Goal: Task Accomplishment & Management: Use online tool/utility

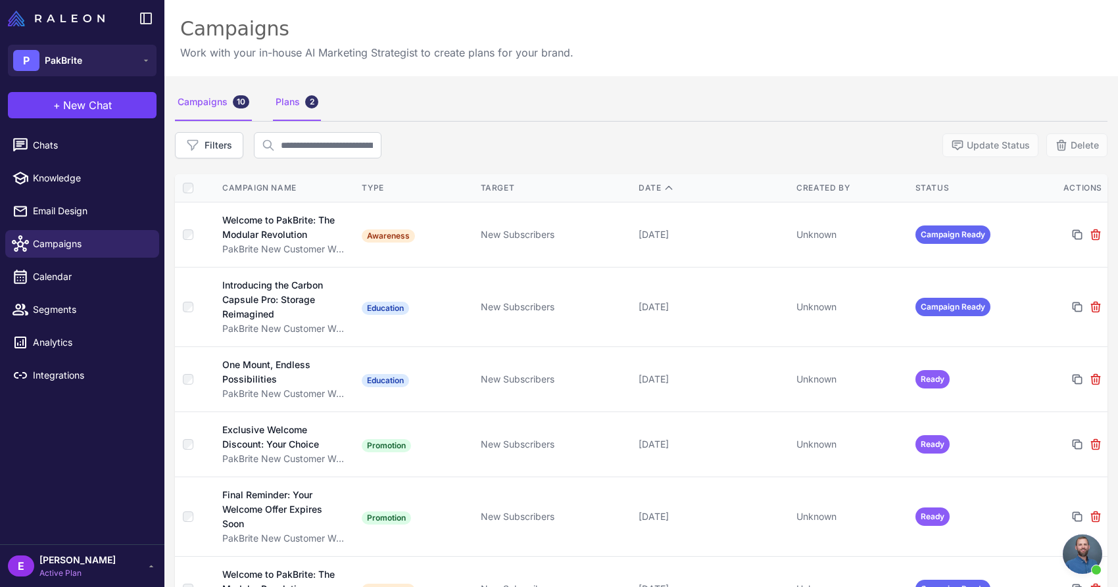
click at [301, 110] on div "Plans 2" at bounding box center [297, 102] width 48 height 37
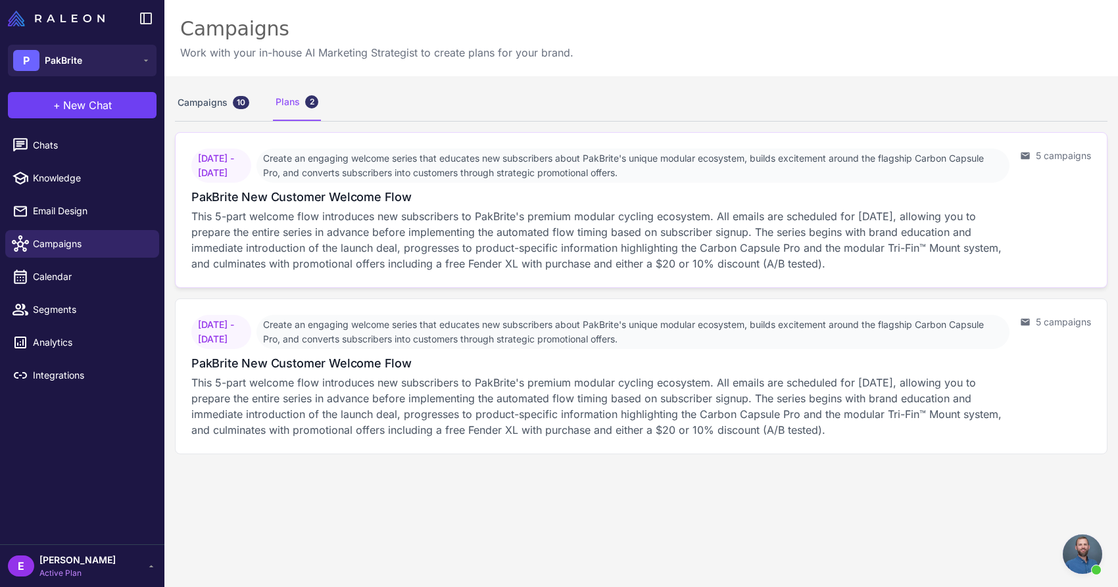
click at [635, 235] on p "This 5-part welcome flow introduces new subscribers to PakBrite's premium modul…" at bounding box center [600, 239] width 818 height 63
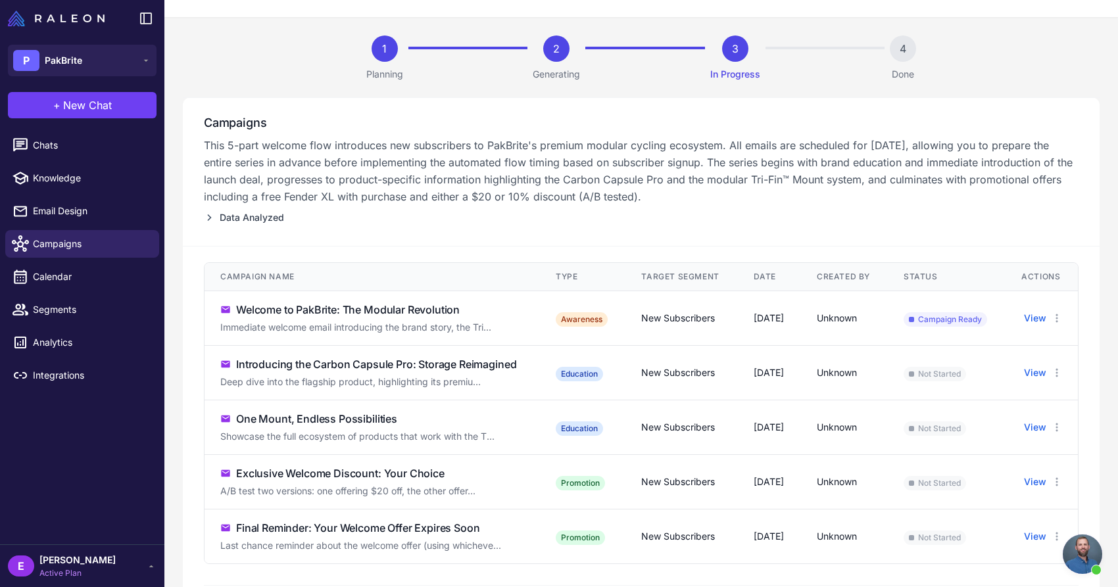
scroll to position [80, 0]
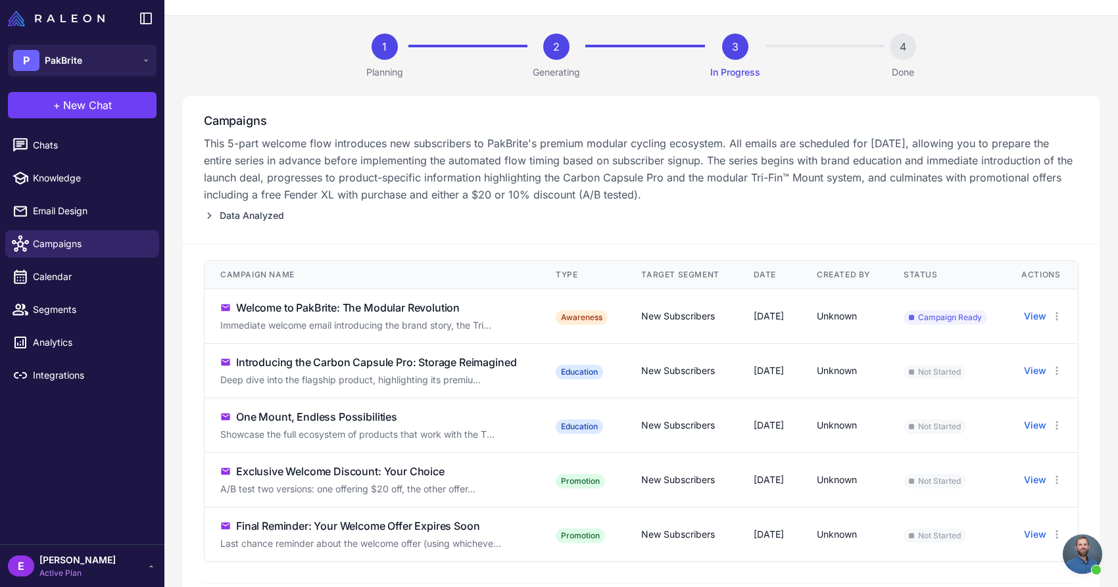
click at [425, 333] on div "Immediate welcome email introducing the brand story, the Tri..." at bounding box center [372, 325] width 304 height 14
click at [387, 316] on div "Welcome to PakBrite: The Modular Revolution" at bounding box center [348, 308] width 224 height 16
click at [293, 313] on div "Welcome to PakBrite: The Modular Revolution" at bounding box center [348, 308] width 224 height 16
click at [1046, 324] on button "View" at bounding box center [1035, 316] width 22 height 14
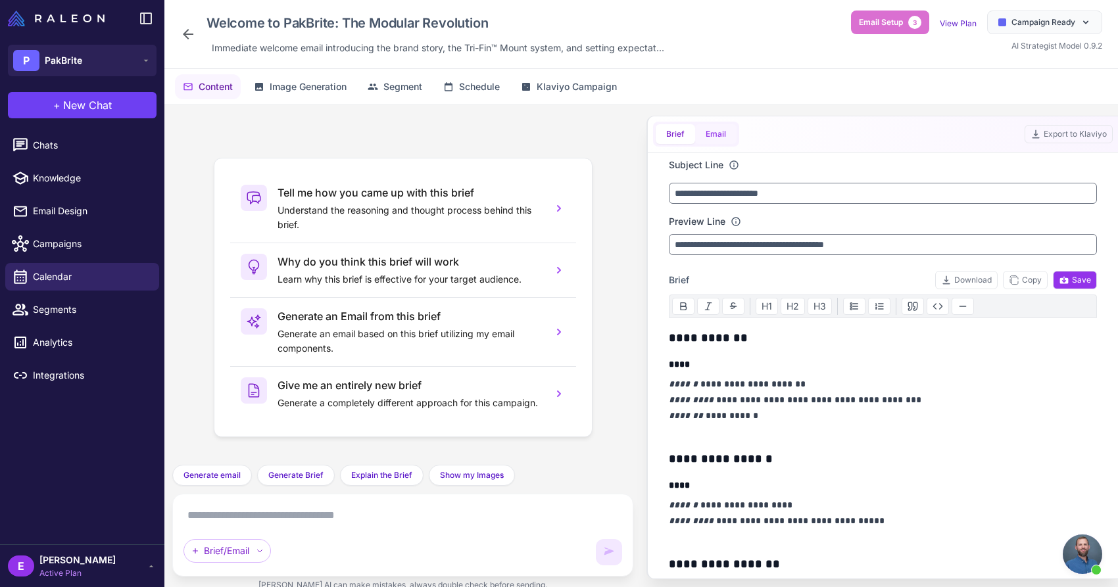
click at [724, 136] on button "Email" at bounding box center [715, 134] width 41 height 20
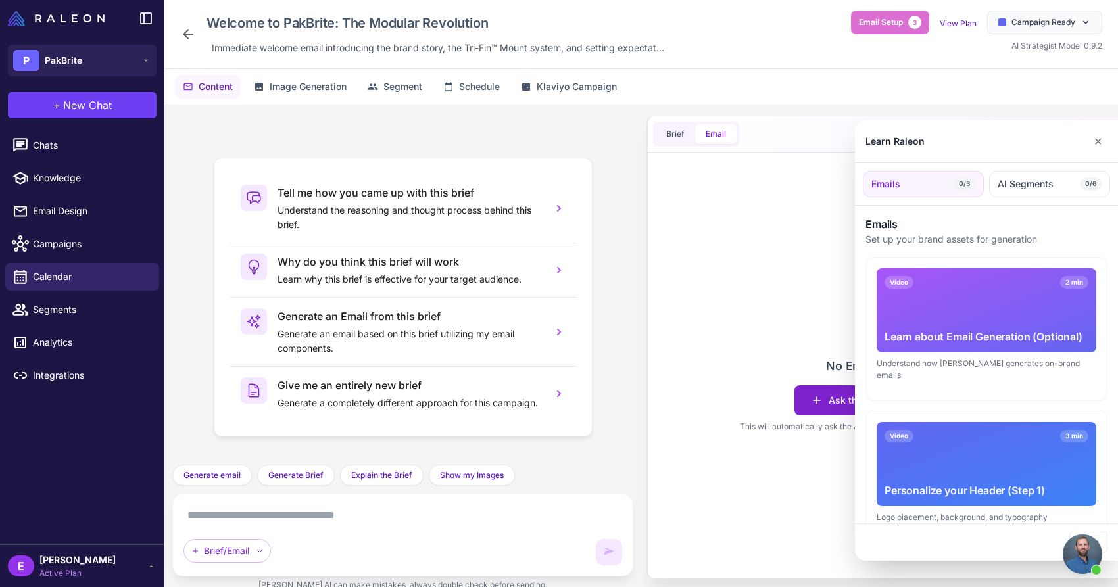
click at [911, 412] on div "Video 3 min Personalize your Header (Step 1) Logo placement, background, and ty…" at bounding box center [986, 483] width 241 height 142
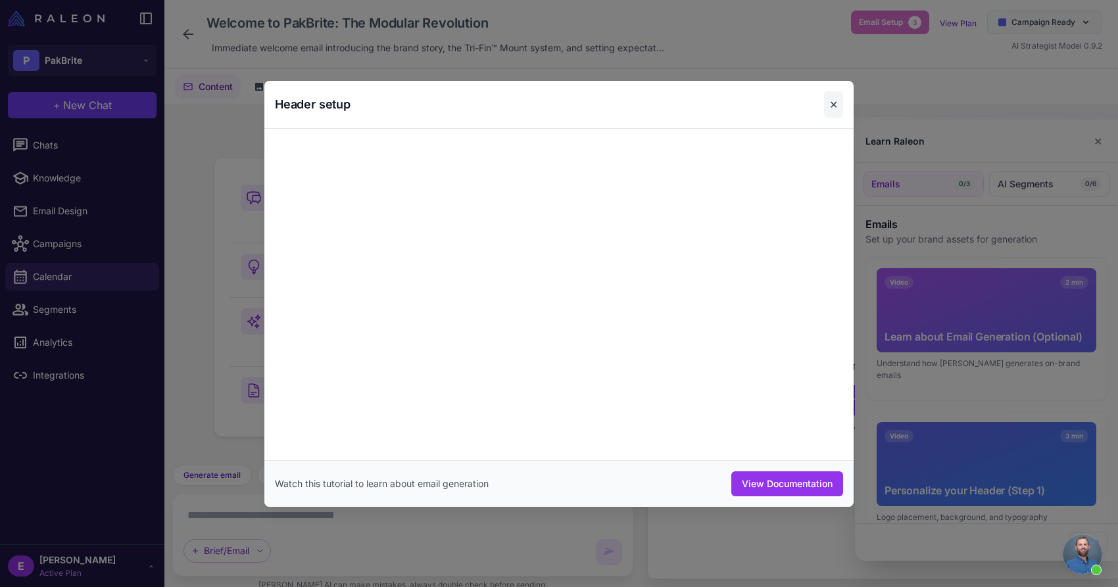
click at [836, 103] on button "✕" at bounding box center [833, 104] width 19 height 26
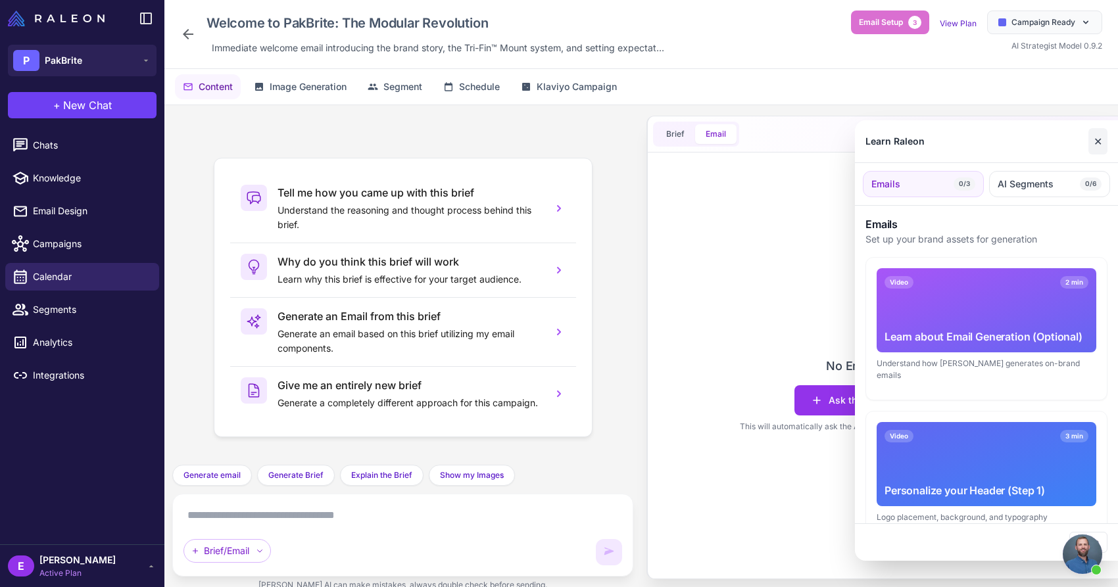
click at [1100, 143] on button "✕" at bounding box center [1097, 141] width 19 height 26
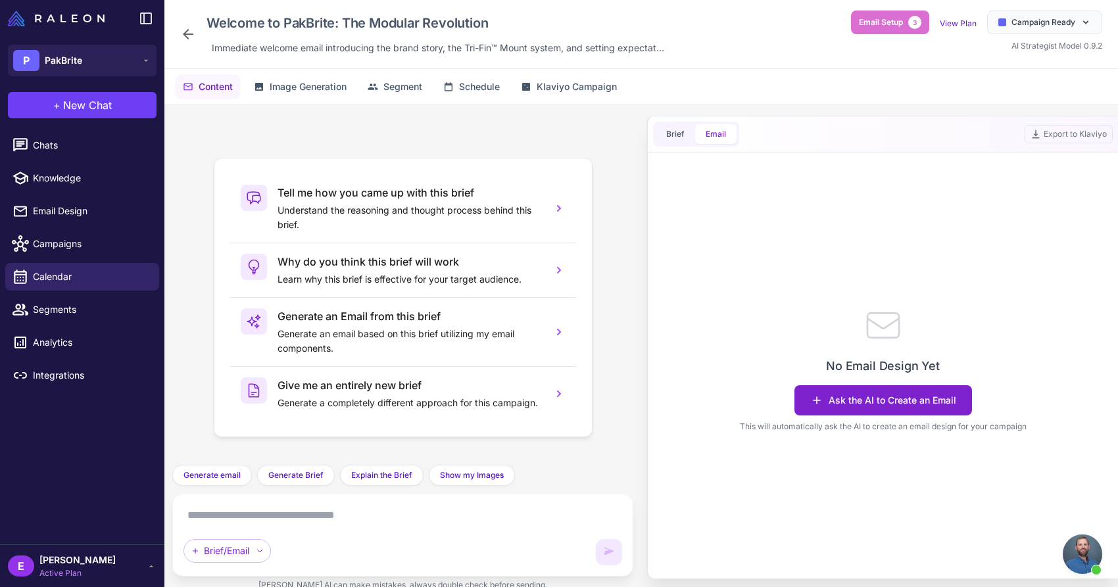
click at [880, 391] on button "Ask the AI to Create an Email" at bounding box center [883, 400] width 178 height 30
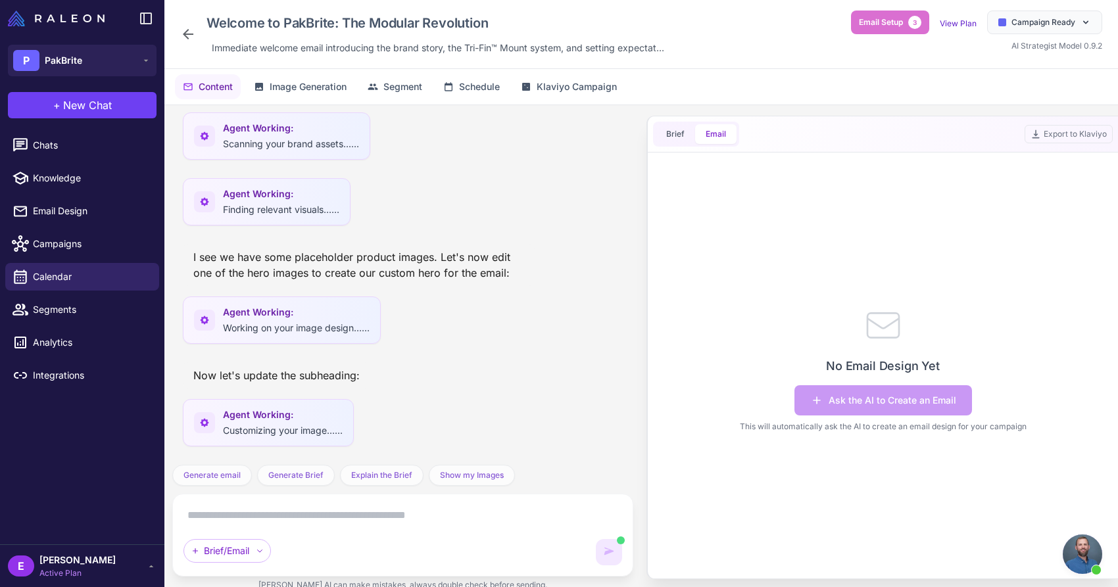
scroll to position [807, 0]
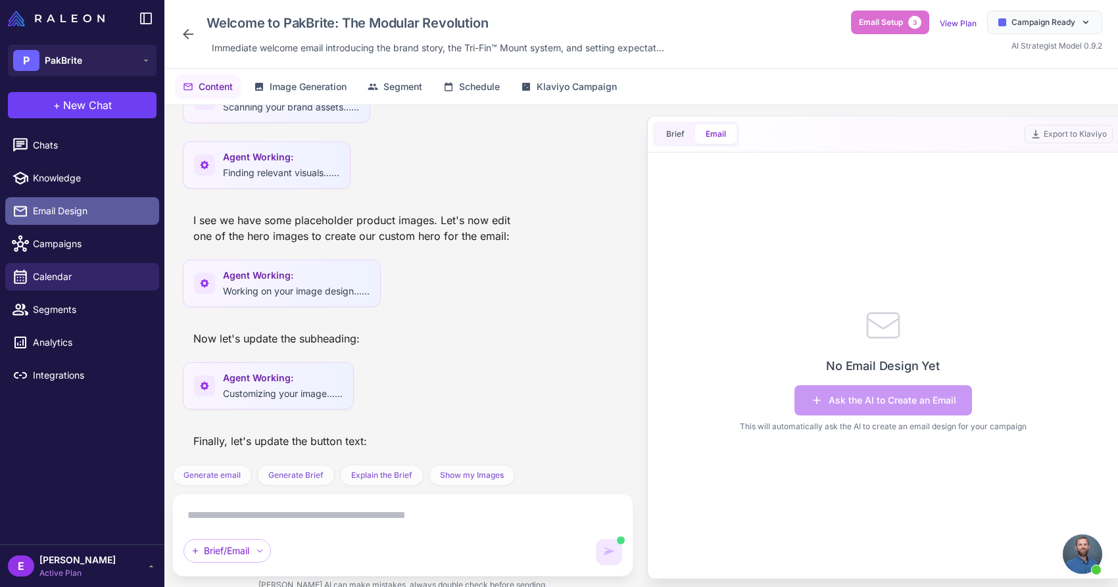
click at [53, 216] on span "Email Design" at bounding box center [91, 211] width 116 height 14
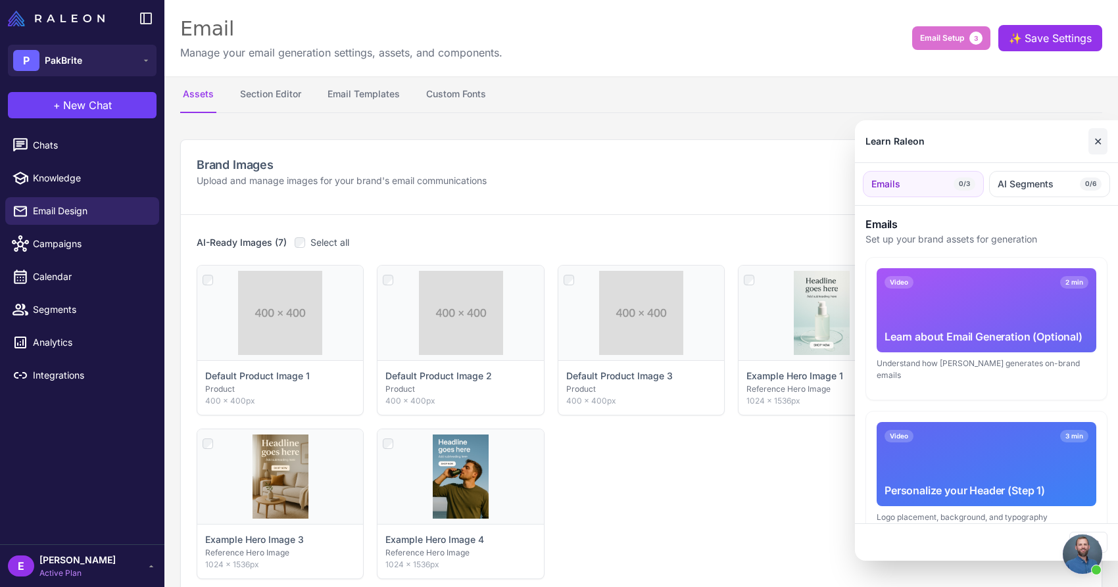
click at [1097, 133] on button "✕" at bounding box center [1097, 141] width 19 height 26
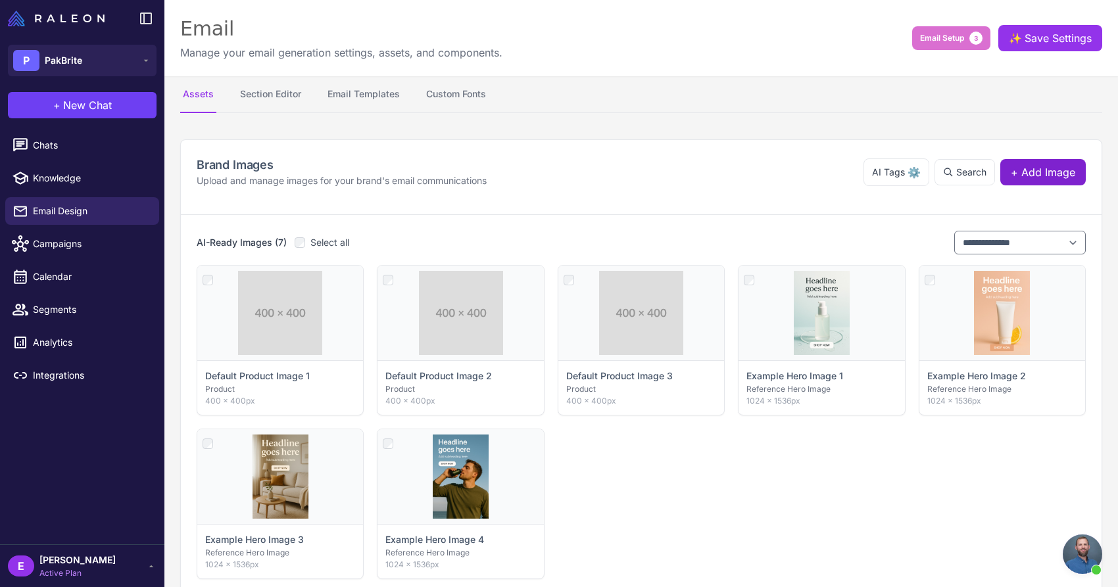
click at [1016, 182] on button "+ Add Image" at bounding box center [1042, 172] width 85 height 26
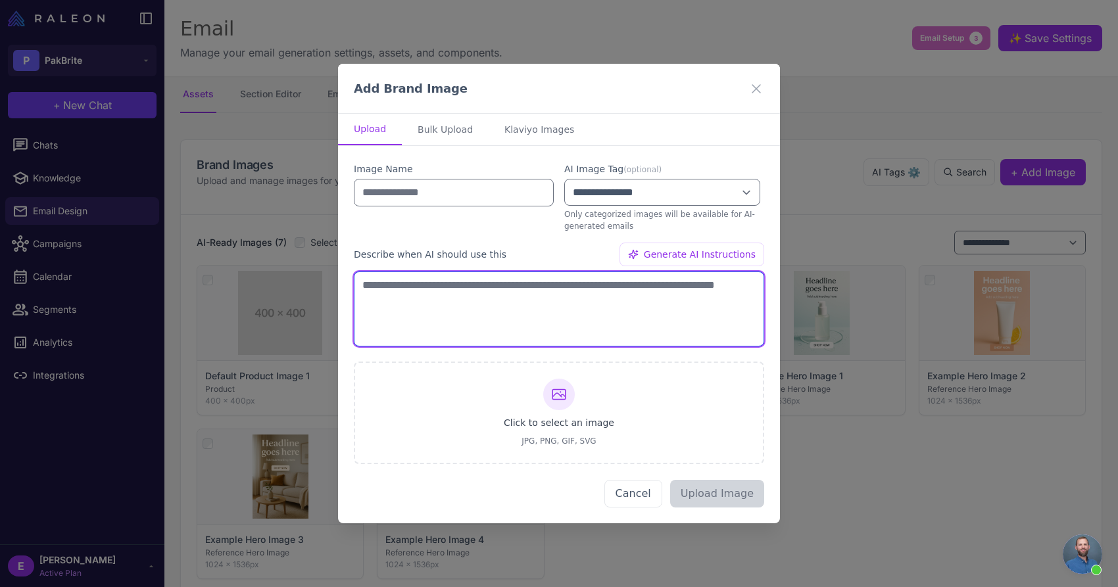
click at [575, 297] on textarea at bounding box center [559, 309] width 410 height 75
click at [456, 297] on textarea at bounding box center [559, 309] width 410 height 75
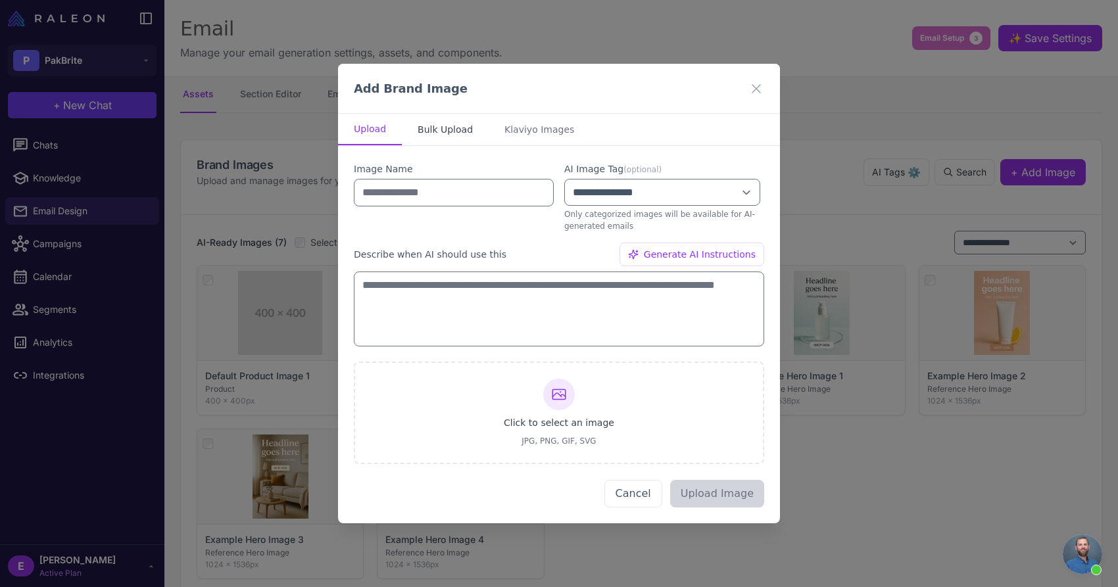
click at [435, 132] on button "Bulk Upload" at bounding box center [445, 130] width 87 height 32
select select "*******"
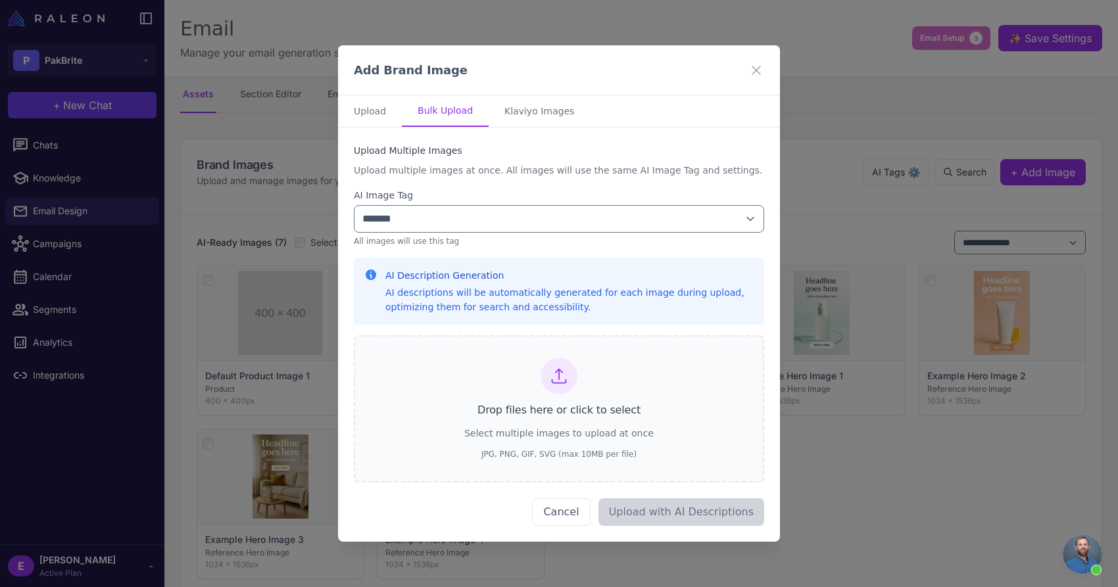
click at [548, 368] on div at bounding box center [559, 376] width 37 height 37
click at [468, 317] on div "AI Description Generation AI descriptions will be automatically generated for e…" at bounding box center [559, 291] width 410 height 67
click at [758, 66] on icon at bounding box center [756, 70] width 16 height 16
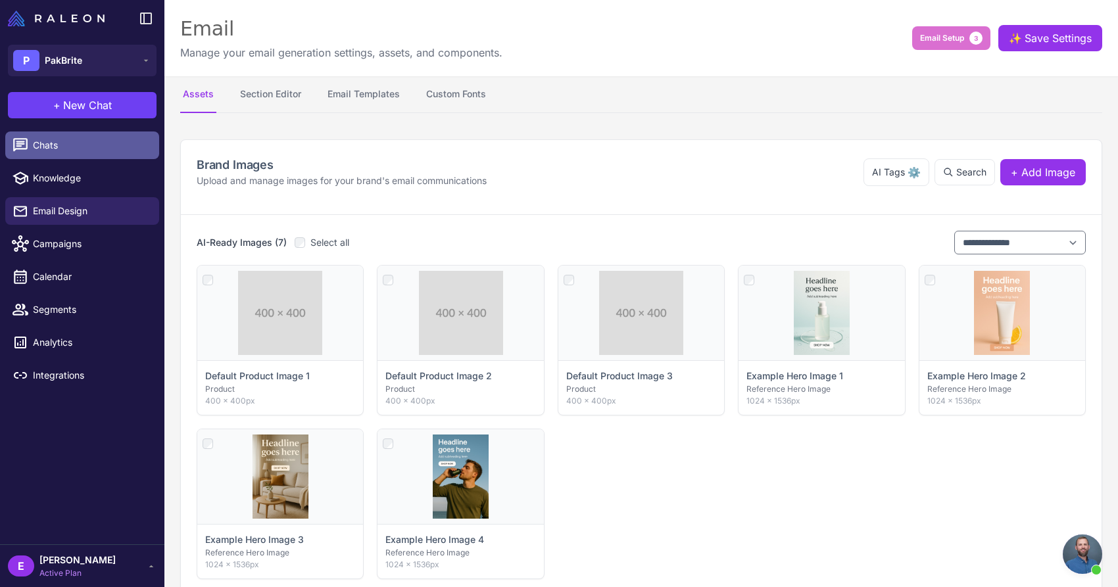
click at [85, 142] on span "Chats" at bounding box center [91, 145] width 116 height 14
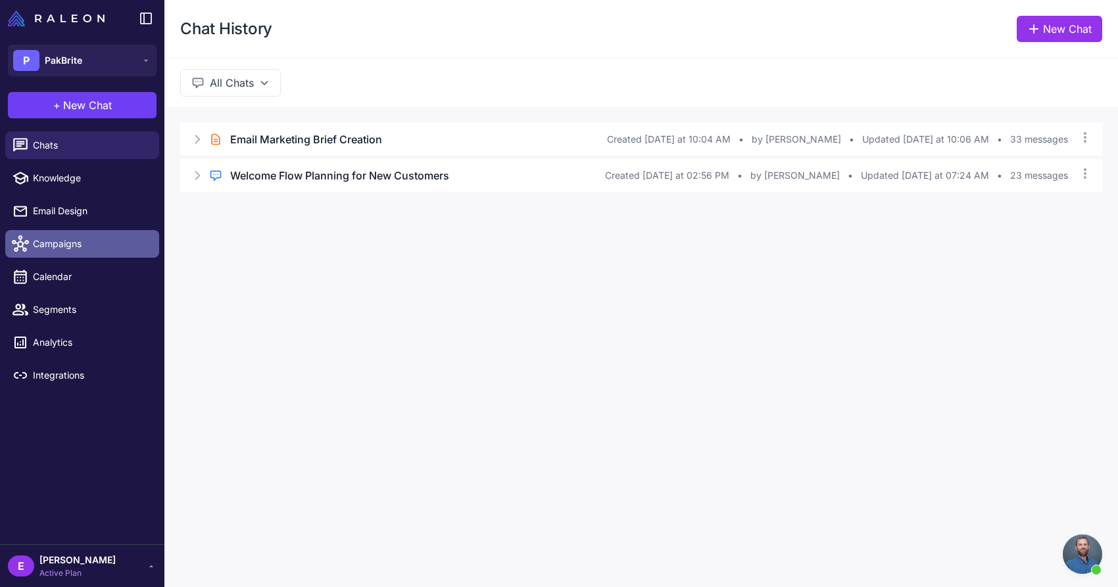
click at [94, 247] on span "Campaigns" at bounding box center [91, 244] width 116 height 14
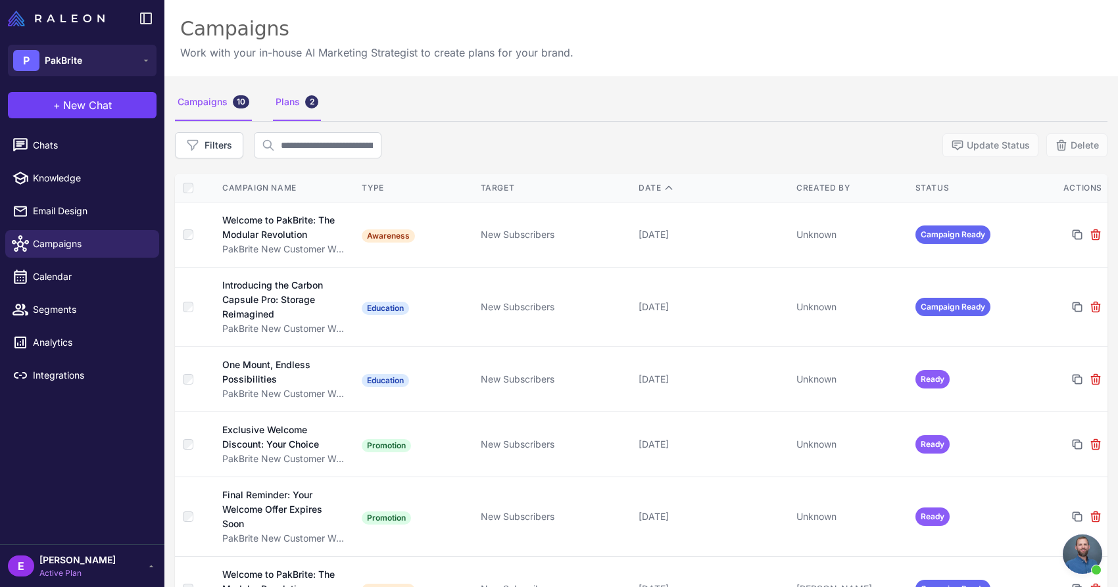
click at [287, 98] on div "Plans 2" at bounding box center [297, 102] width 48 height 37
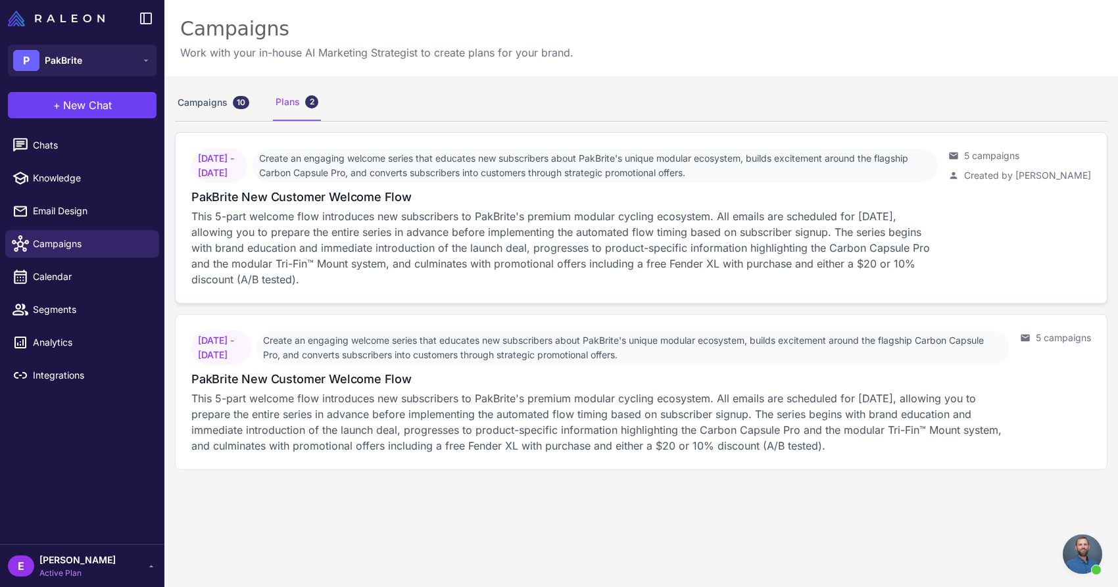
click at [332, 188] on h3 "PakBrite New Customer Welcome Flow" at bounding box center [301, 197] width 220 height 18
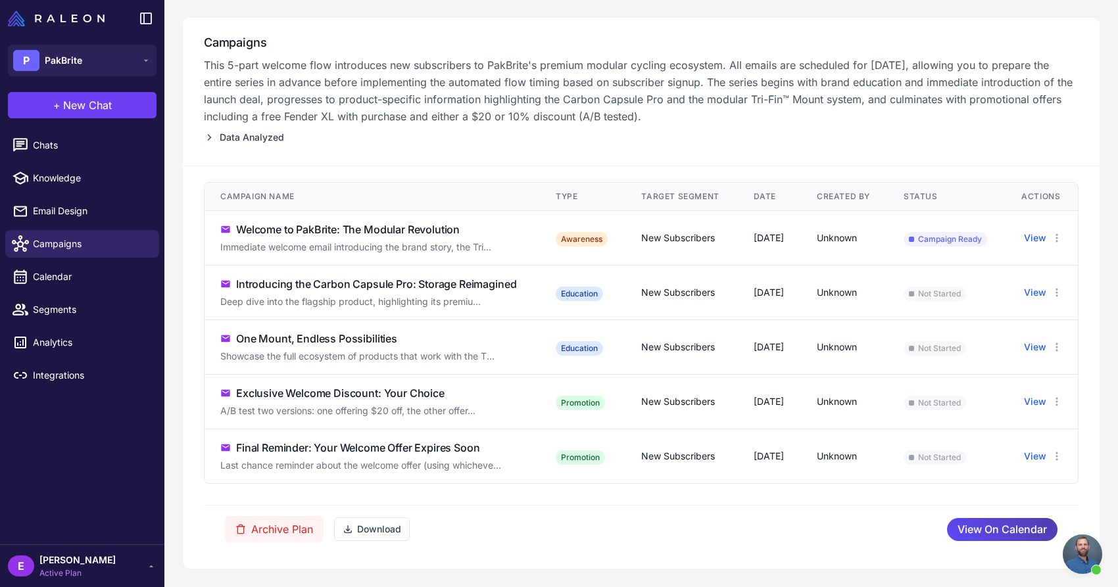
scroll to position [170, 0]
click at [69, 244] on span "Campaigns" at bounding box center [91, 244] width 116 height 14
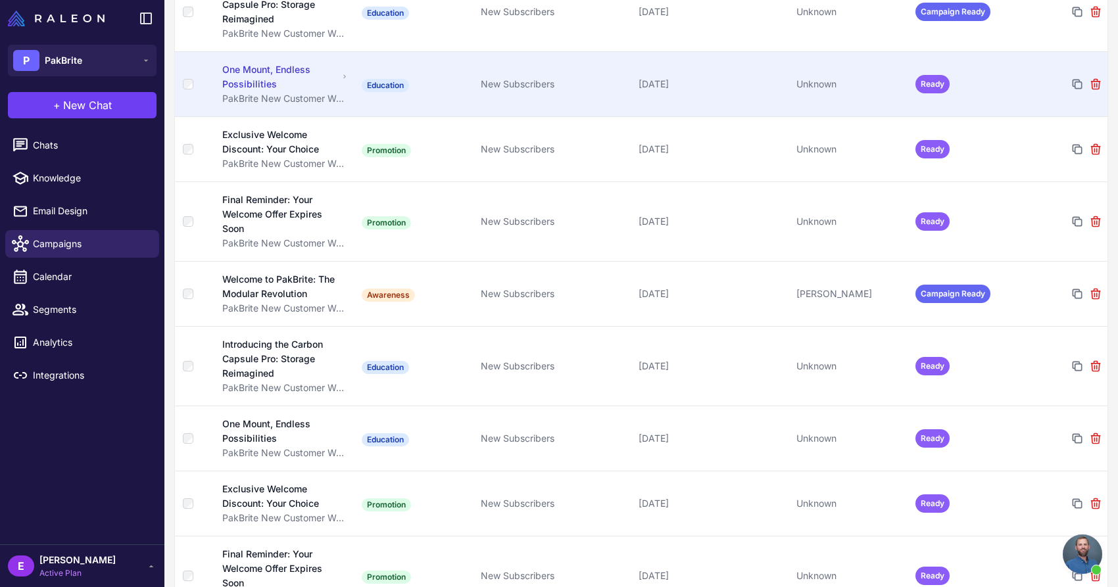
scroll to position [295, 0]
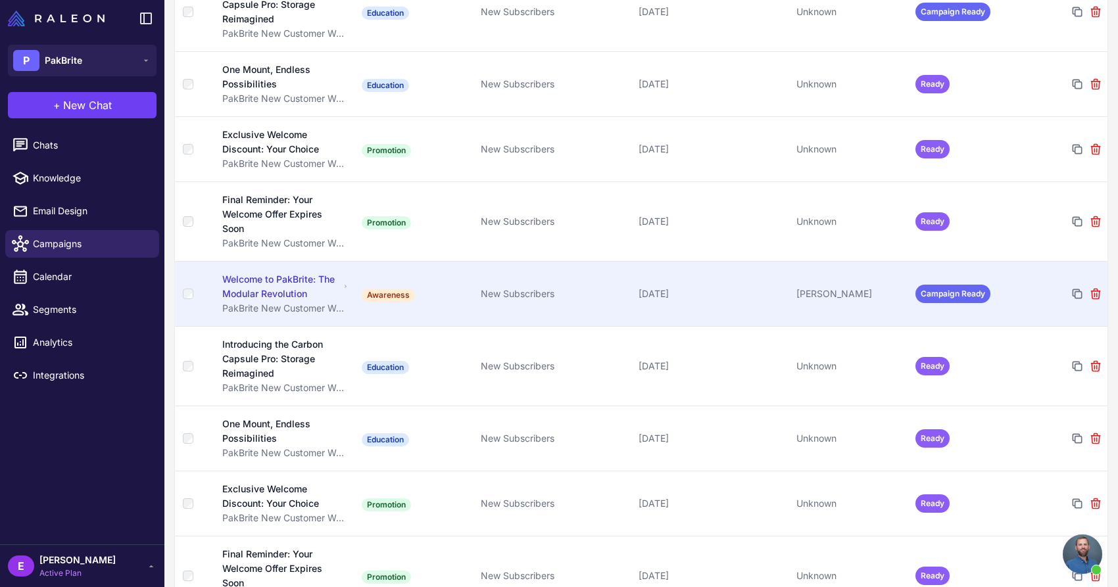
click at [448, 303] on td "Awareness" at bounding box center [415, 294] width 118 height 65
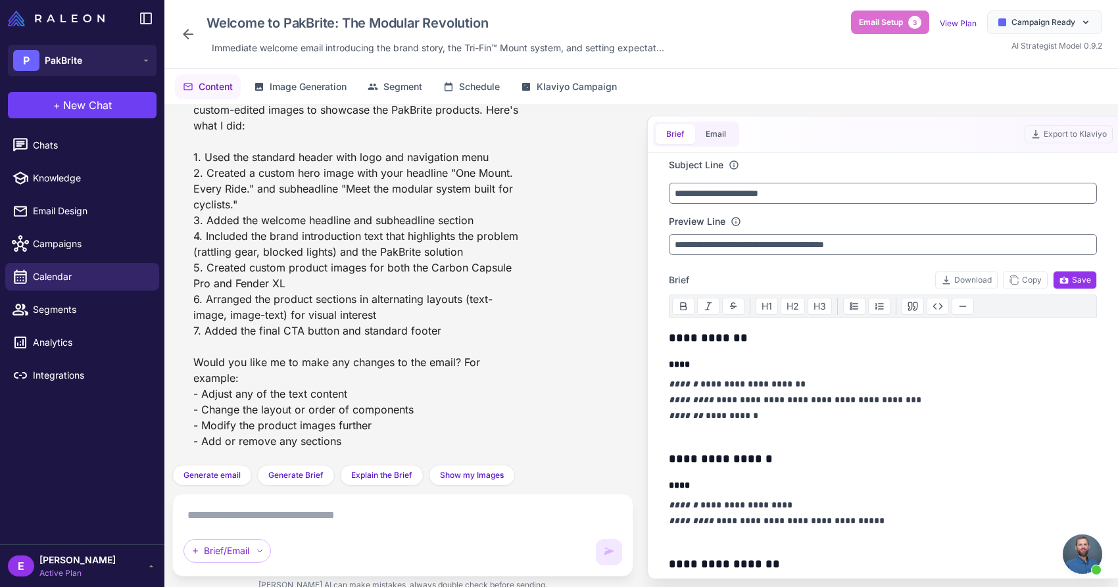
click at [190, 43] on div "Welcome to PakBrite: The Modular Revolution Immediate welcome email introducing…" at bounding box center [424, 34] width 489 height 47
click at [186, 37] on icon at bounding box center [188, 34] width 11 height 11
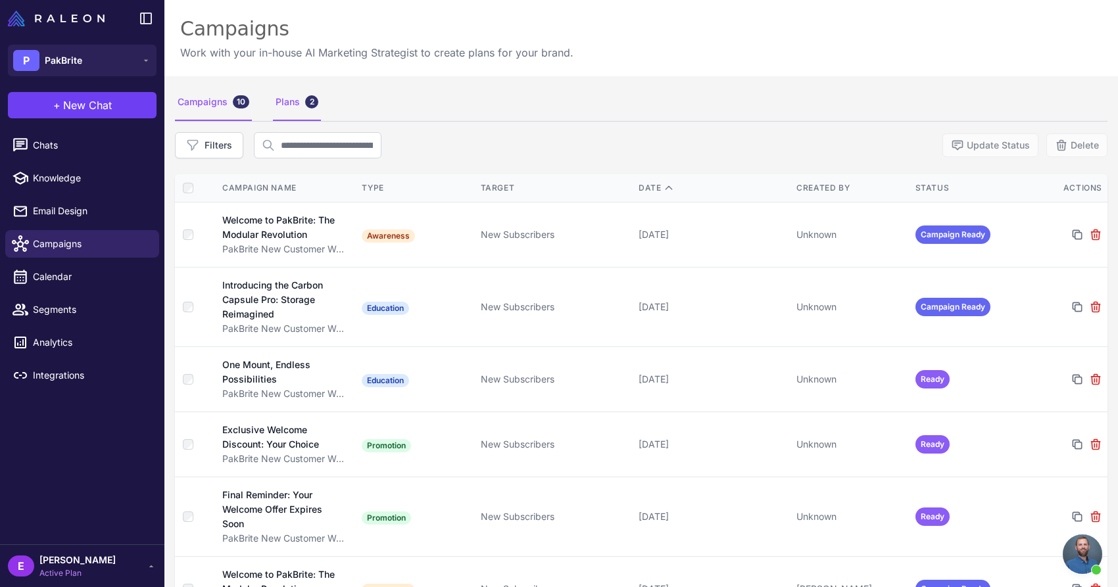
click at [288, 101] on div "Plans 2" at bounding box center [297, 102] width 48 height 37
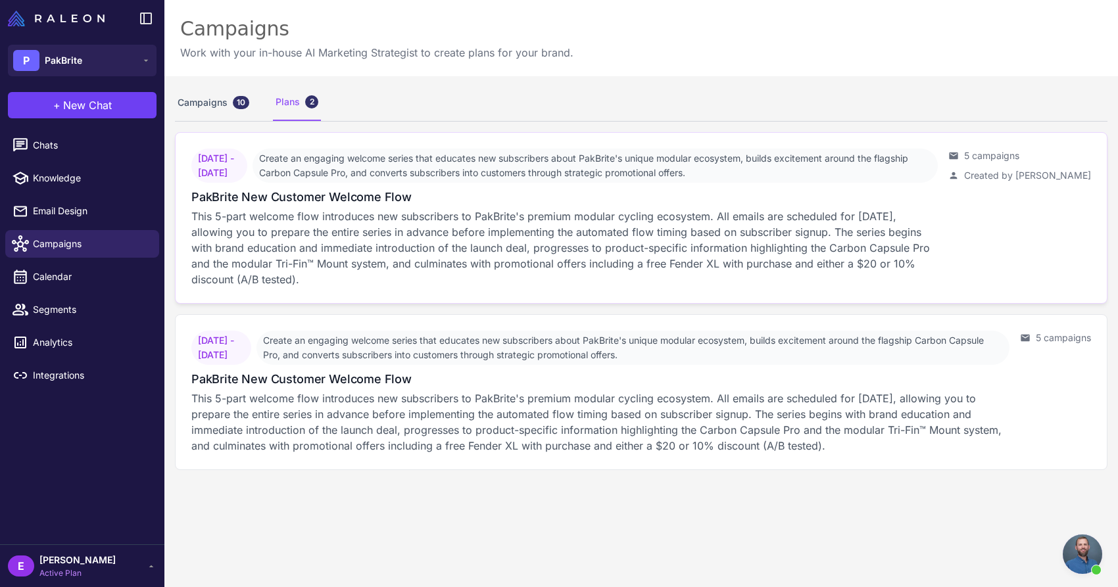
click at [938, 232] on p "This 5-part welcome flow introduces new subscribers to PakBrite's premium modul…" at bounding box center [564, 247] width 746 height 79
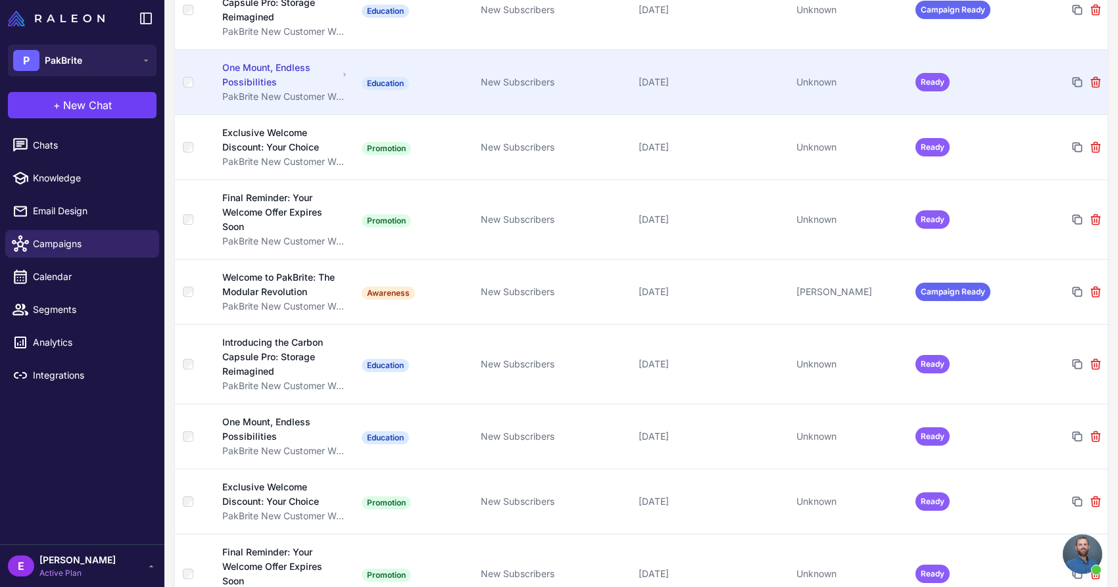
scroll to position [334, 0]
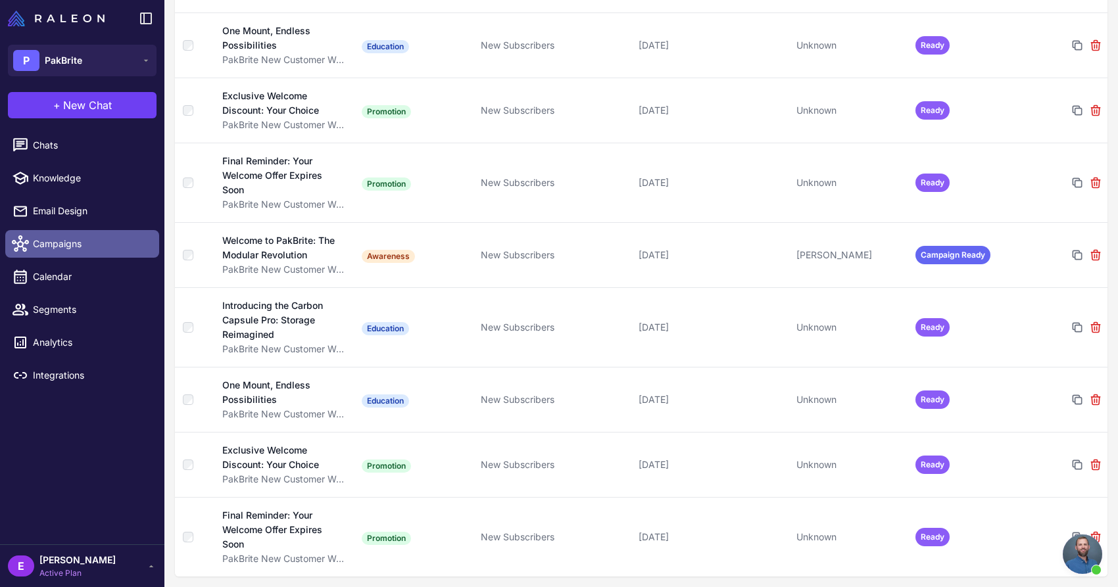
click at [72, 239] on span "Campaigns" at bounding box center [91, 244] width 116 height 14
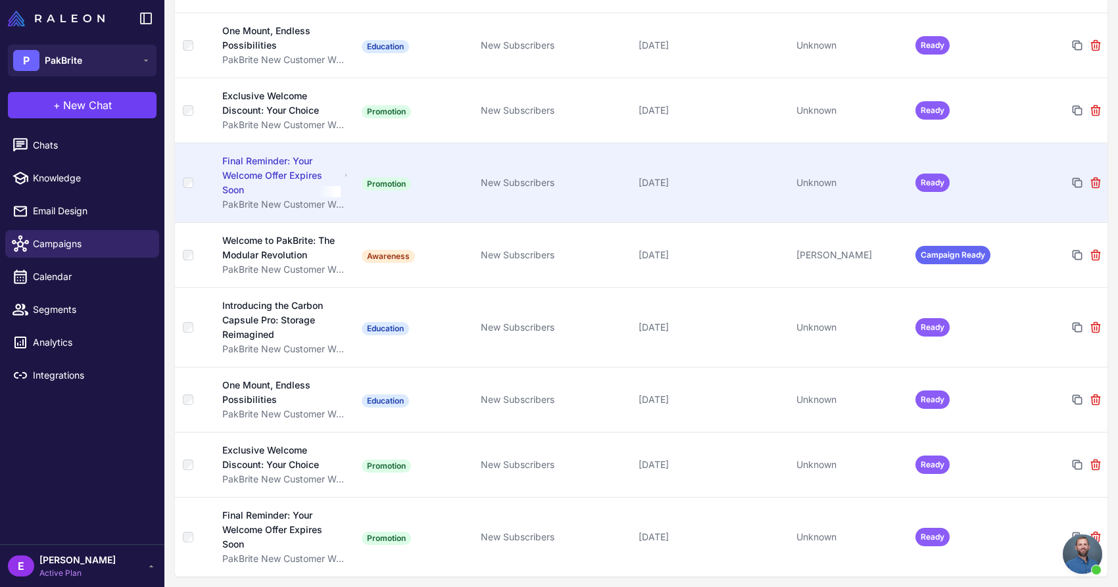
scroll to position [0, 0]
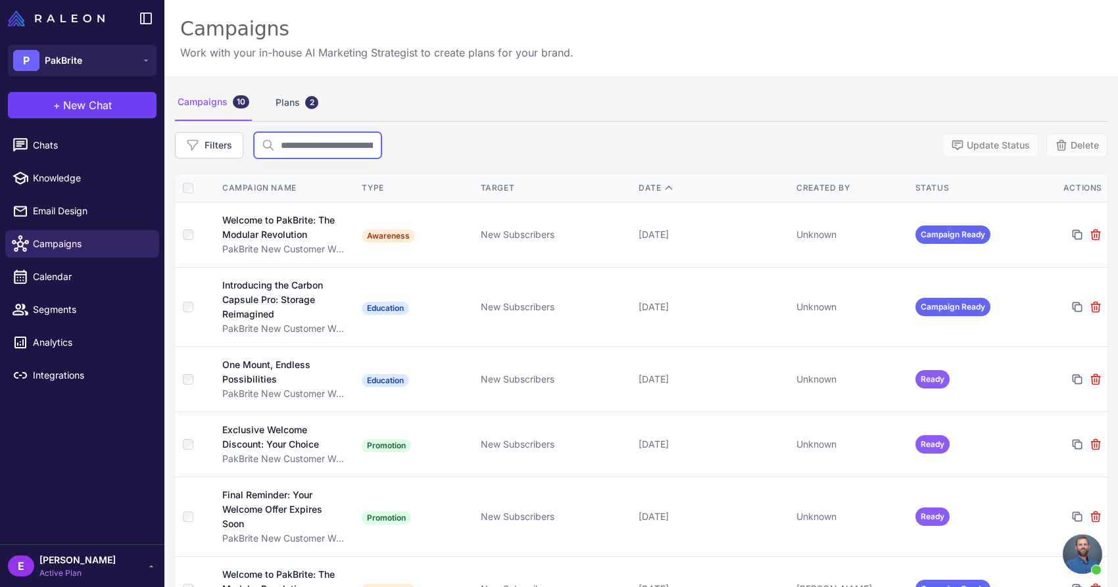
click at [335, 141] on input "text" at bounding box center [318, 145] width 128 height 26
click at [289, 103] on div "Plans 2" at bounding box center [297, 102] width 48 height 37
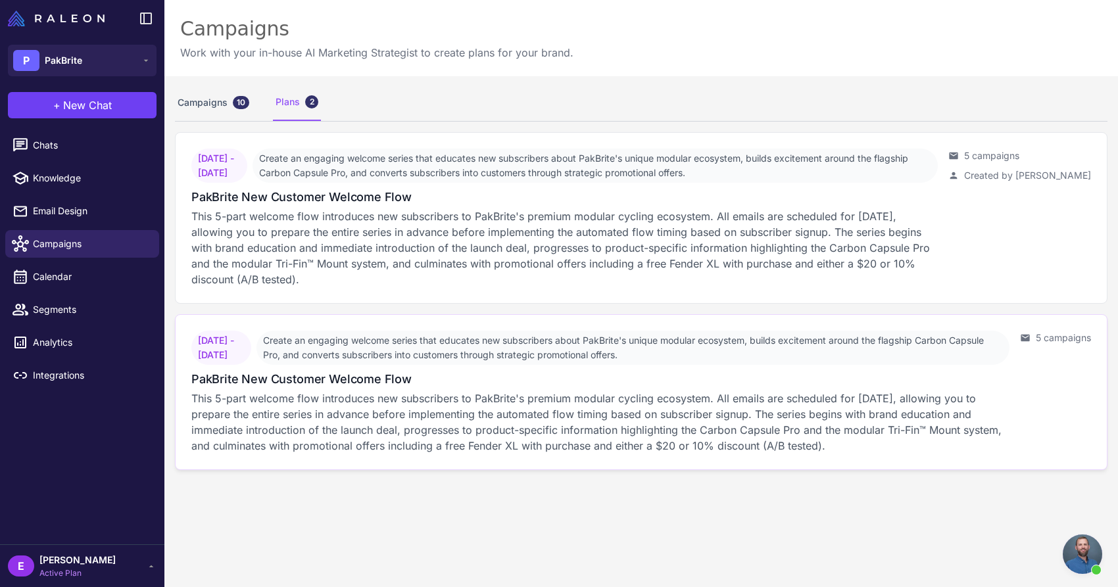
click at [1041, 356] on div "September 1, 2025 - September 1, 2025 Create an engaging welcome series that ed…" at bounding box center [641, 392] width 921 height 144
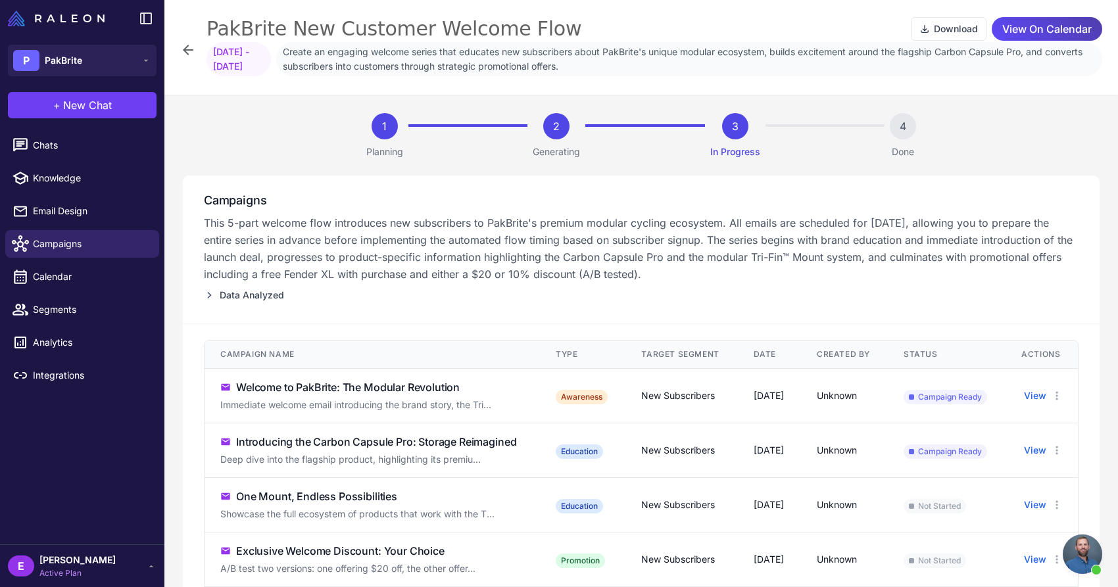
scroll to position [170, 0]
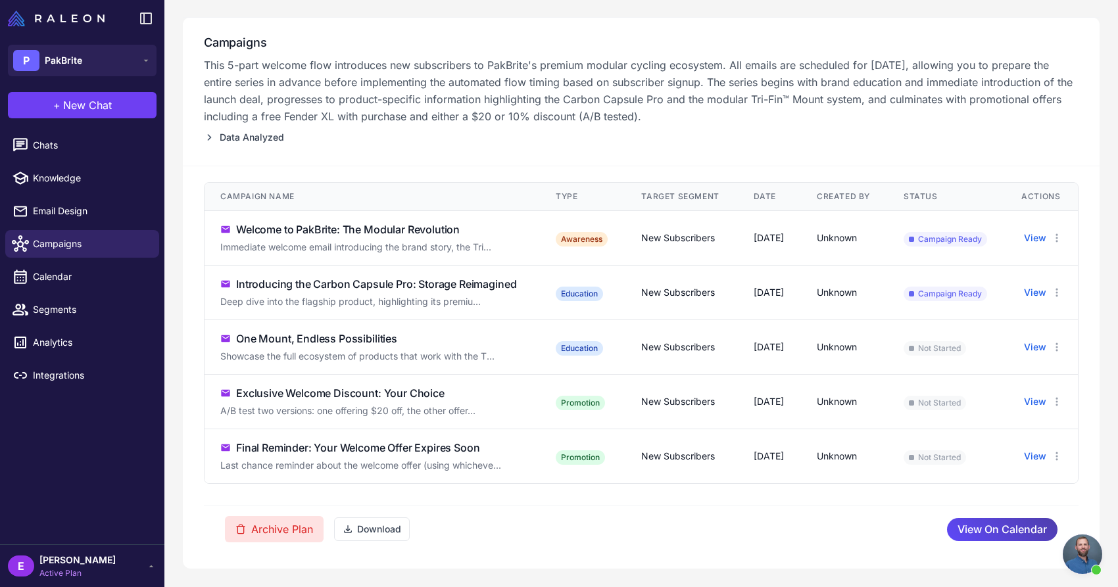
click at [291, 527] on button "Archive Plan" at bounding box center [274, 529] width 99 height 26
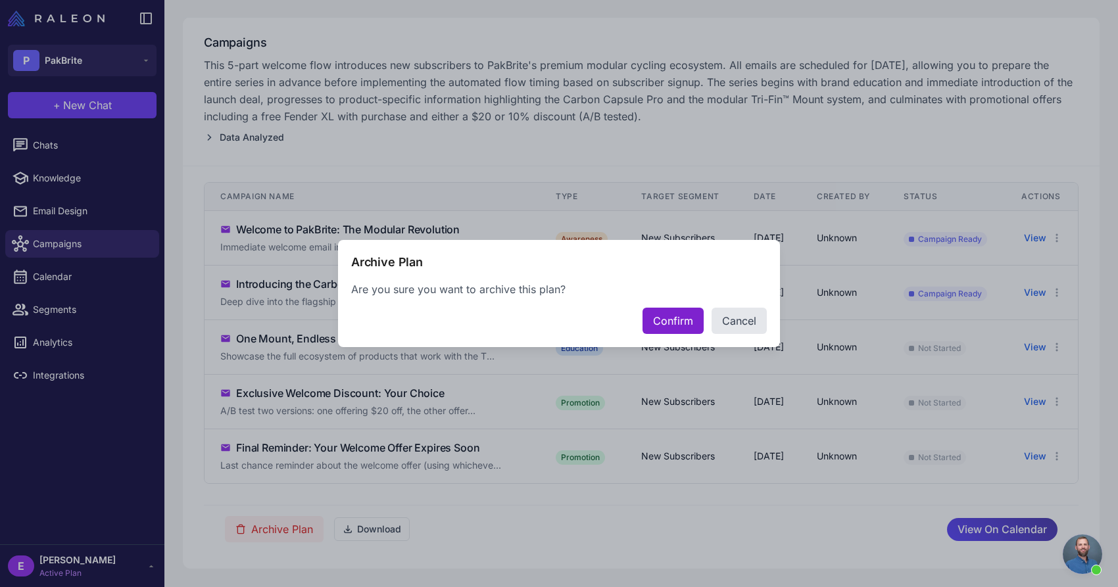
click at [699, 326] on button "Confirm" at bounding box center [672, 321] width 61 height 26
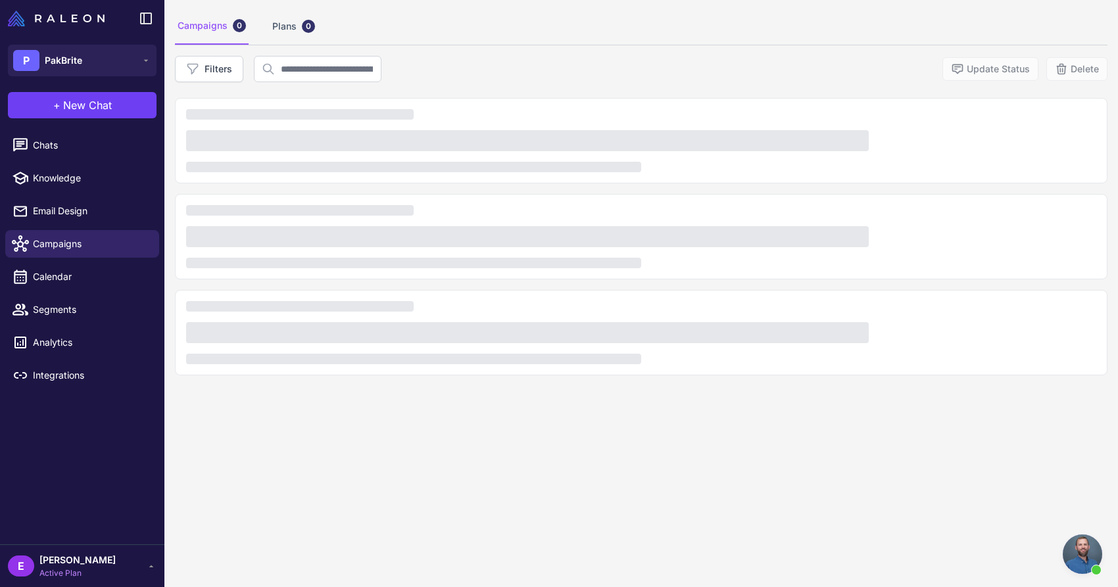
scroll to position [76, 0]
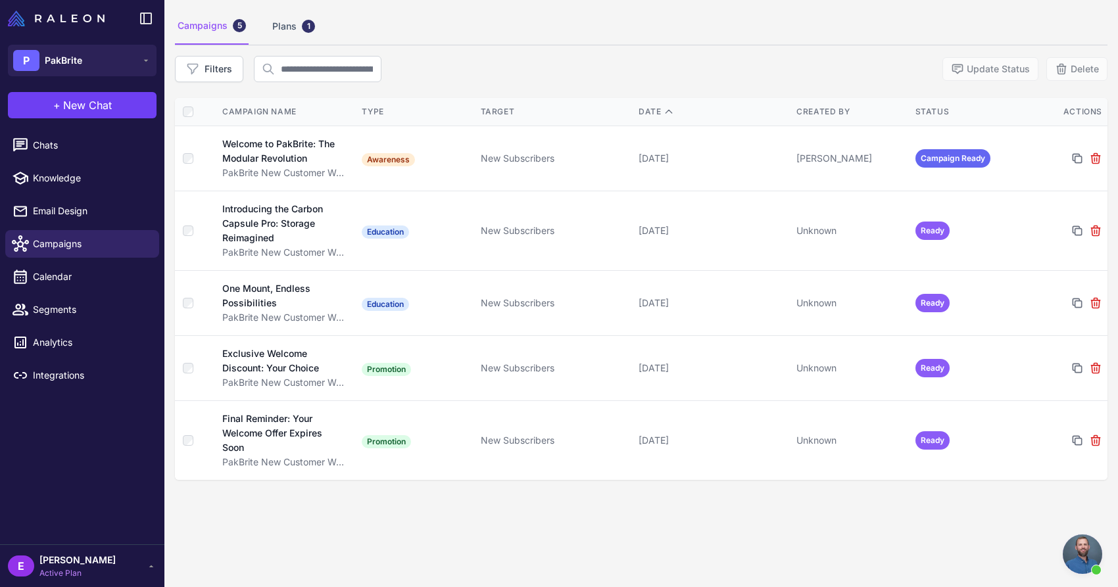
click at [210, 39] on div "Campaigns 5" at bounding box center [212, 26] width 74 height 37
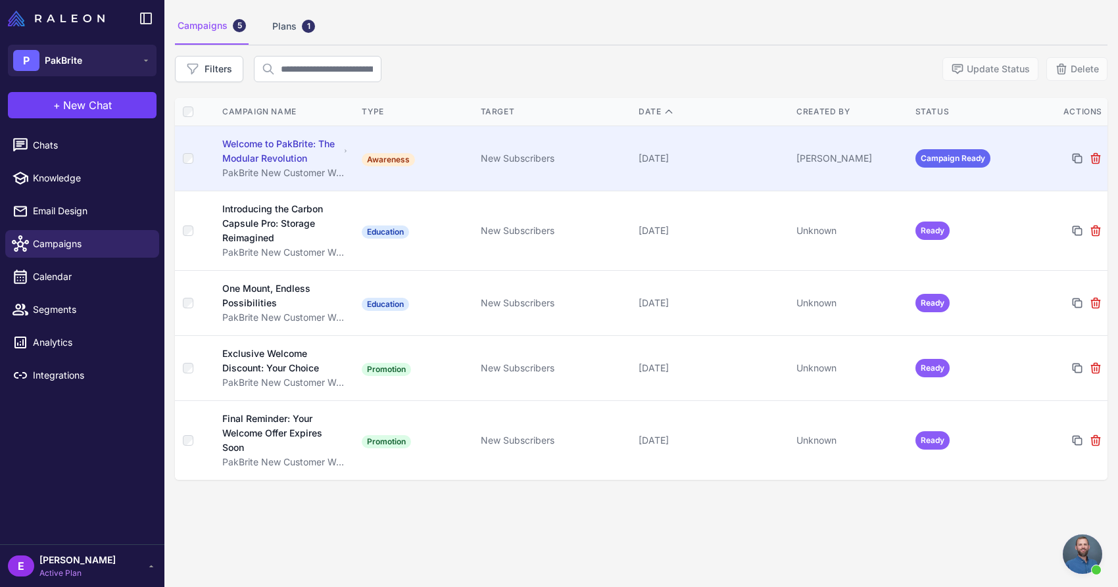
click at [730, 149] on td "[DATE]" at bounding box center [712, 158] width 158 height 65
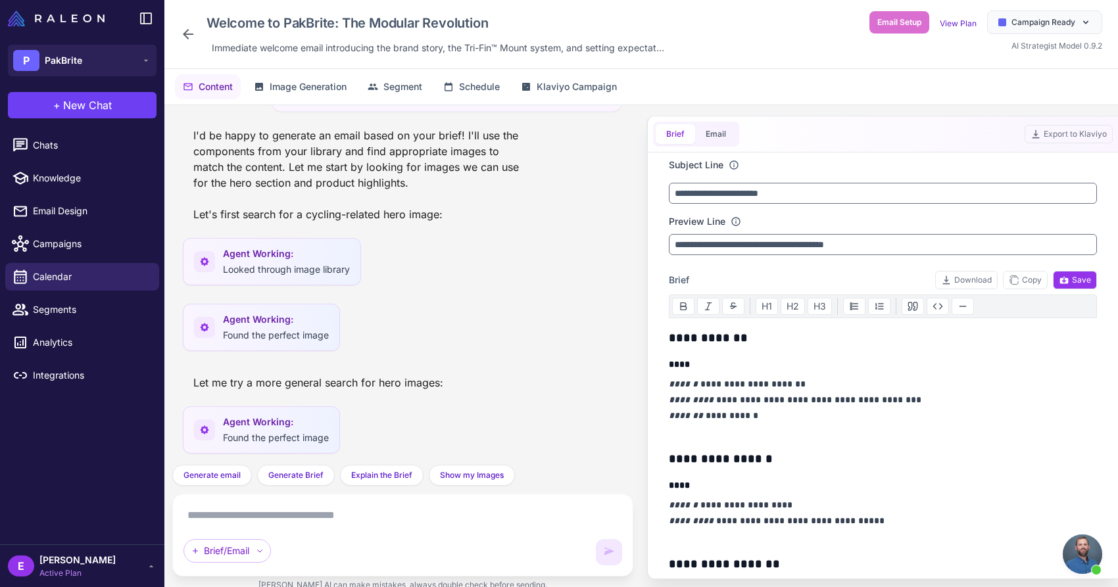
scroll to position [1858, 0]
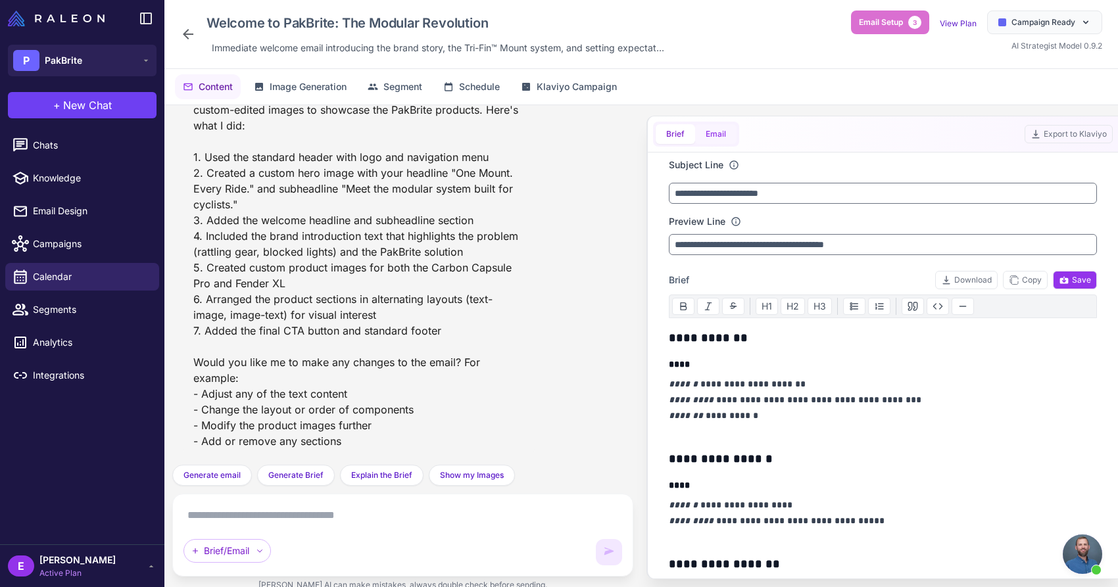
click at [709, 134] on button "Email" at bounding box center [715, 134] width 41 height 20
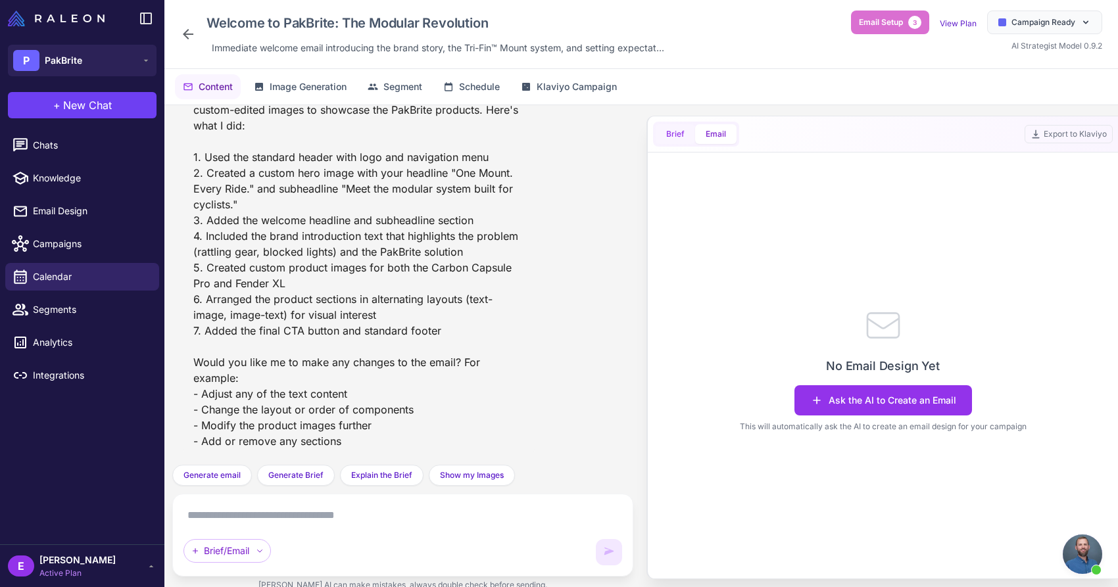
click at [681, 133] on button "Brief" at bounding box center [675, 134] width 39 height 20
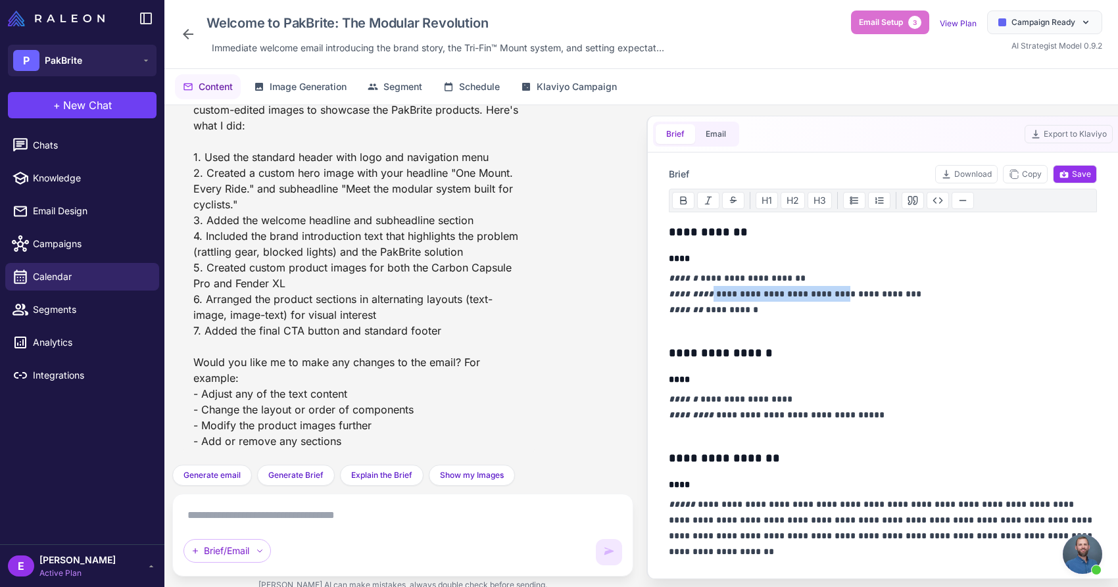
drag, startPoint x: 704, startPoint y: 295, endPoint x: 836, endPoint y: 295, distance: 132.2
click at [836, 295] on p "**********" at bounding box center [883, 301] width 428 height 63
click at [452, 520] on textarea at bounding box center [402, 515] width 439 height 21
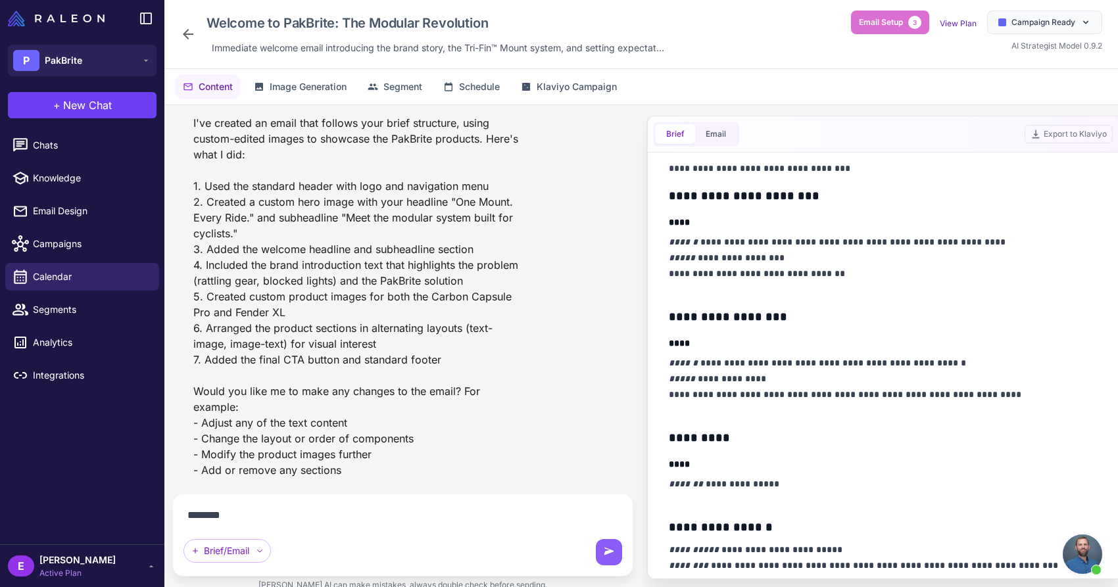
scroll to position [1115, 0]
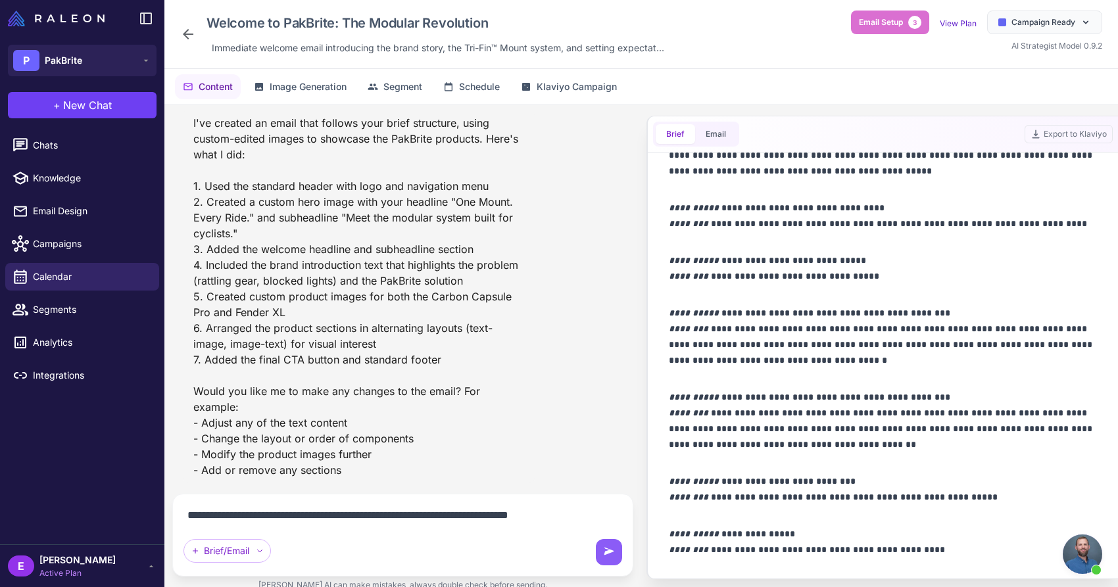
click at [562, 519] on textarea "**********" at bounding box center [402, 515] width 439 height 21
type textarea "**********"
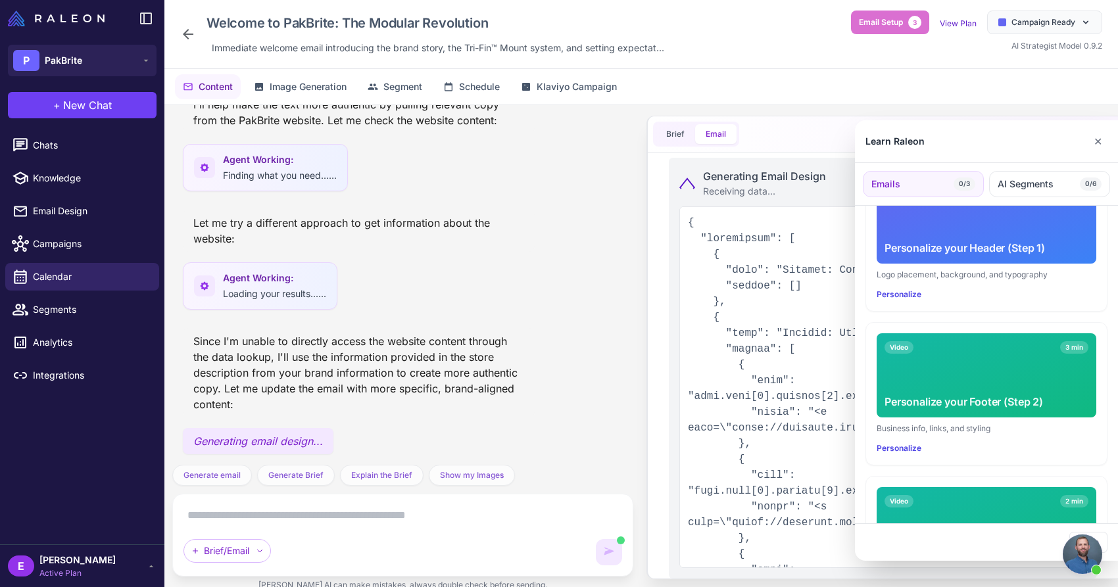
scroll to position [337, 0]
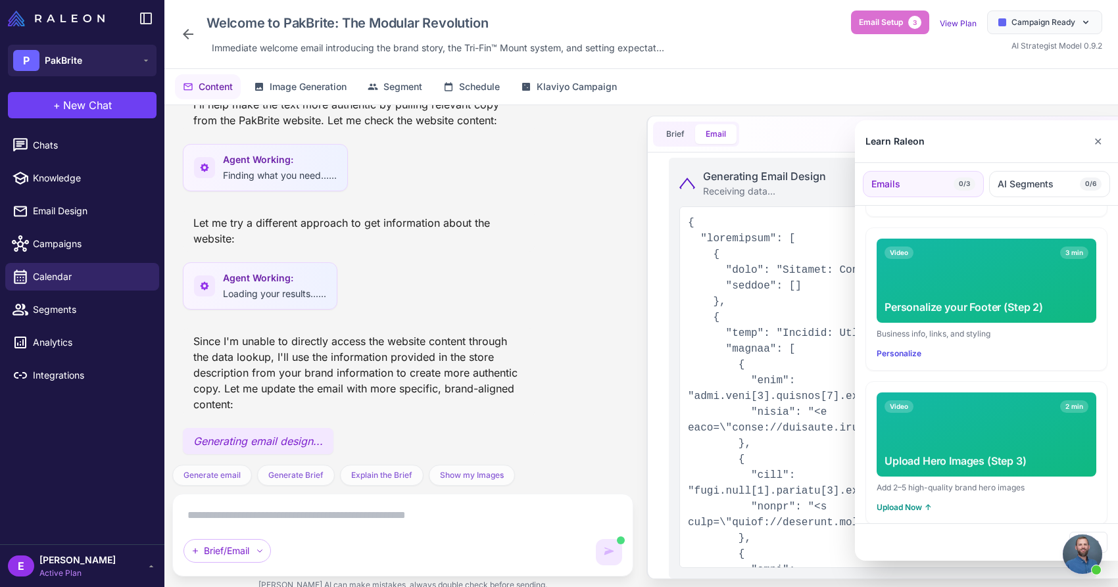
click at [527, 291] on div at bounding box center [559, 293] width 1118 height 587
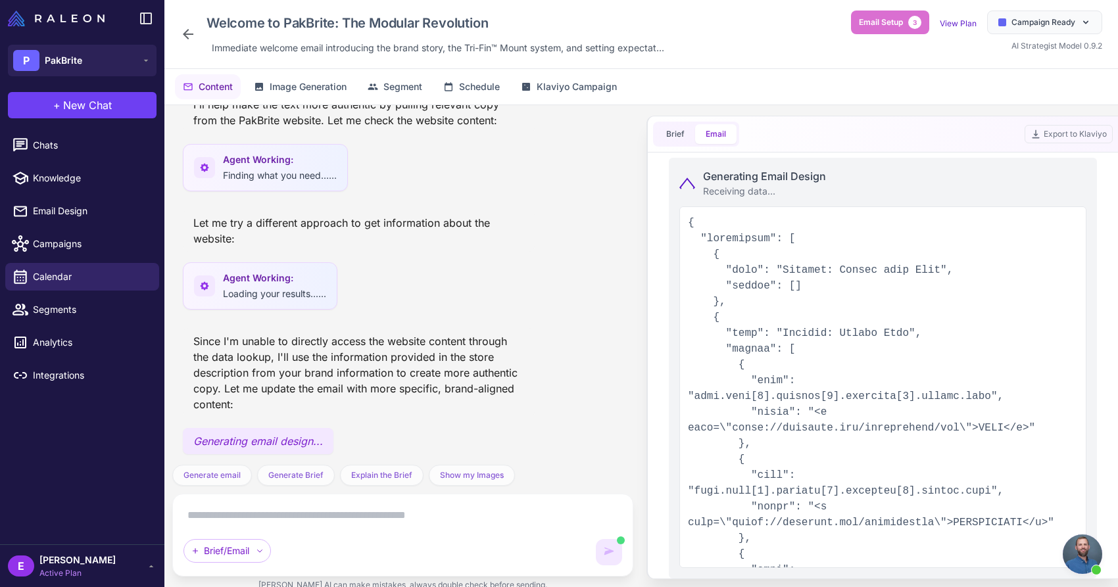
scroll to position [205, 0]
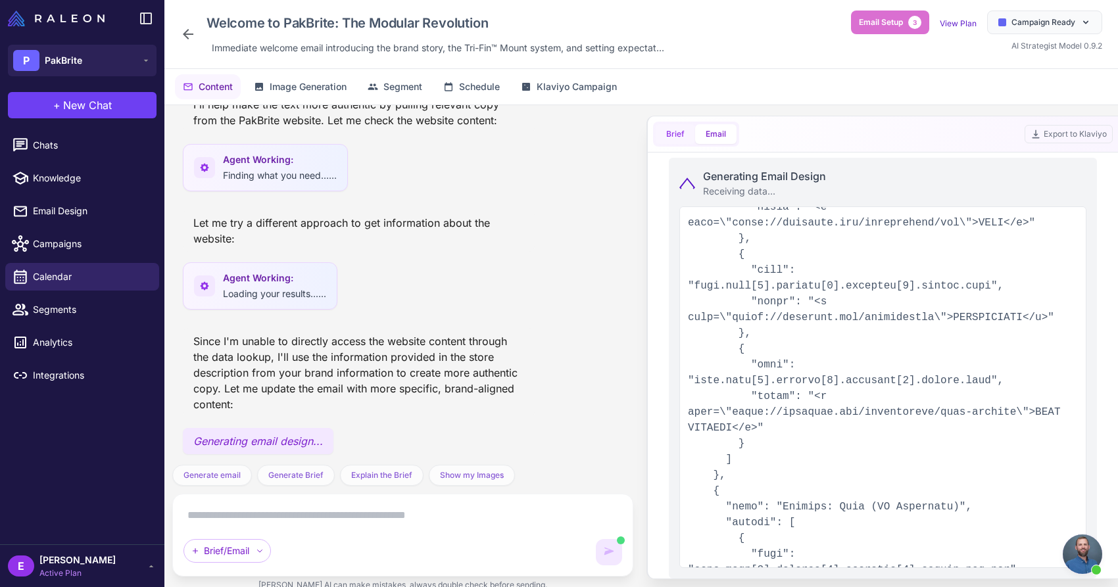
click at [675, 124] on button "Brief" at bounding box center [675, 134] width 39 height 20
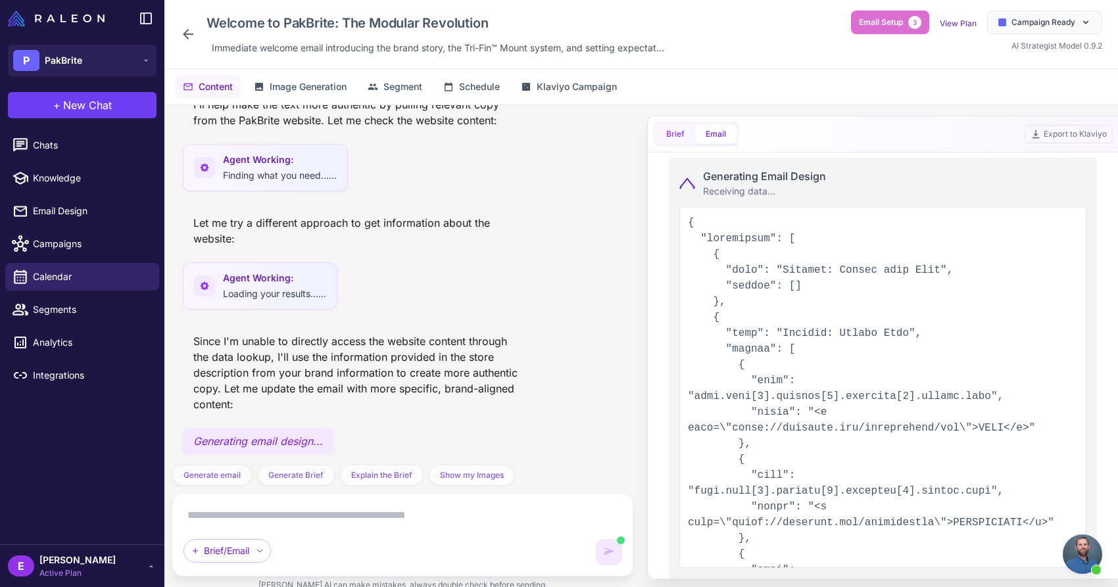
click at [679, 138] on div ""Generate an email based on my brief, you can edit images with variations and e…" at bounding box center [641, 356] width 954 height 503
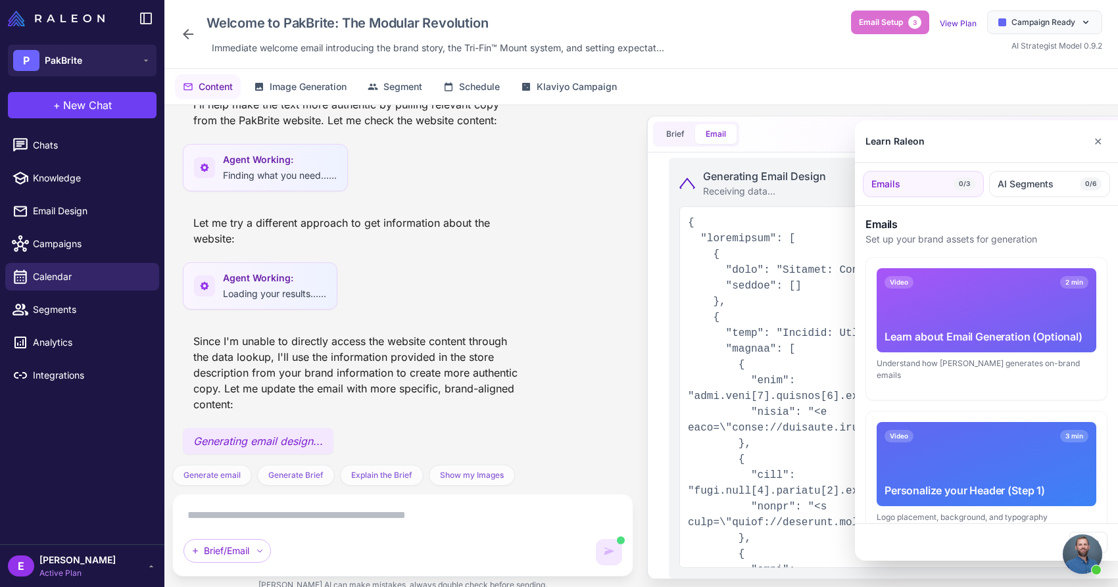
click at [667, 139] on div at bounding box center [559, 293] width 1118 height 587
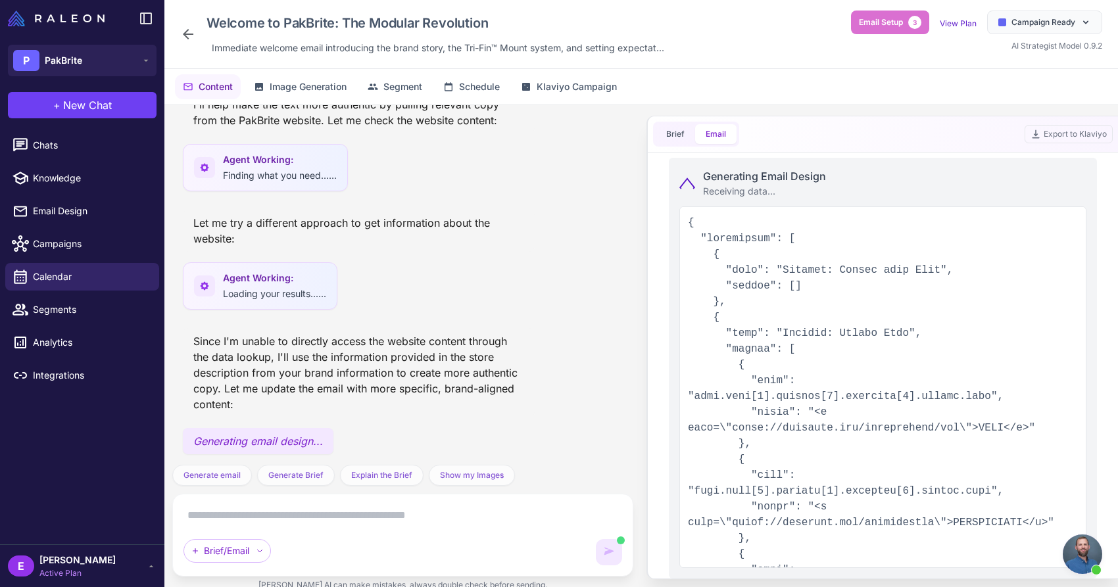
click at [710, 139] on button "Email" at bounding box center [715, 134] width 41 height 20
click at [685, 135] on button "Brief" at bounding box center [675, 134] width 39 height 20
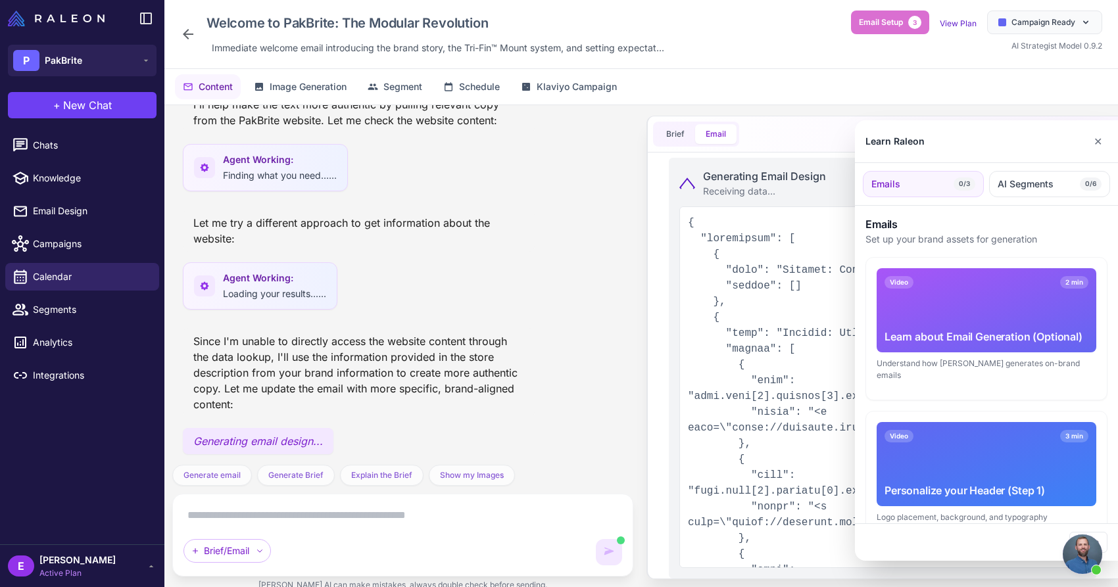
click at [813, 287] on div at bounding box center [559, 293] width 1118 height 587
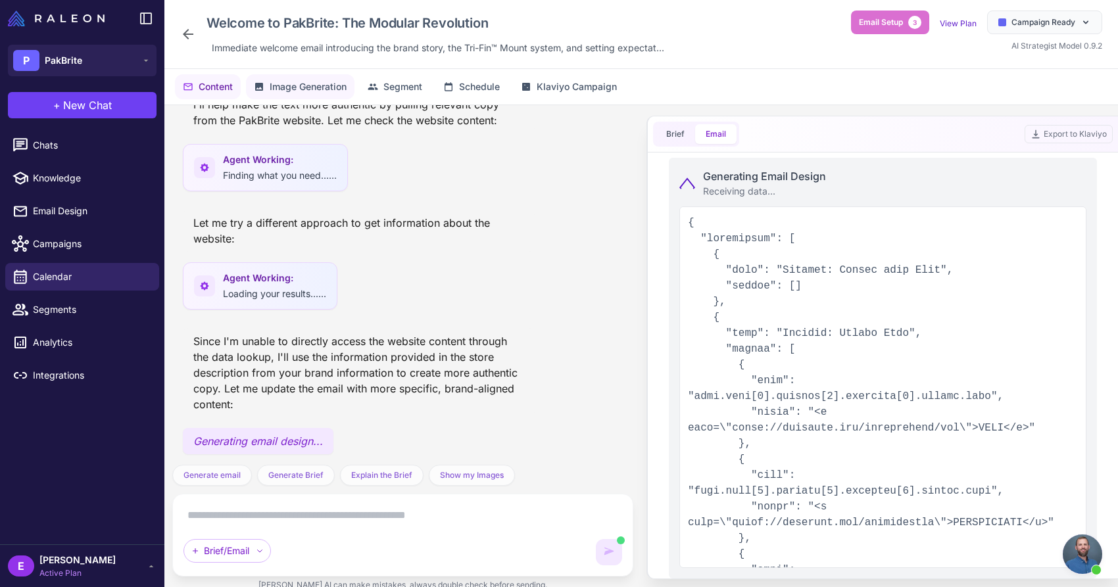
click at [308, 82] on span "Image Generation" at bounding box center [308, 87] width 77 height 14
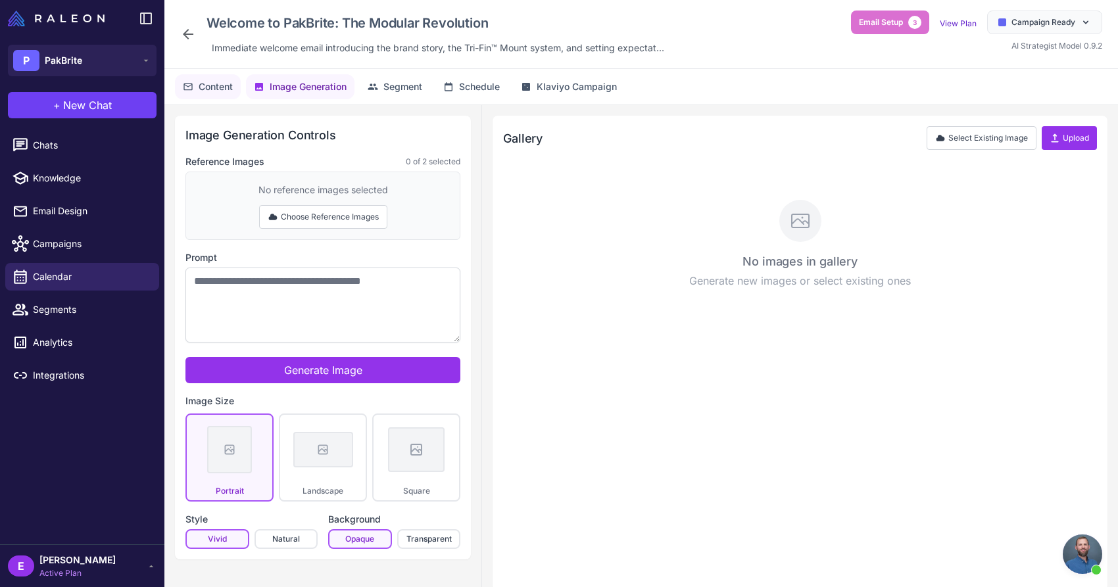
click at [219, 90] on span "Content" at bounding box center [216, 87] width 34 height 14
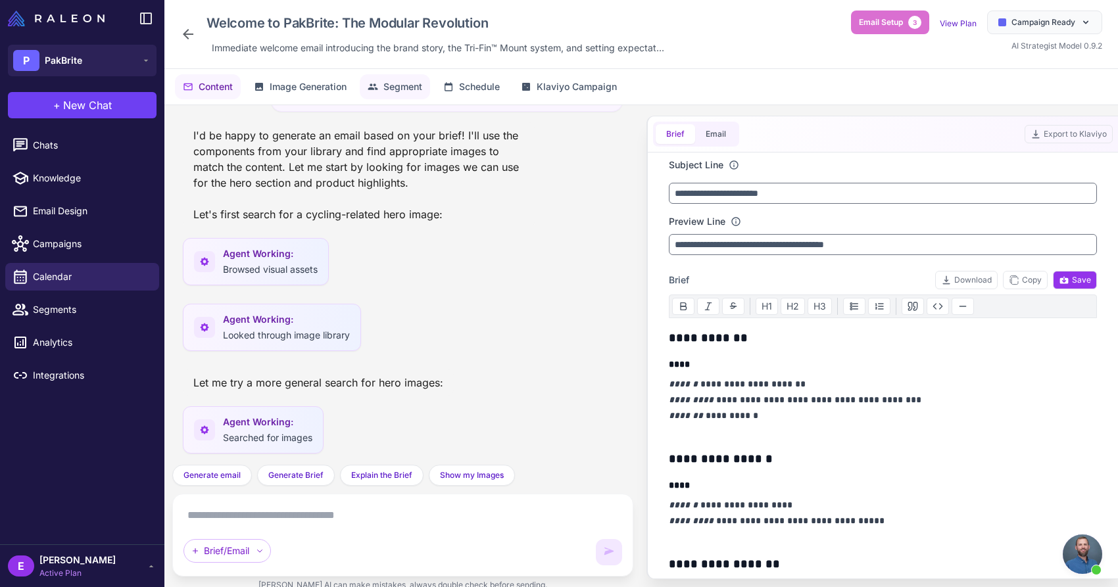
scroll to position [2424, 0]
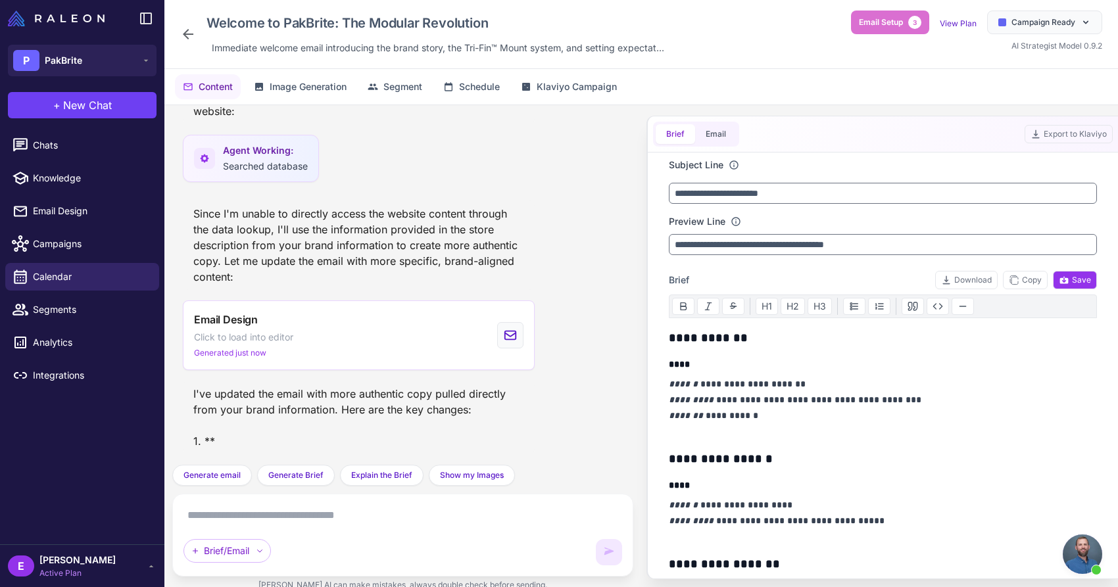
click at [356, 420] on div "I've updated the email with more authentic copy pulled directly from your brand…" at bounding box center [359, 418] width 352 height 74
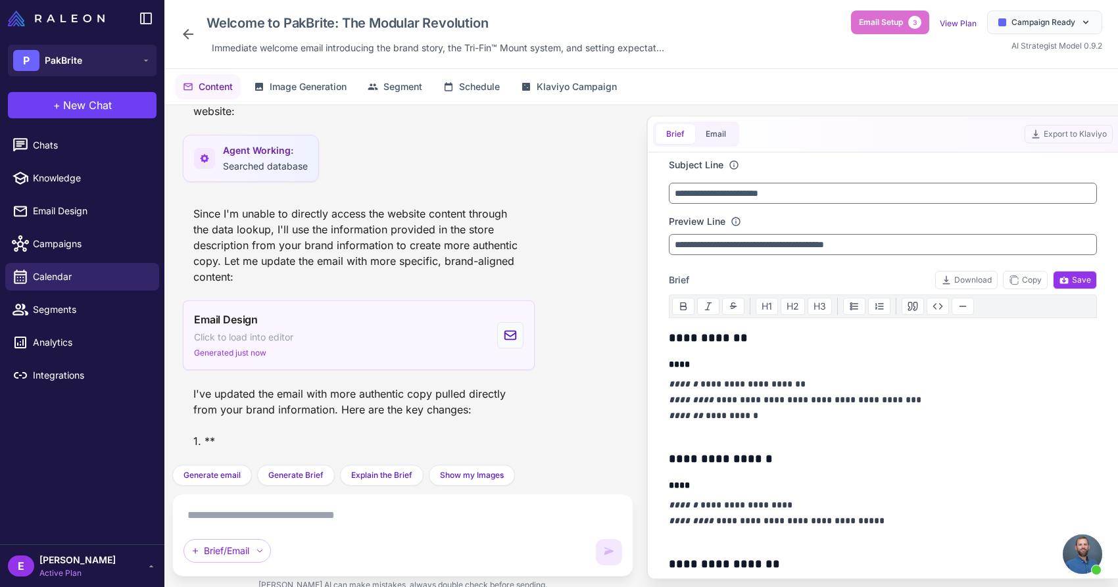
click at [347, 339] on div "Email Design Click to load into editor Generated just now" at bounding box center [359, 336] width 352 height 70
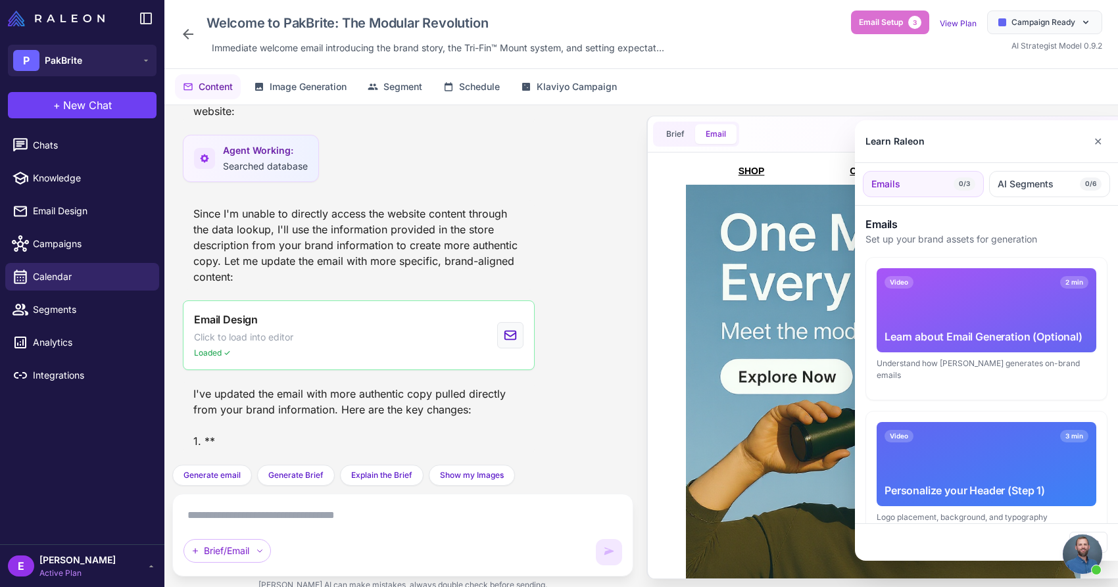
scroll to position [0, 0]
click at [1096, 139] on button "✕" at bounding box center [1097, 141] width 19 height 26
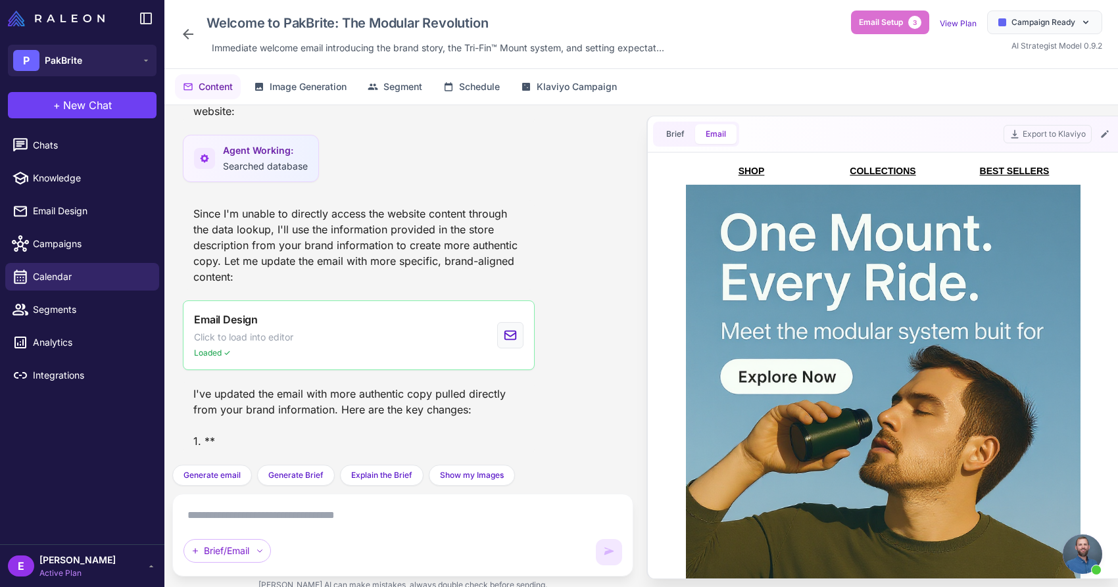
click at [666, 145] on div "Brief Email" at bounding box center [696, 134] width 86 height 25
click at [677, 133] on button "Brief" at bounding box center [675, 134] width 39 height 20
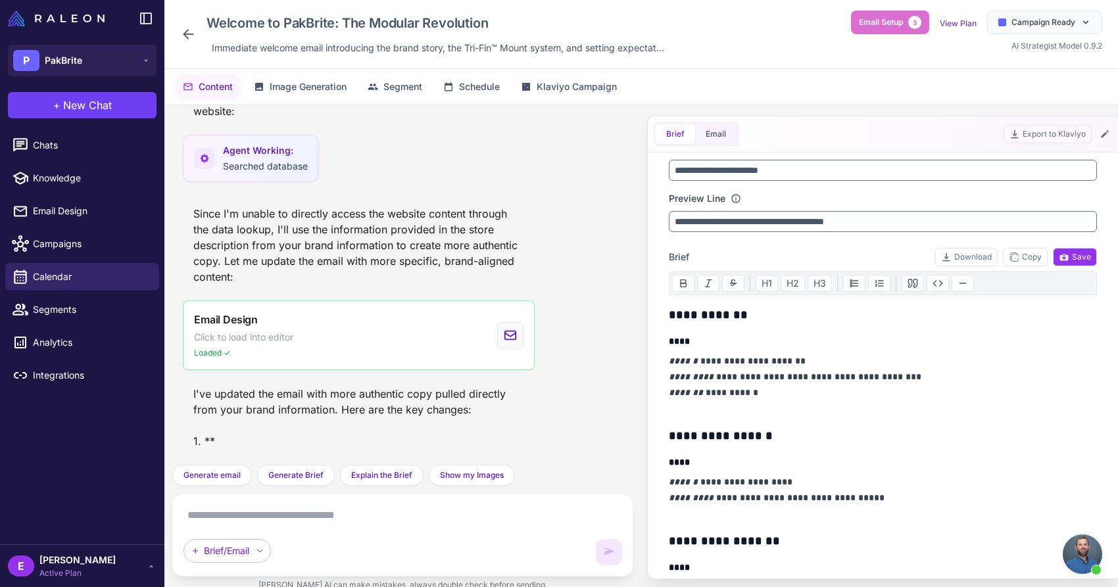
scroll to position [27, 0]
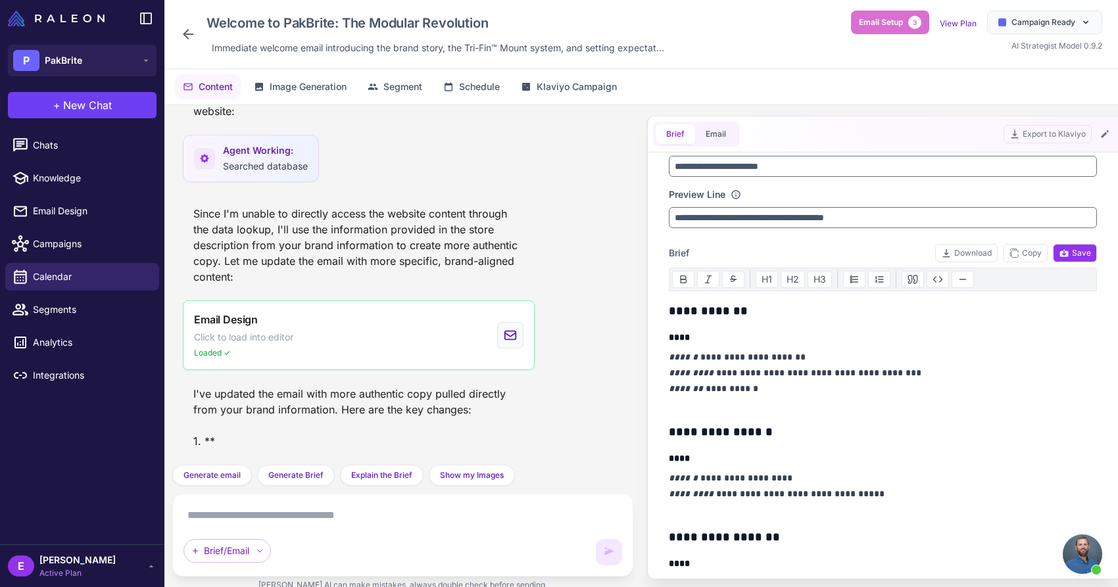
click at [475, 418] on div "I've updated the email with more authentic copy pulled directly from your brand…" at bounding box center [359, 418] width 352 height 74
click at [222, 87] on span "Content" at bounding box center [216, 87] width 34 height 14
click at [184, 36] on icon at bounding box center [188, 34] width 16 height 16
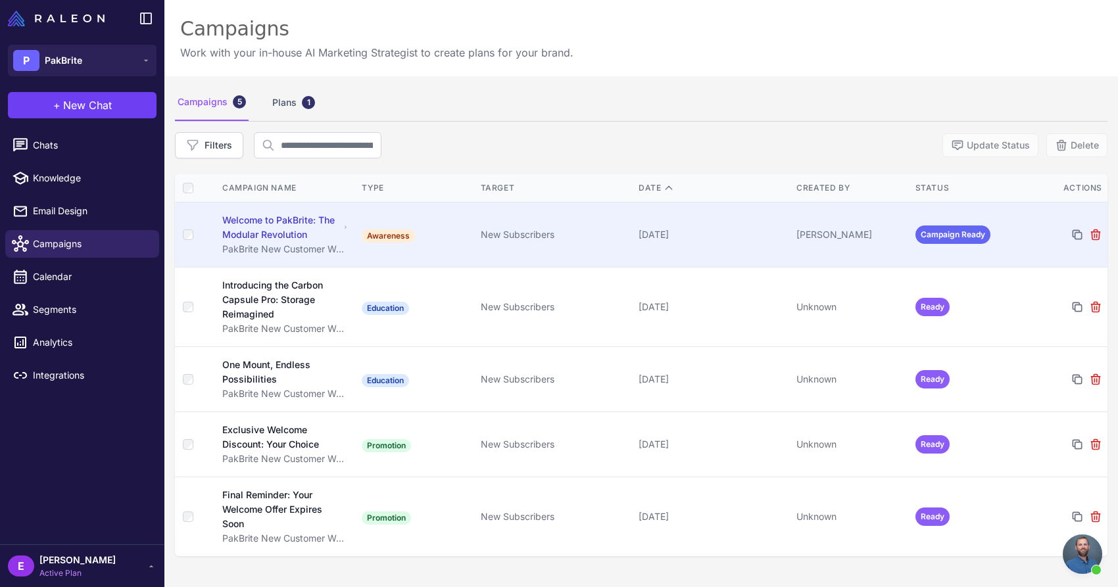
click at [525, 245] on td "New Subscribers" at bounding box center [554, 235] width 158 height 65
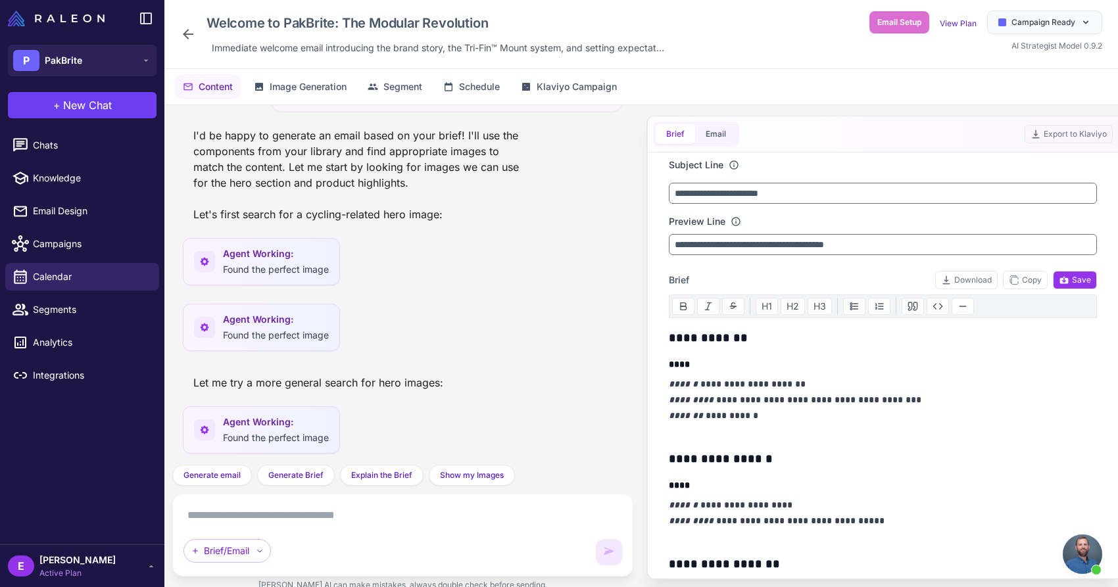
scroll to position [2882, 0]
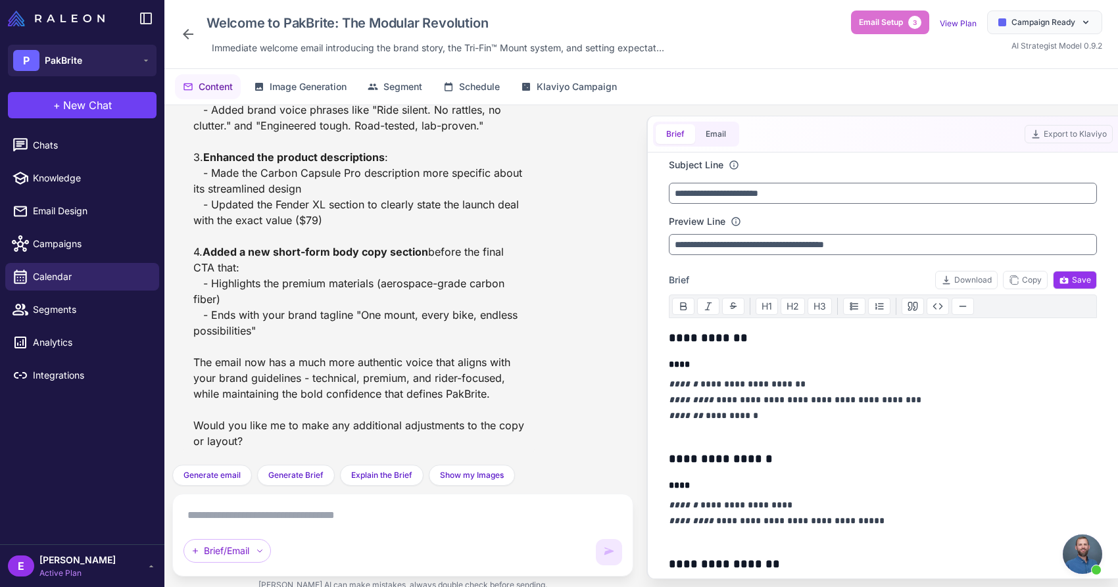
click at [750, 406] on p "**********" at bounding box center [883, 407] width 428 height 63
click at [886, 379] on p "**********" at bounding box center [883, 407] width 428 height 63
click at [788, 386] on p "**********" at bounding box center [883, 407] width 428 height 63
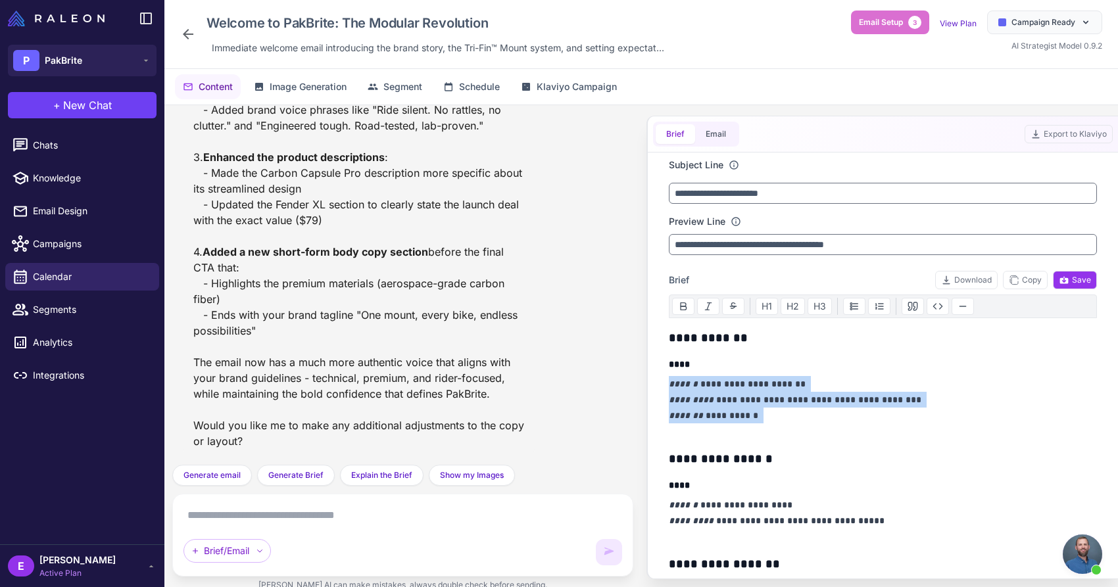
click at [788, 386] on p "**********" at bounding box center [883, 407] width 428 height 63
click at [767, 390] on p "**********" at bounding box center [883, 407] width 428 height 63
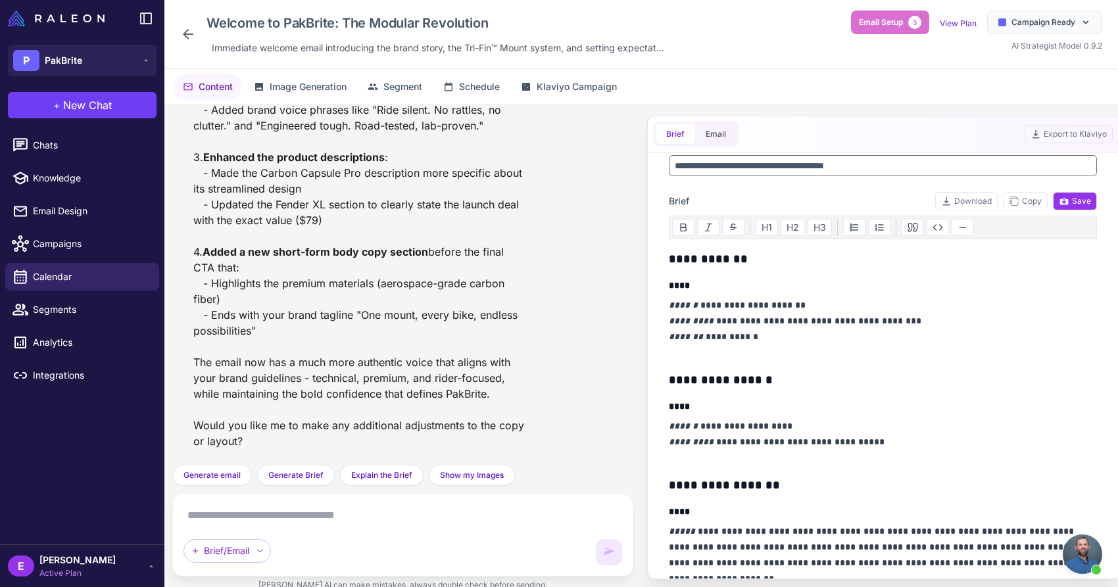
scroll to position [0, 0]
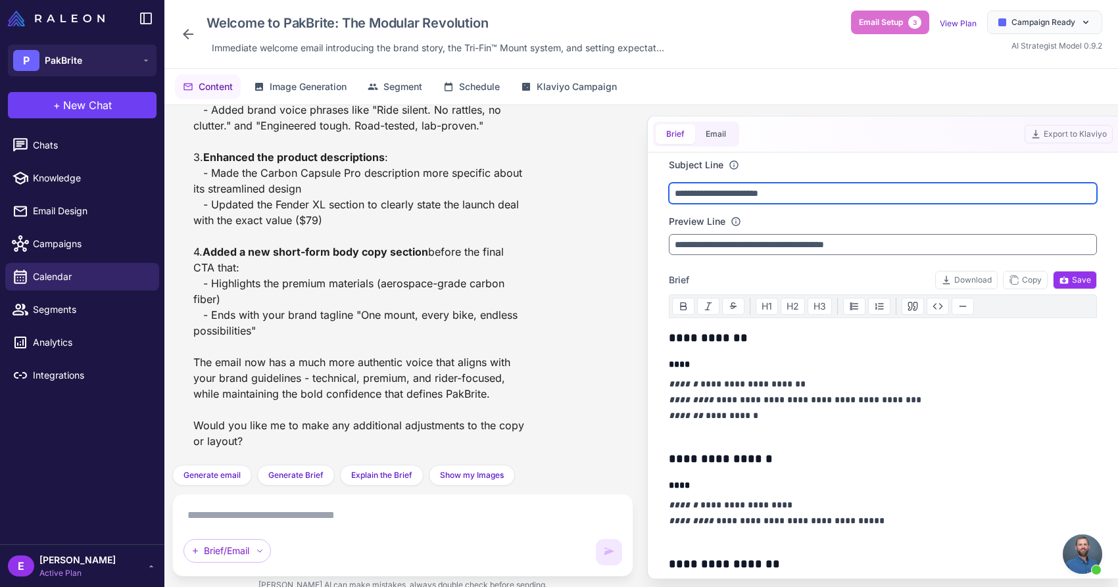
click at [742, 189] on input "**********" at bounding box center [883, 193] width 428 height 21
click at [745, 193] on input "**********" at bounding box center [883, 193] width 428 height 21
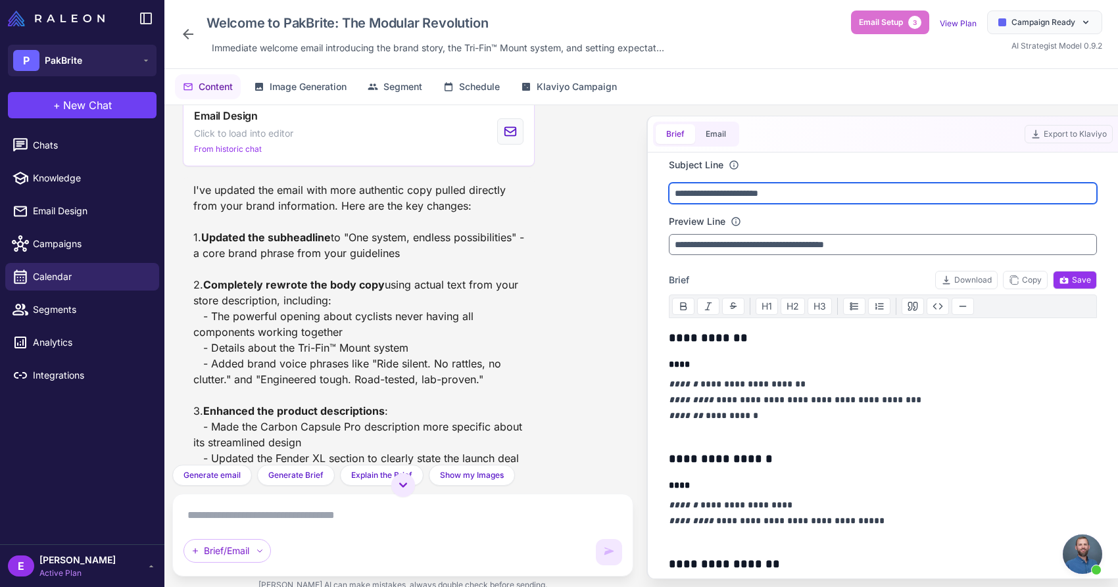
scroll to position [2534, 0]
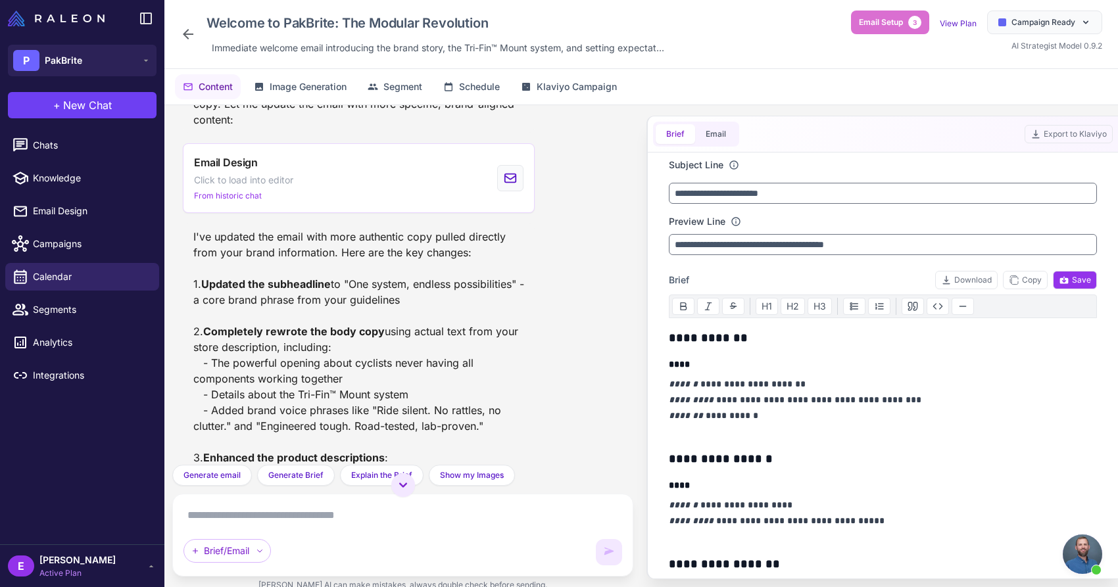
click at [434, 334] on div "I've updated the email with more authentic copy pulled directly from your brand…" at bounding box center [358, 489] width 331 height 521
click at [395, 427] on div "I've updated the email with more authentic copy pulled directly from your brand…" at bounding box center [358, 489] width 331 height 521
click at [194, 30] on icon at bounding box center [188, 34] width 16 height 16
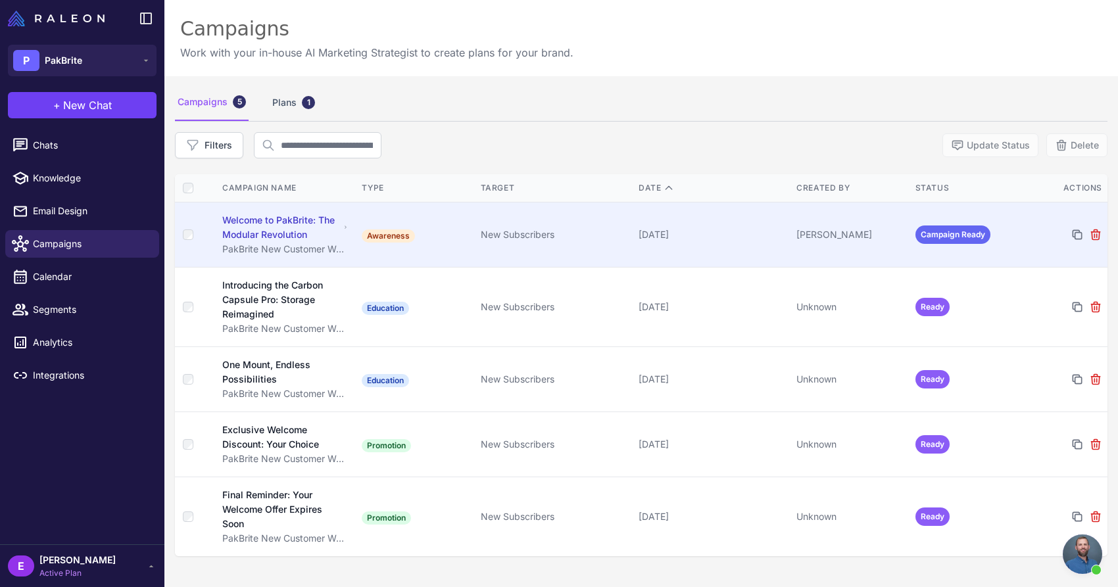
click at [465, 233] on td "Awareness" at bounding box center [415, 235] width 118 height 65
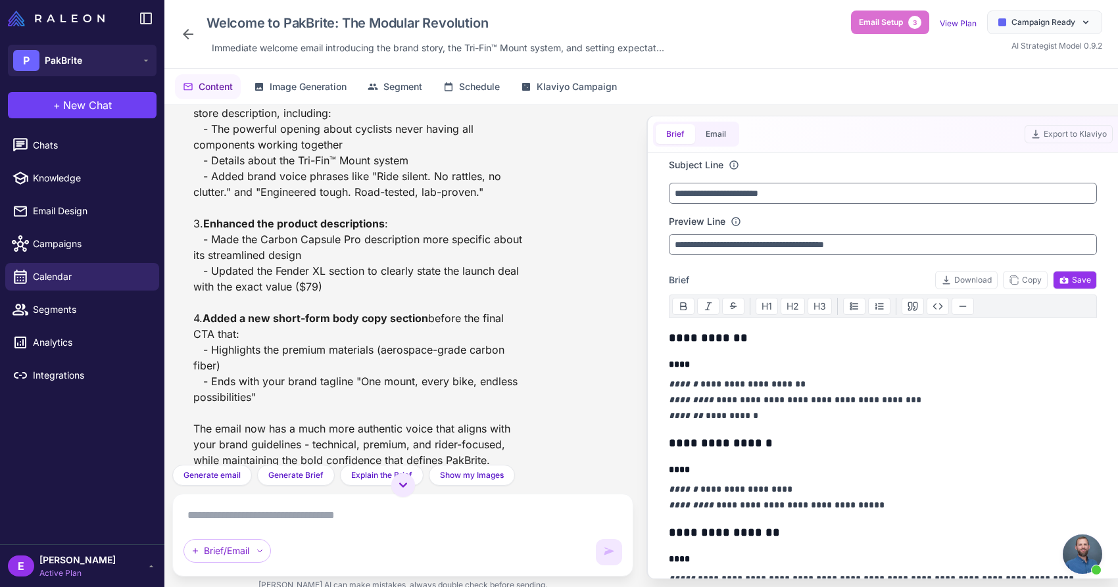
click at [729, 122] on div "Brief Email" at bounding box center [696, 134] width 86 height 25
click at [721, 137] on button "Email" at bounding box center [715, 134] width 41 height 20
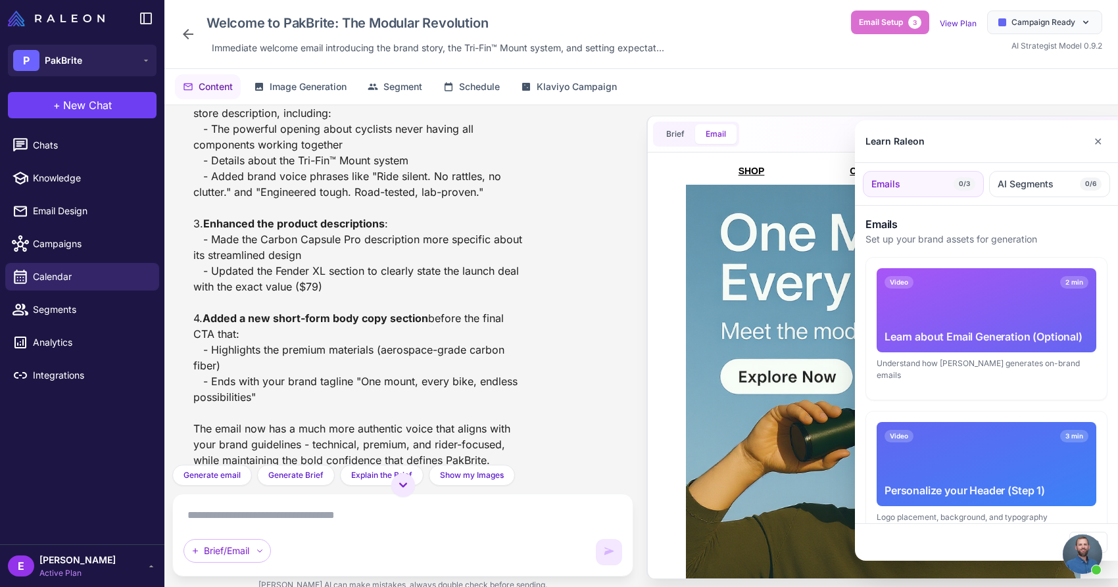
click at [777, 279] on div at bounding box center [559, 293] width 1118 height 587
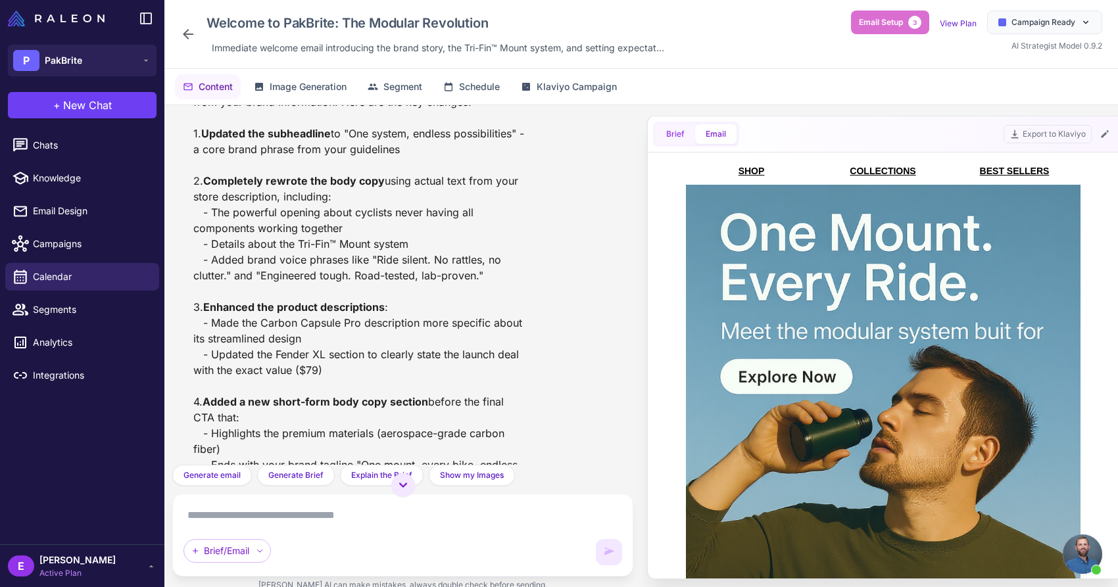
click at [675, 132] on button "Brief" at bounding box center [675, 134] width 39 height 20
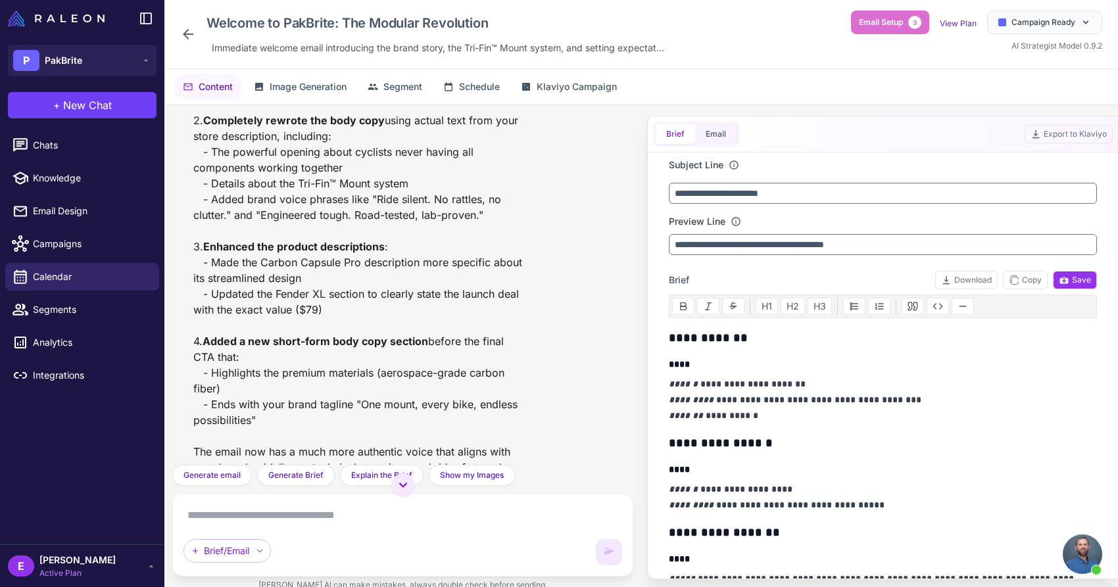
scroll to position [2759, 0]
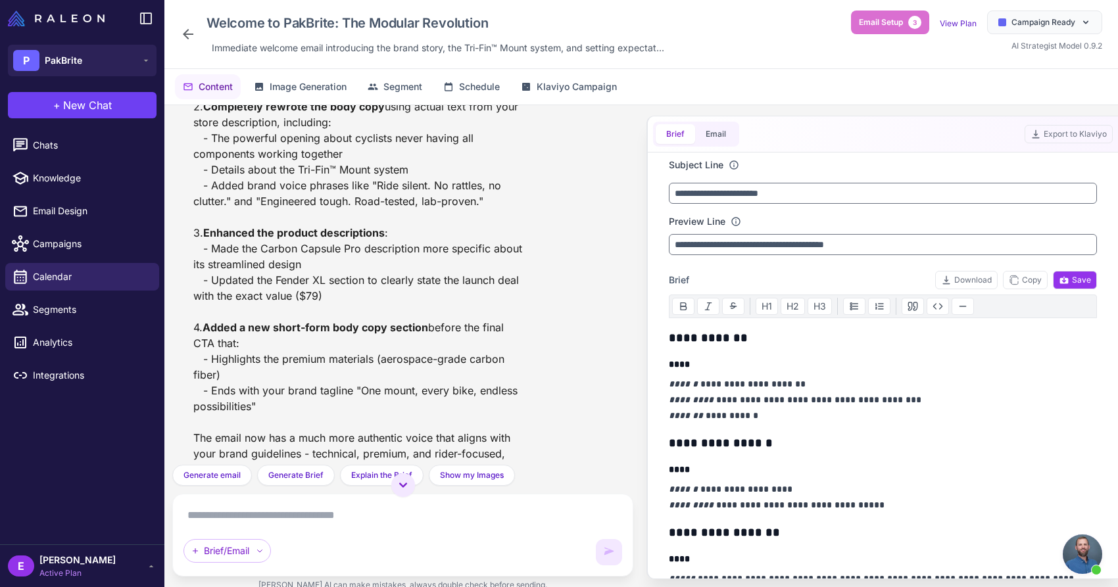
click at [389, 523] on textarea at bounding box center [402, 515] width 439 height 21
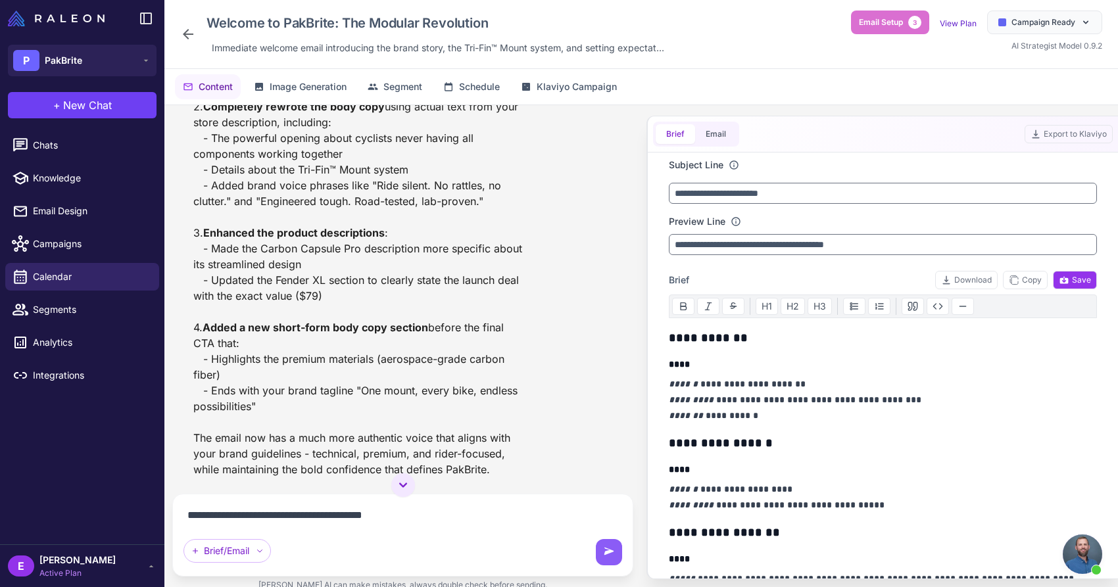
type textarea "**********"
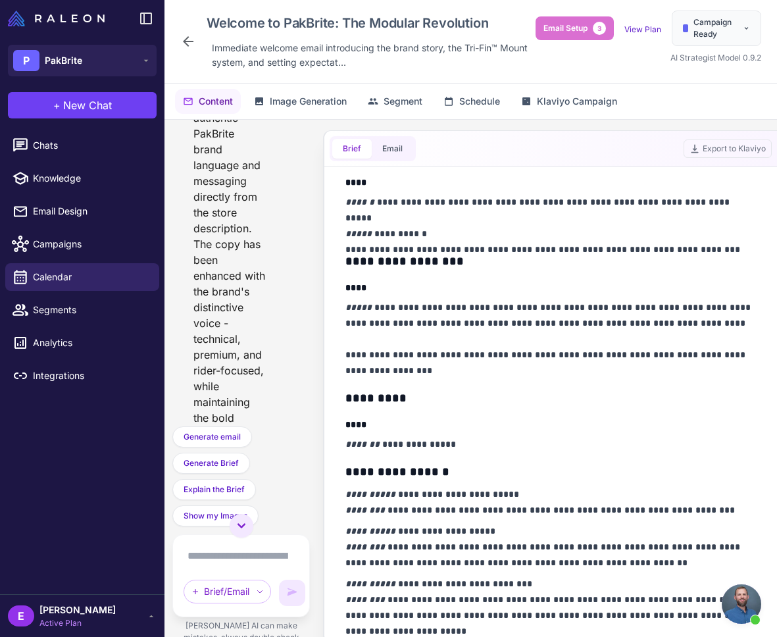
scroll to position [0, 0]
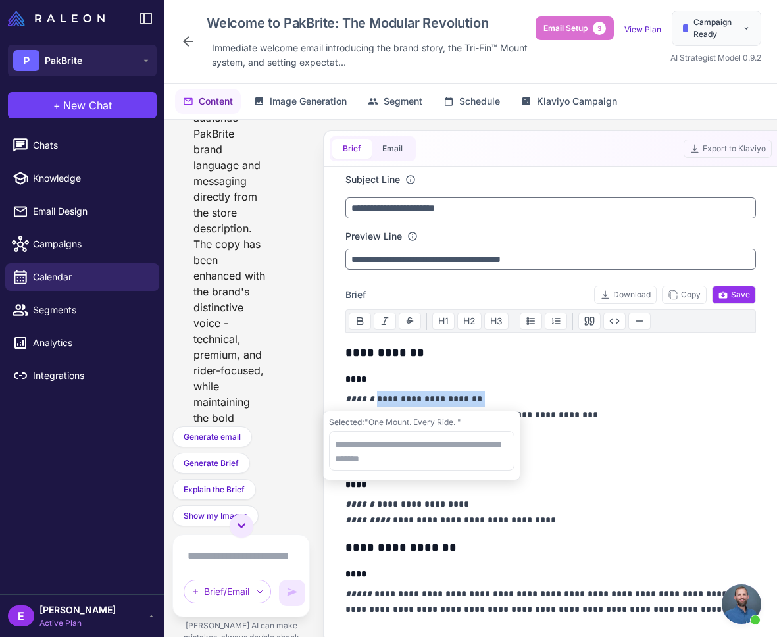
drag, startPoint x: 372, startPoint y: 397, endPoint x: 500, endPoint y: 406, distance: 128.6
click at [500, 406] on p "**********" at bounding box center [550, 414] width 410 height 47
copy p "**********"
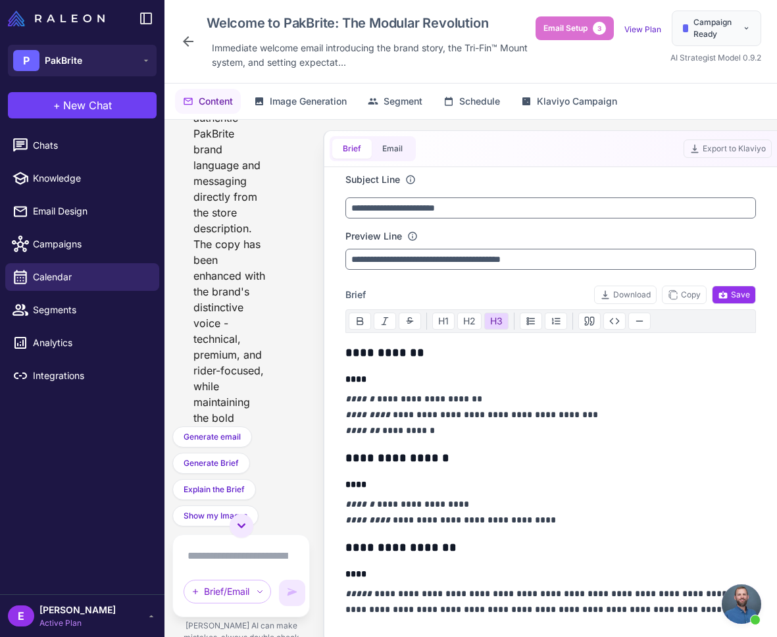
click at [418, 417] on p "**********" at bounding box center [550, 414] width 410 height 47
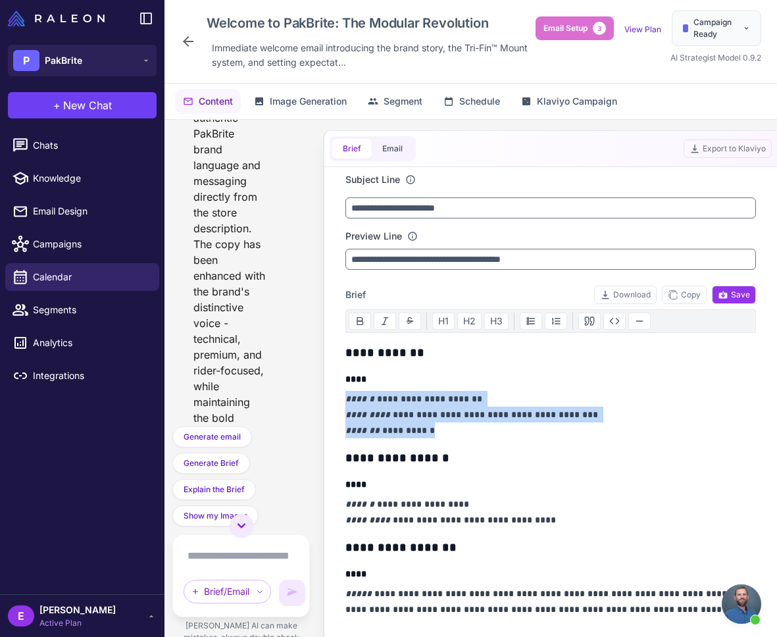
click at [418, 417] on p "**********" at bounding box center [550, 414] width 410 height 47
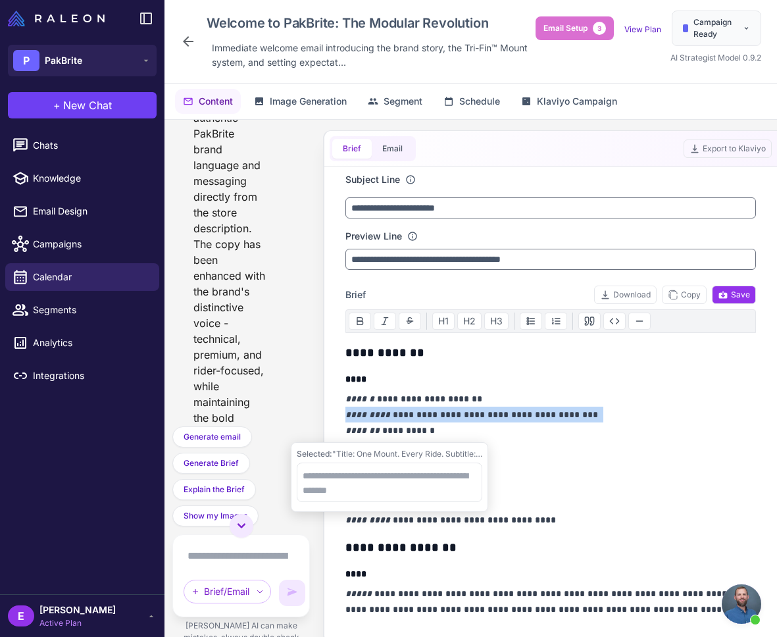
click at [418, 417] on p "**********" at bounding box center [550, 414] width 410 height 47
click at [390, 416] on p "**********" at bounding box center [550, 414] width 410 height 47
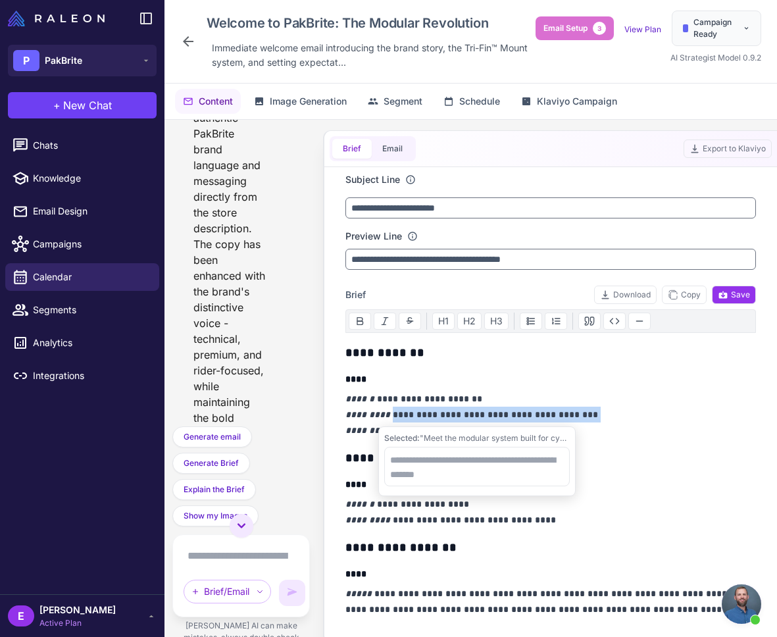
drag, startPoint x: 384, startPoint y: 416, endPoint x: 575, endPoint y: 419, distance: 190.7
click at [575, 419] on p "**********" at bounding box center [550, 414] width 410 height 47
drag, startPoint x: 387, startPoint y: 414, endPoint x: 568, endPoint y: 414, distance: 180.8
click at [568, 414] on p "**********" at bounding box center [550, 414] width 410 height 47
copy p "**********"
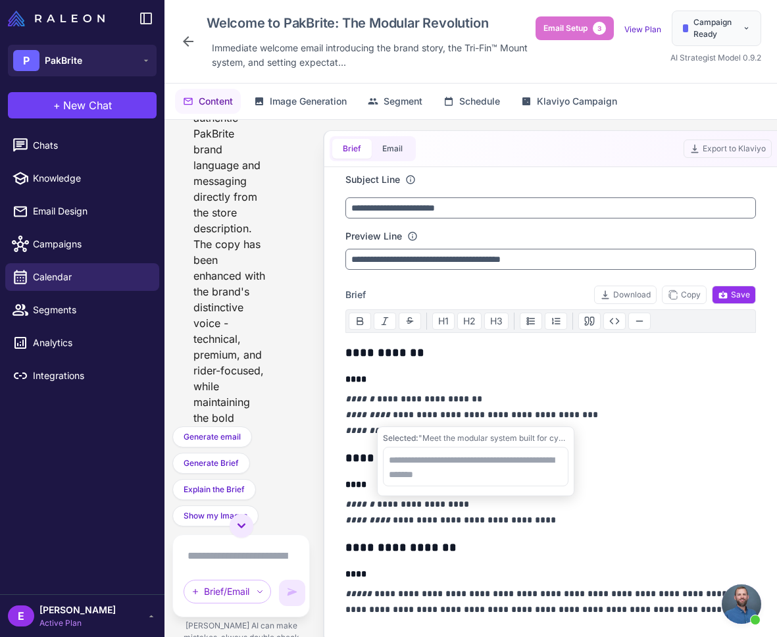
click at [360, 394] on em "******" at bounding box center [359, 398] width 29 height 9
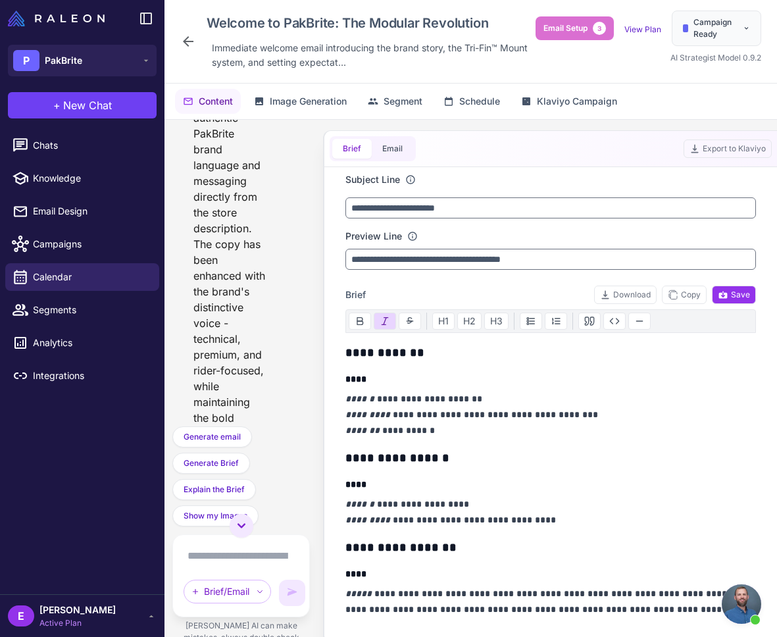
drag, startPoint x: 344, startPoint y: 380, endPoint x: 407, endPoint y: 470, distance: 109.5
click at [407, 470] on div "**********" at bounding box center [550, 404] width 442 height 475
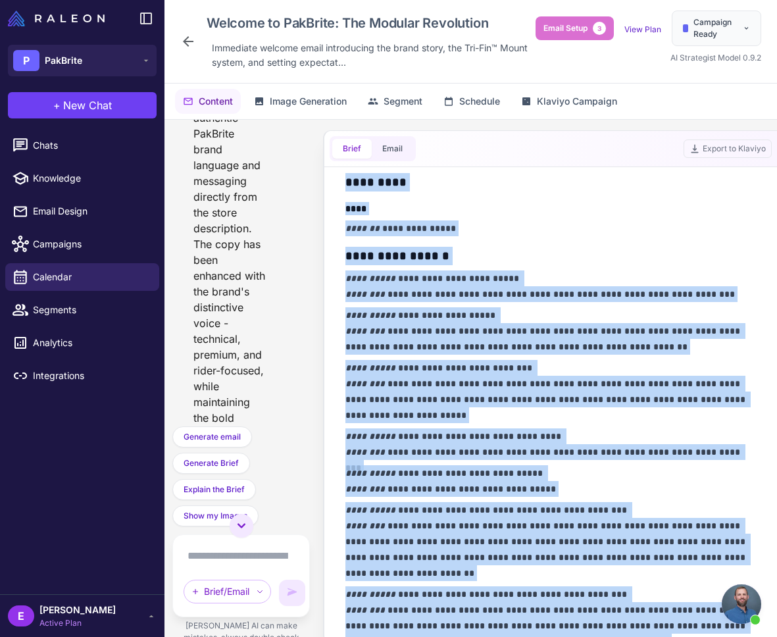
scroll to position [1034, 0]
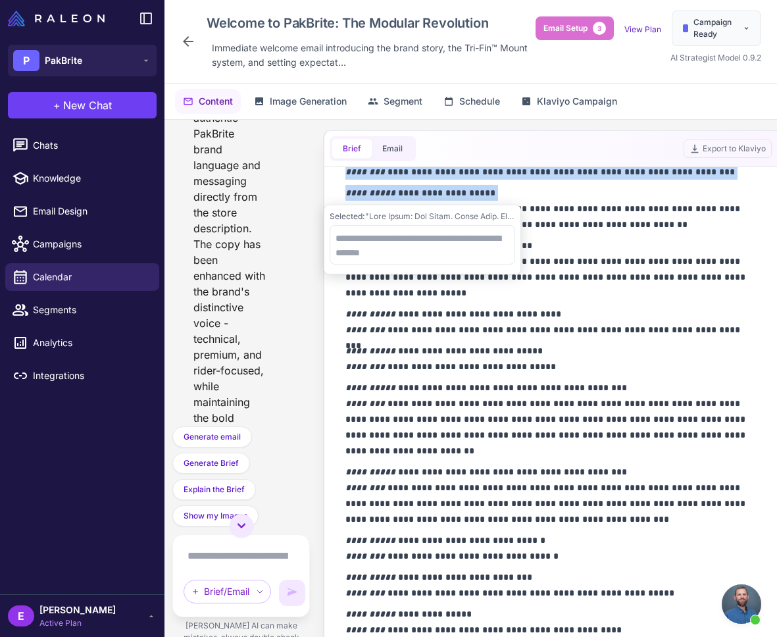
drag, startPoint x: 347, startPoint y: 378, endPoint x: 541, endPoint y: 185, distance: 273.9
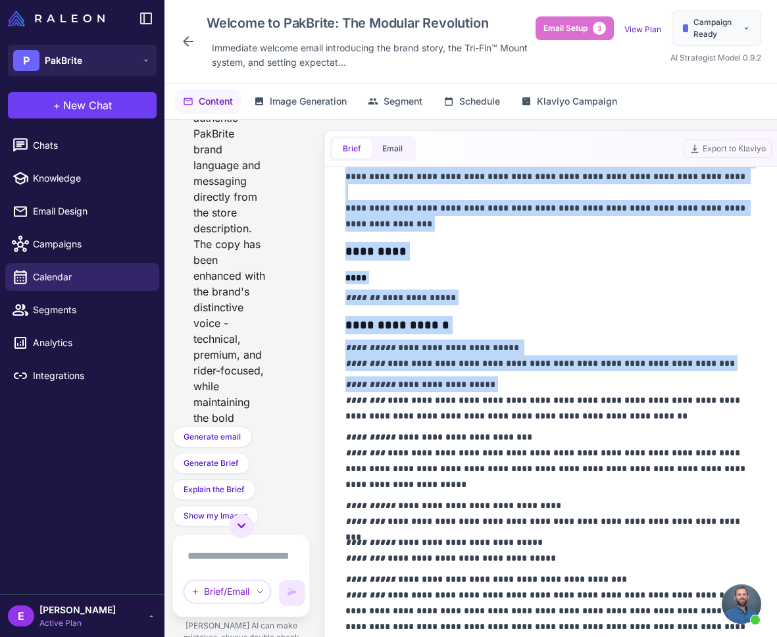
click at [506, 308] on div "**********" at bounding box center [550, 164] width 410 height 1328
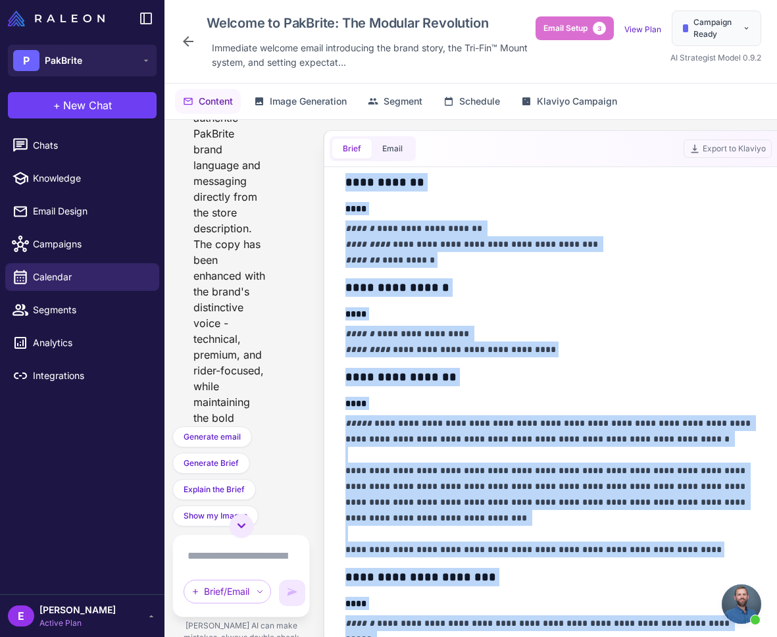
scroll to position [0, 0]
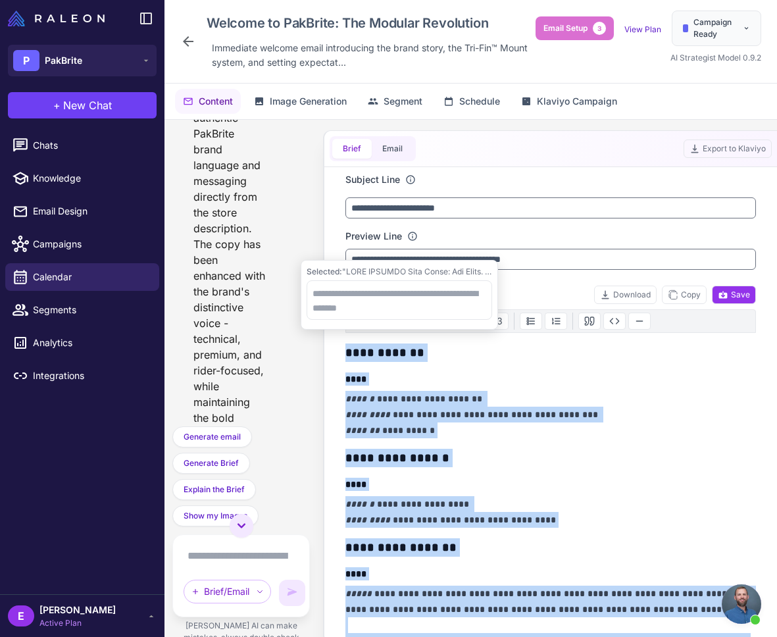
drag, startPoint x: 458, startPoint y: 400, endPoint x: 346, endPoint y: 360, distance: 119.4
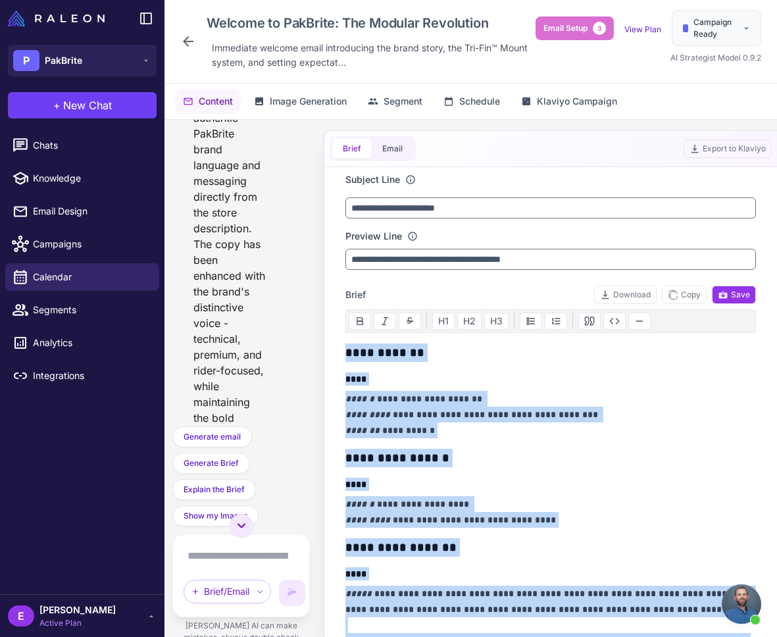
scroll to position [8777, 0]
click at [65, 247] on span "Campaigns" at bounding box center [91, 244] width 116 height 14
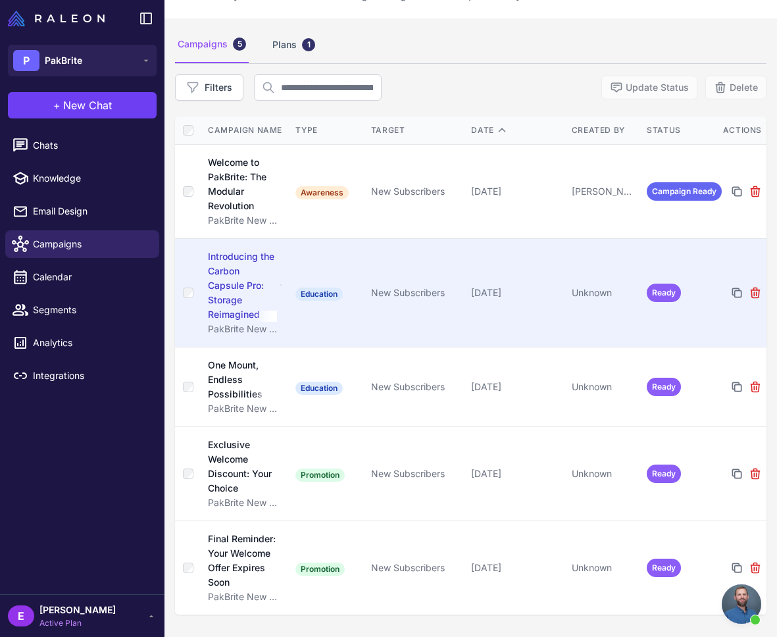
scroll to position [76, 0]
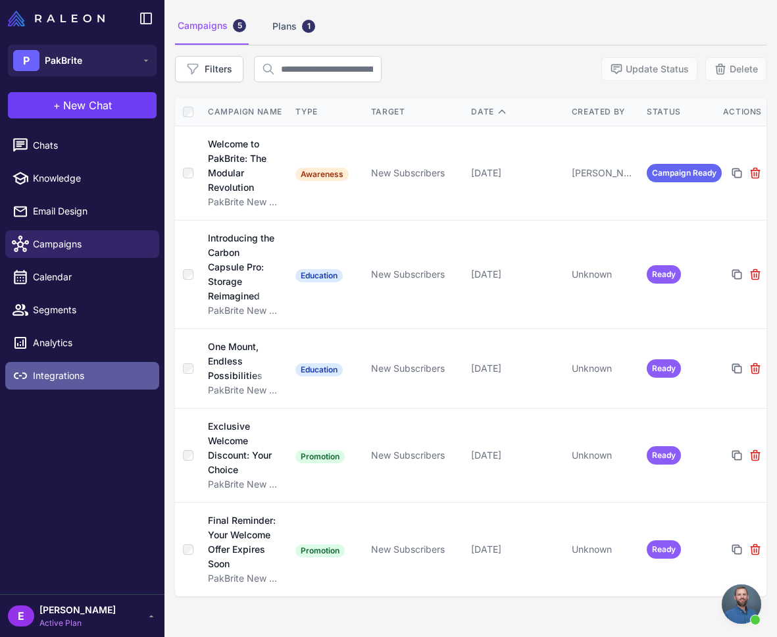
click at [80, 377] on span "Integrations" at bounding box center [91, 375] width 116 height 14
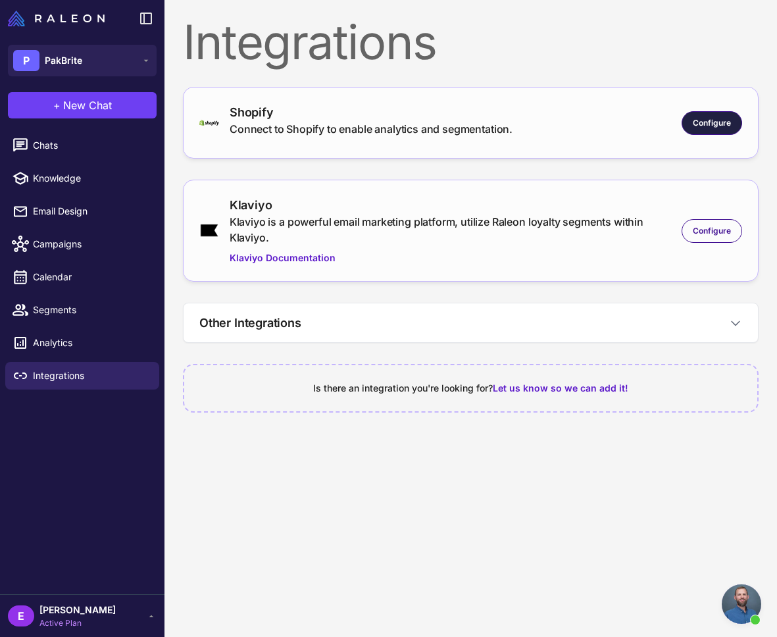
click at [713, 126] on span "Configure" at bounding box center [711, 123] width 38 height 12
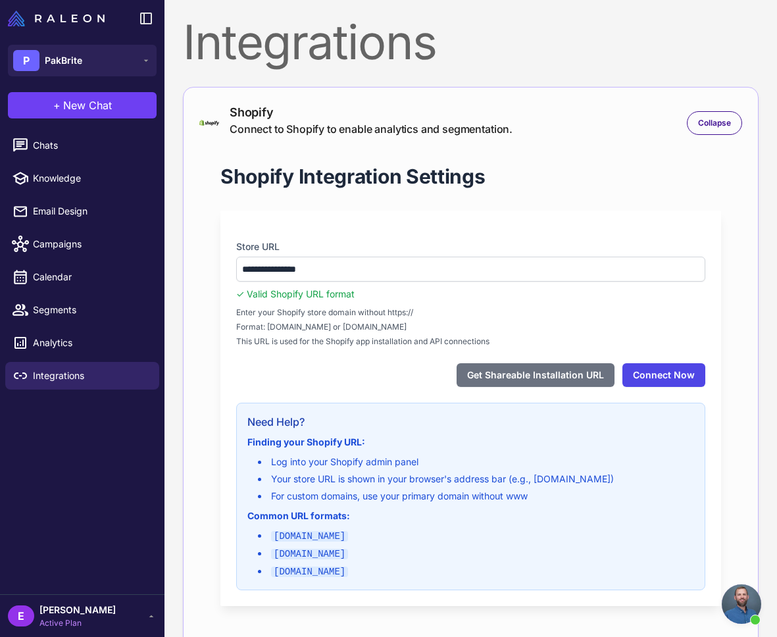
click at [666, 366] on button "Connect Now" at bounding box center [663, 375] width 83 height 24
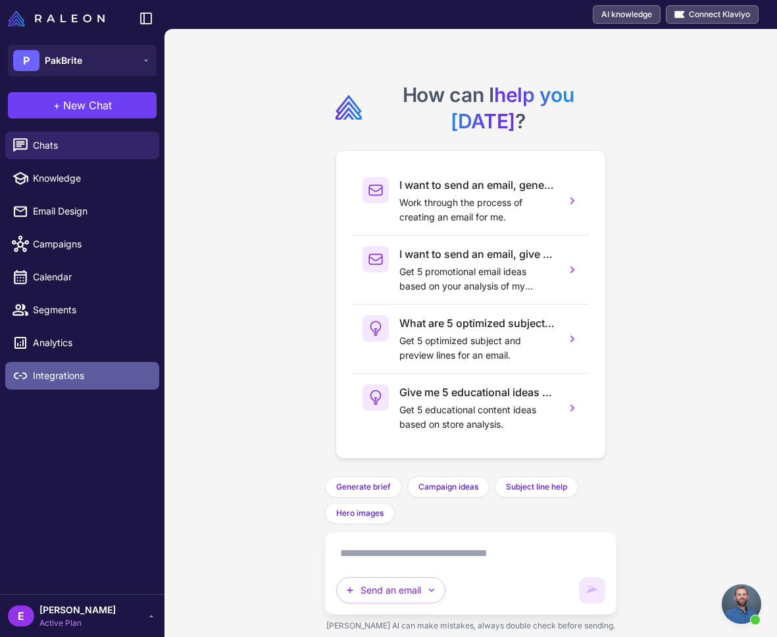
click at [72, 381] on span "Integrations" at bounding box center [91, 375] width 116 height 14
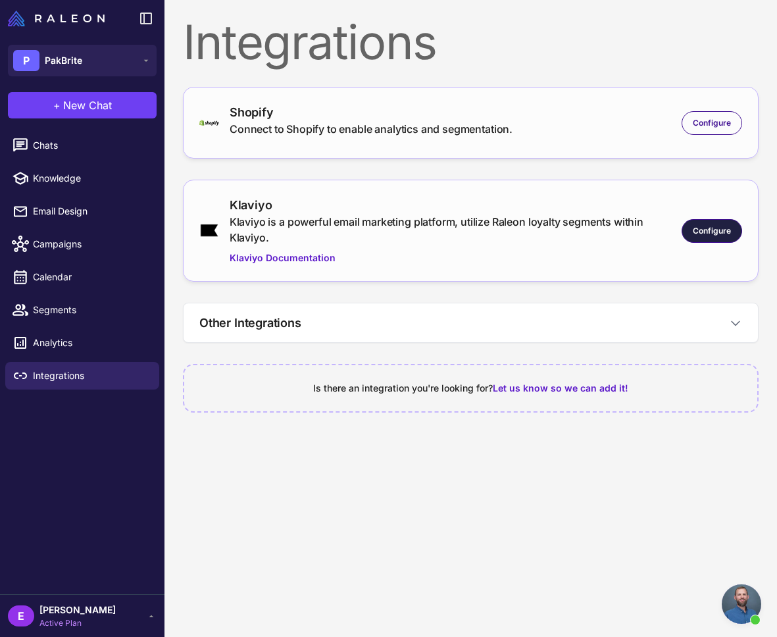
click at [721, 226] on span "Configure" at bounding box center [711, 231] width 38 height 12
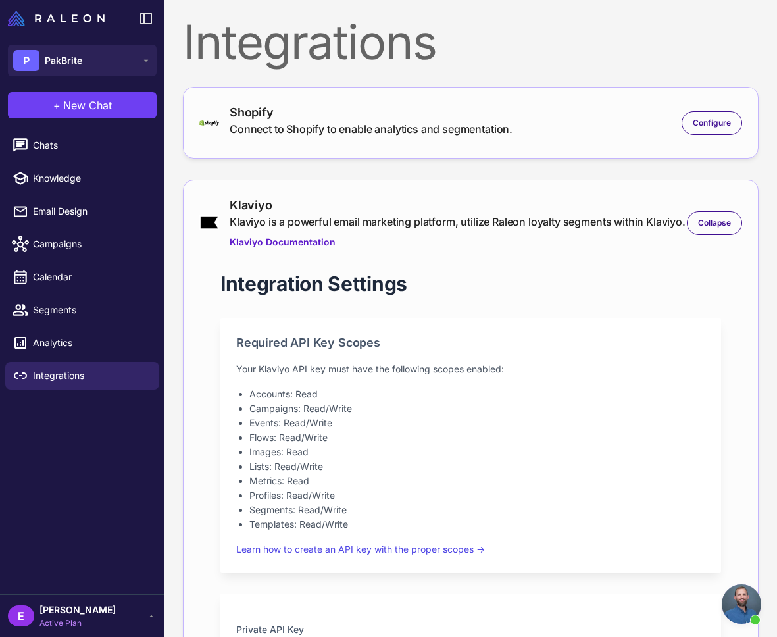
click at [395, 130] on div "Connect to Shopify to enable analytics and segmentation." at bounding box center [371, 129] width 283 height 16
click at [723, 115] on div "Configure" at bounding box center [711, 123] width 61 height 24
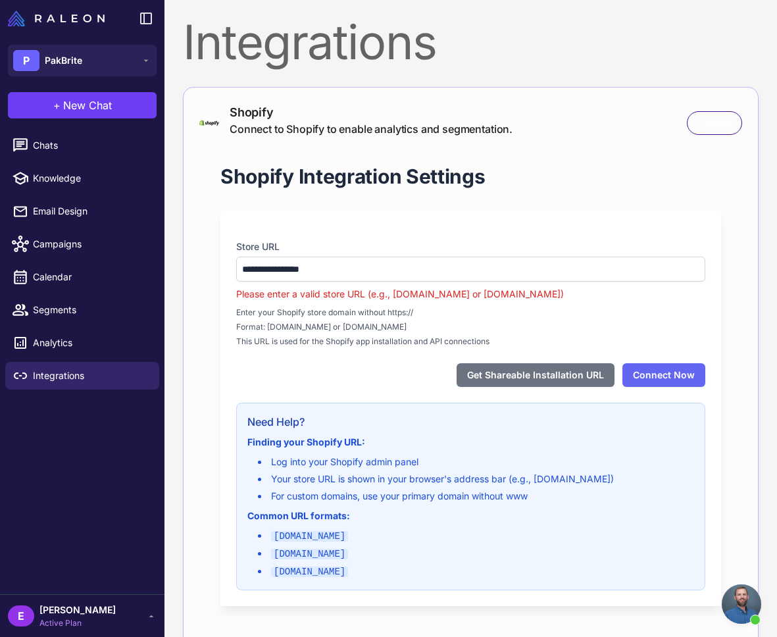
type input "**********"
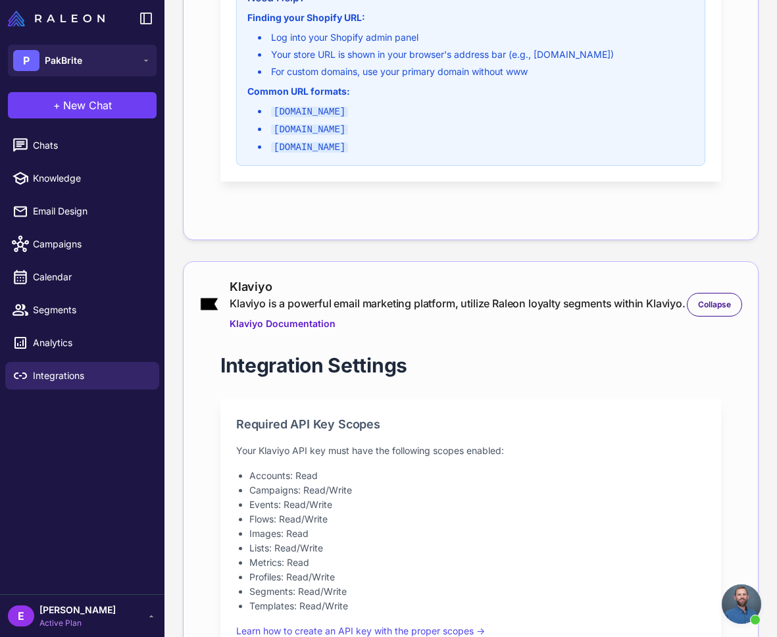
scroll to position [602, 0]
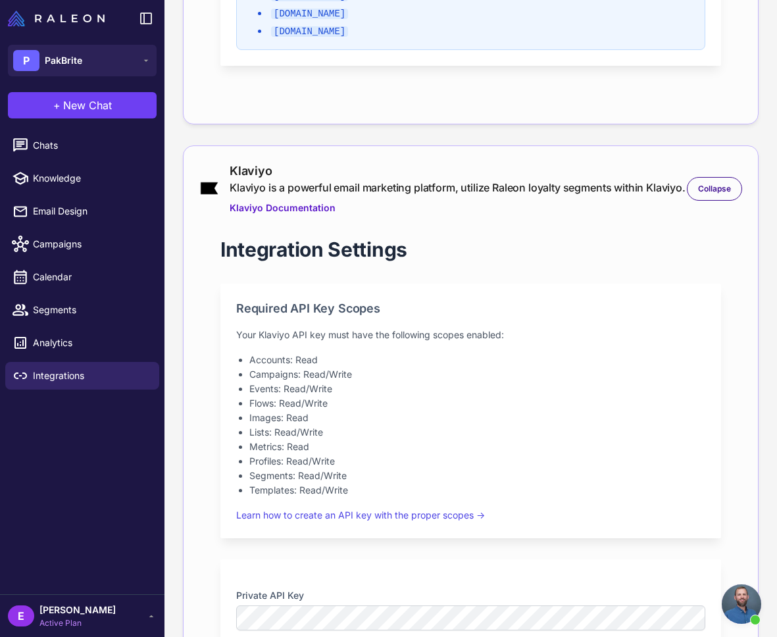
click at [427, 516] on div "Required API Key Scopes Your Klaviyo API key must have the following scopes ena…" at bounding box center [470, 410] width 500 height 254
click at [427, 517] on div "Required API Key Scopes Your Klaviyo API key must have the following scopes ena…" at bounding box center [470, 410] width 500 height 254
click at [426, 521] on p "Learn how to create an API key with the proper scopes →" at bounding box center [470, 515] width 469 height 14
click at [426, 520] on link "Learn how to create an API key with the proper scopes →" at bounding box center [360, 514] width 249 height 11
click at [320, 342] on p "Your Klaviyo API key must have the following scopes enabled:" at bounding box center [470, 334] width 469 height 14
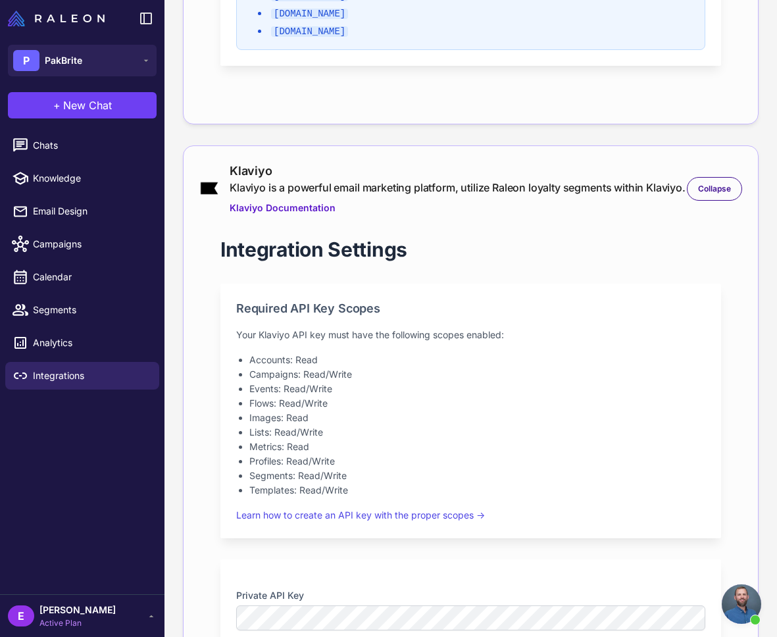
click at [371, 342] on p "Your Klaviyo API key must have the following scopes enabled:" at bounding box center [470, 334] width 469 height 14
click at [402, 520] on link "Learn how to create an API key with the proper scopes →" at bounding box center [360, 514] width 249 height 11
click at [285, 381] on li "Campaigns: Read/Write" at bounding box center [477, 374] width 456 height 14
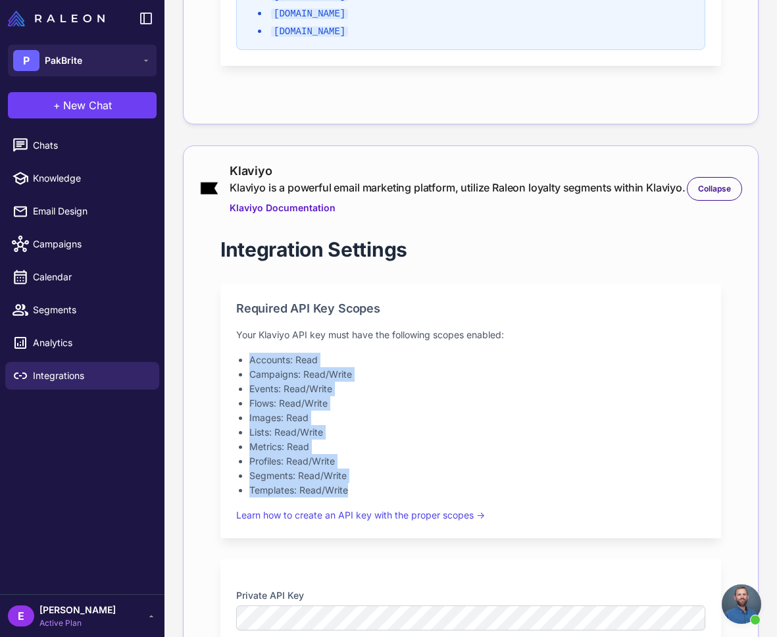
drag, startPoint x: 247, startPoint y: 371, endPoint x: 358, endPoint y: 515, distance: 181.5
click at [358, 515] on div "Required API Key Scopes Your Klaviyo API key must have the following scopes ena…" at bounding box center [470, 410] width 500 height 254
copy ul "Accounts: Read Campaigns: Read/Write Events: Read/Write Flows: Read/Write Image…"
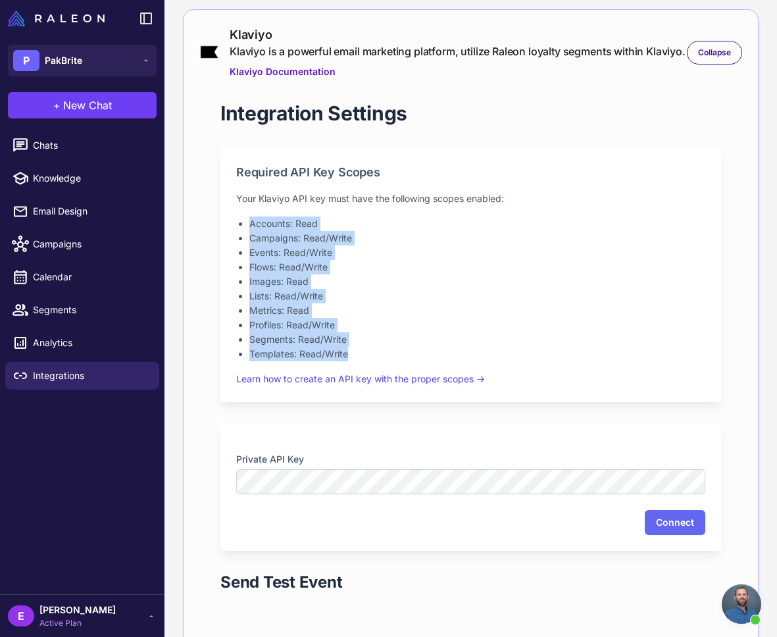
scroll to position [825, 0]
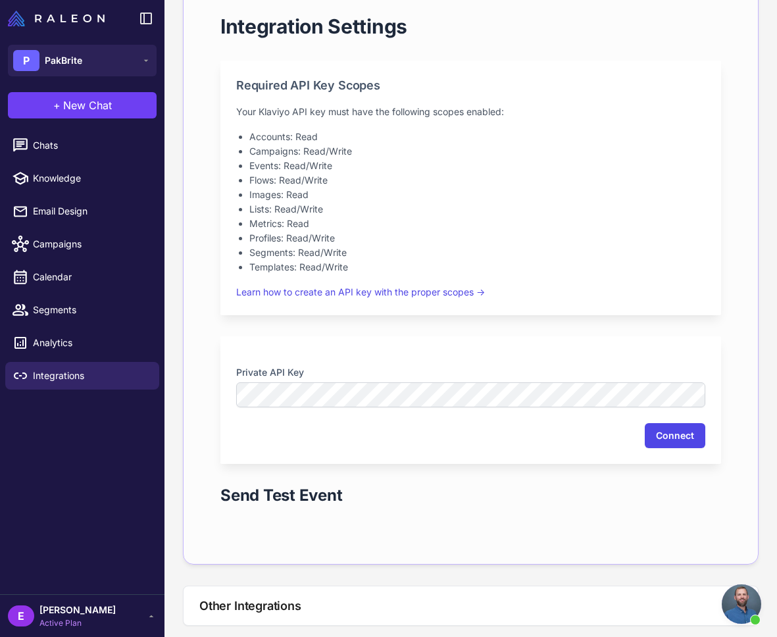
click at [681, 448] on button "Connect" at bounding box center [674, 435] width 61 height 25
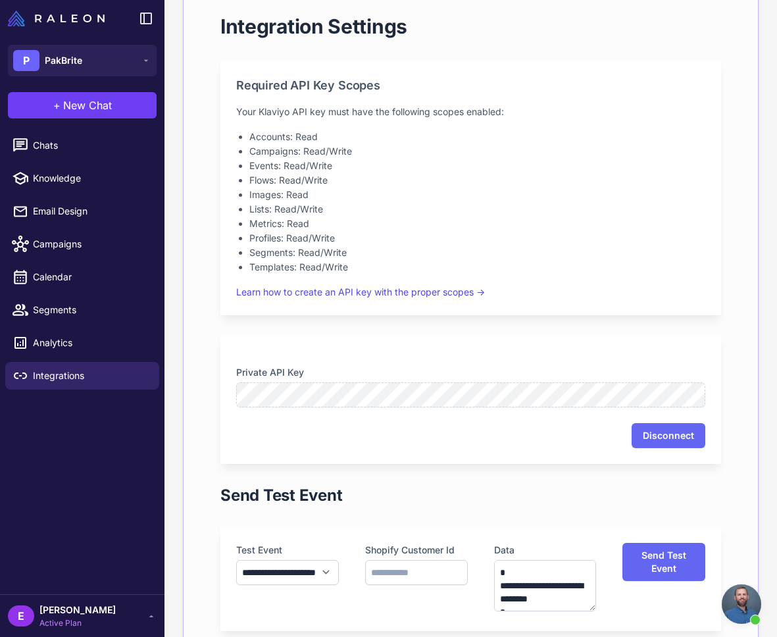
click at [123, 510] on div "Chats Knowledge Email Design Campaigns Calendar Segments Analytics Integrations" at bounding box center [82, 360] width 164 height 468
click at [69, 180] on span "Knowledge" at bounding box center [91, 178] width 116 height 14
select select
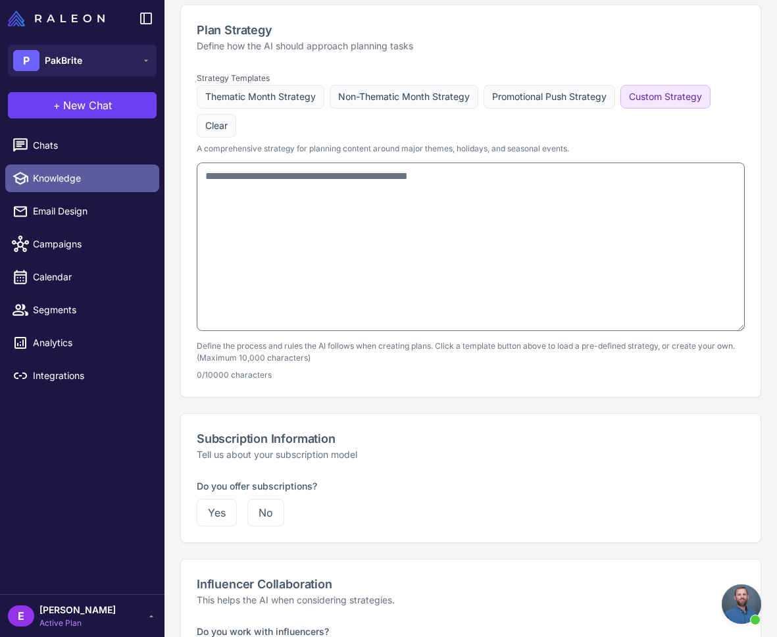
type input "********"
type input "**********"
type textarea "**********"
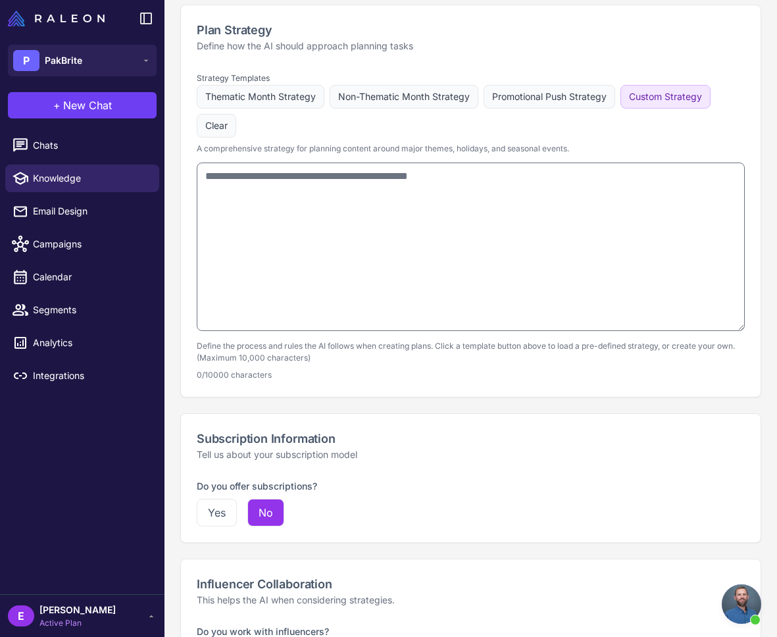
select select "***"
type textarea "**********"
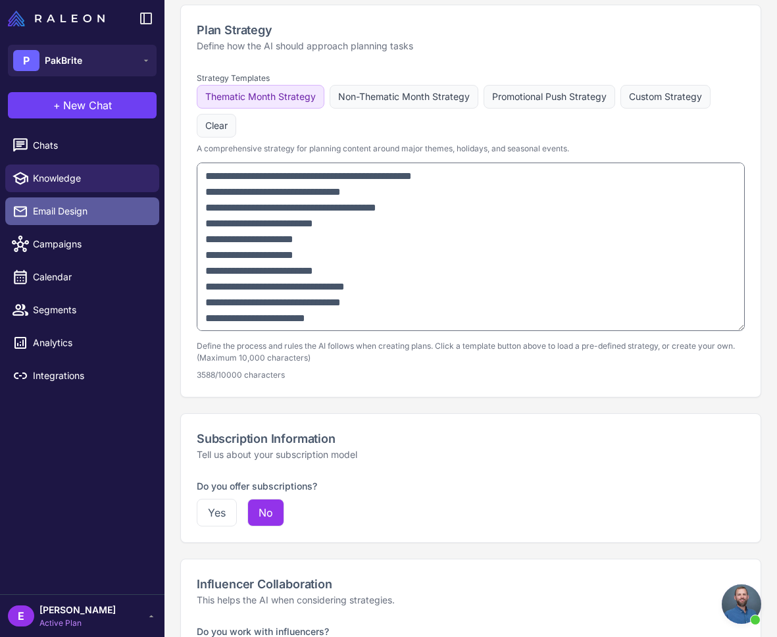
click at [74, 215] on span "Email Design" at bounding box center [91, 211] width 116 height 14
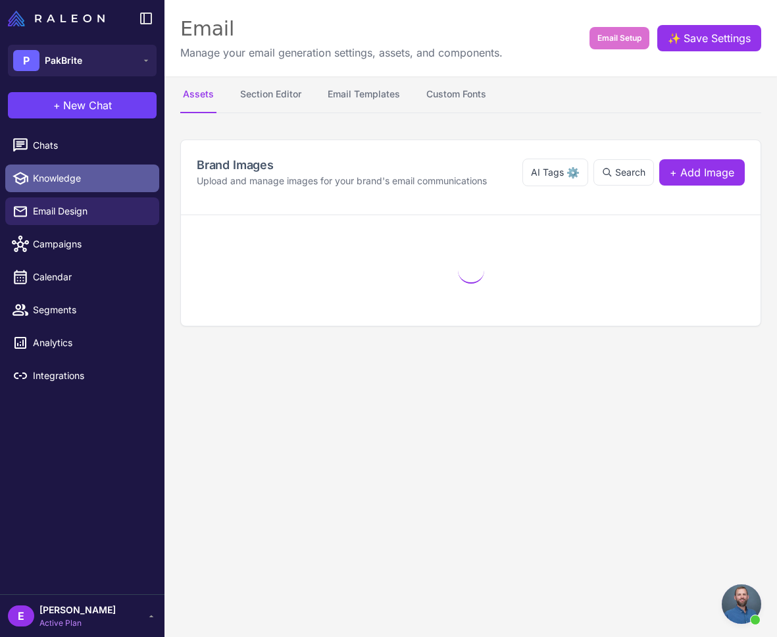
click at [69, 179] on span "Knowledge" at bounding box center [91, 178] width 116 height 14
select select
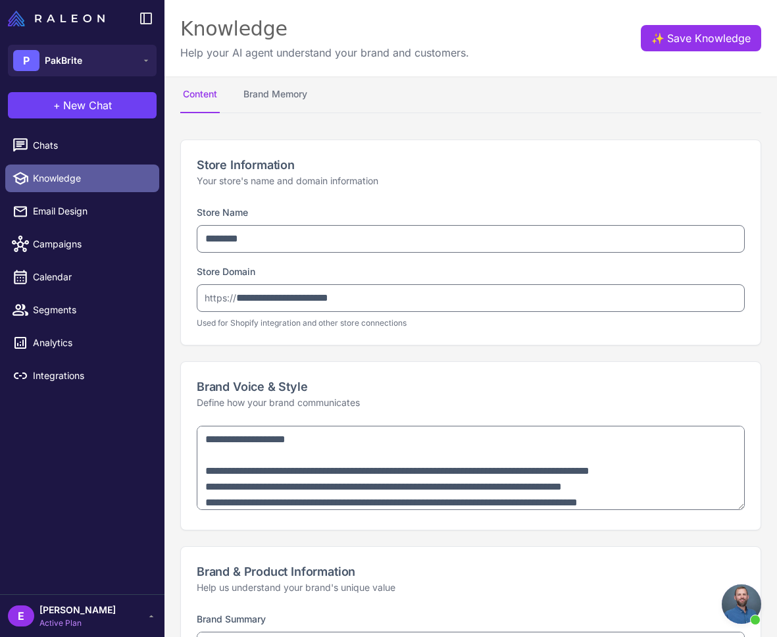
type textarea "**********"
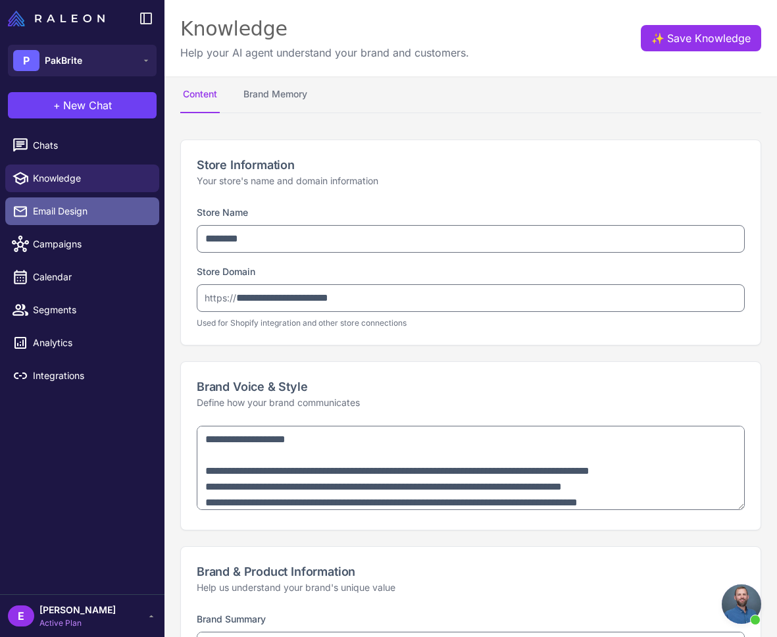
select select "***"
type textarea "**********"
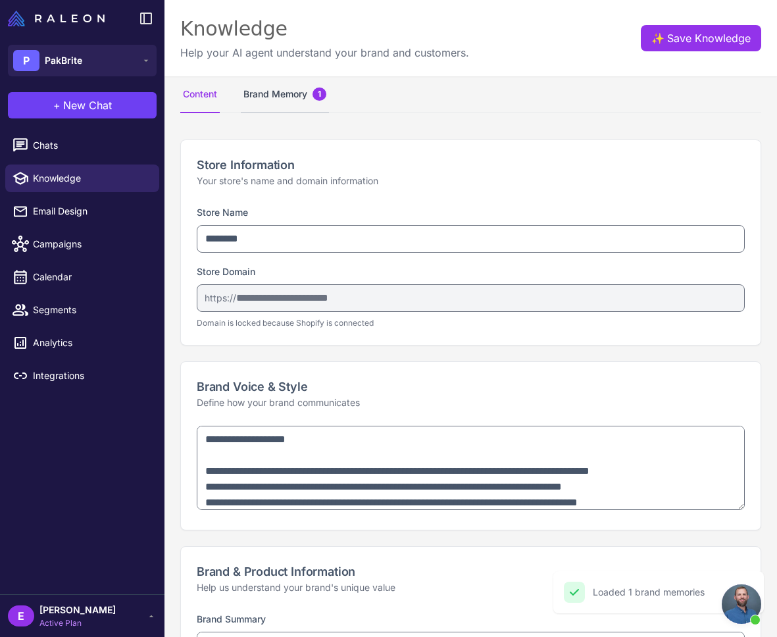
click at [293, 92] on button "Brand Memory 1" at bounding box center [285, 94] width 88 height 37
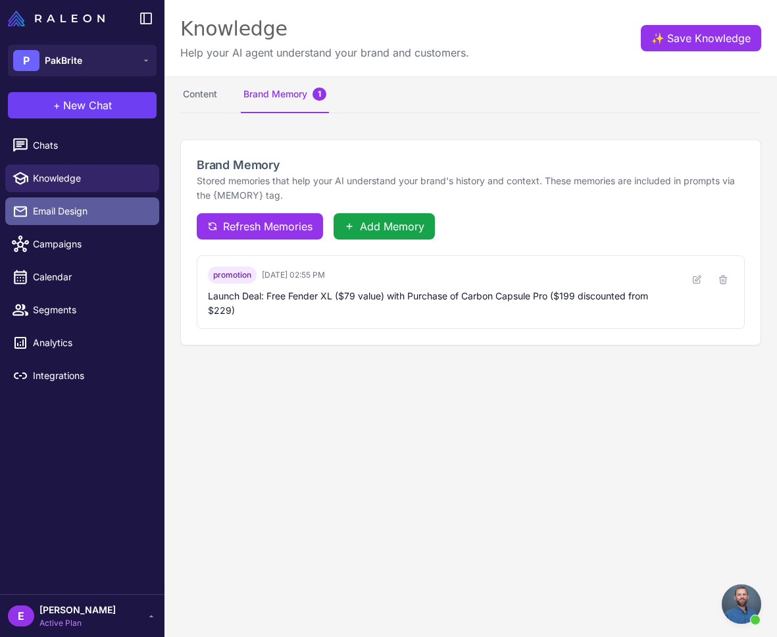
click at [70, 222] on link "Email Design" at bounding box center [82, 211] width 154 height 28
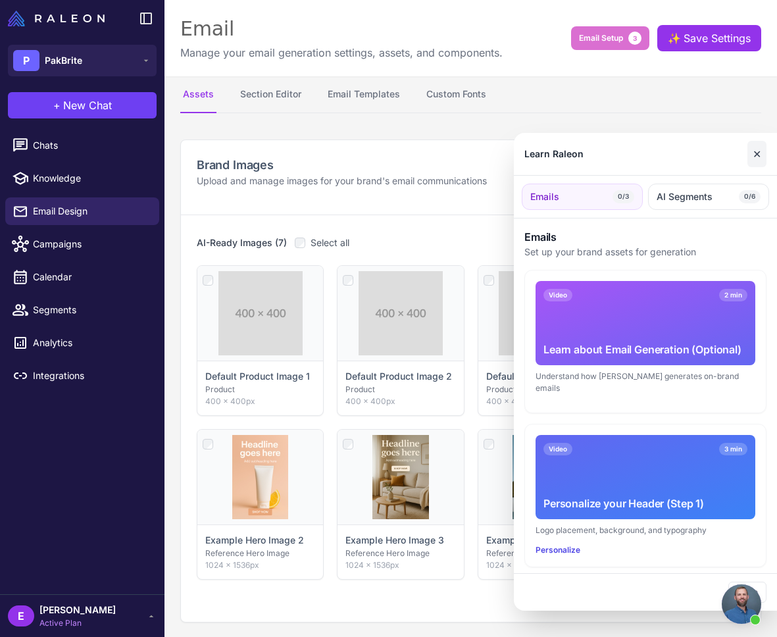
click at [760, 154] on button "✕" at bounding box center [756, 154] width 19 height 26
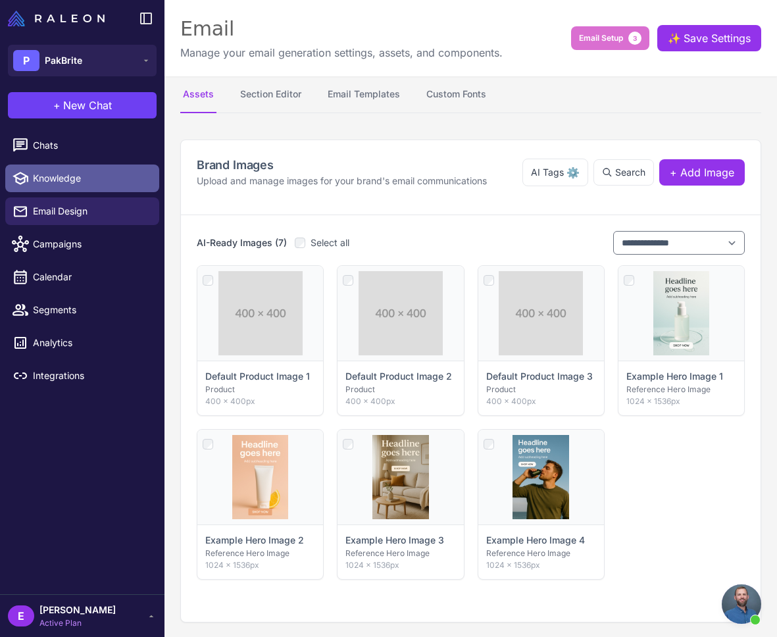
click at [84, 181] on span "Knowledge" at bounding box center [91, 178] width 116 height 14
select select
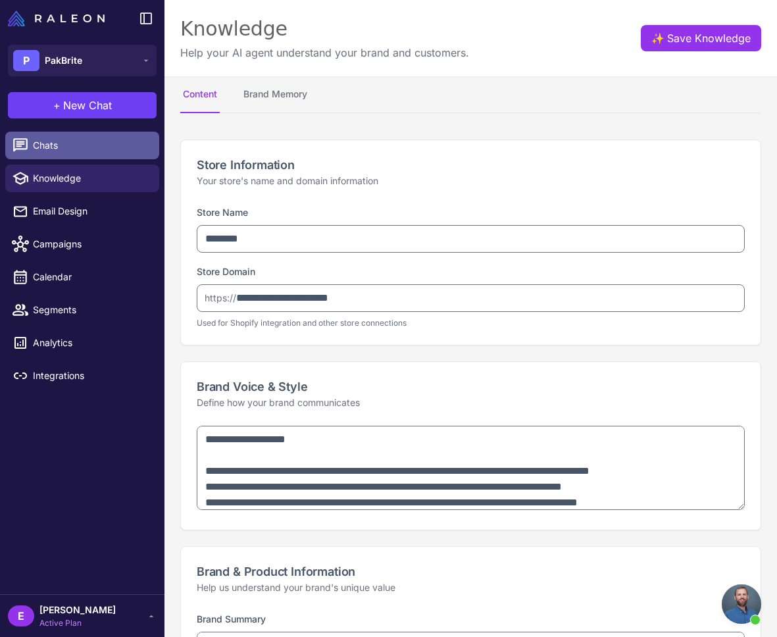
click at [75, 139] on span "Chats" at bounding box center [91, 145] width 116 height 14
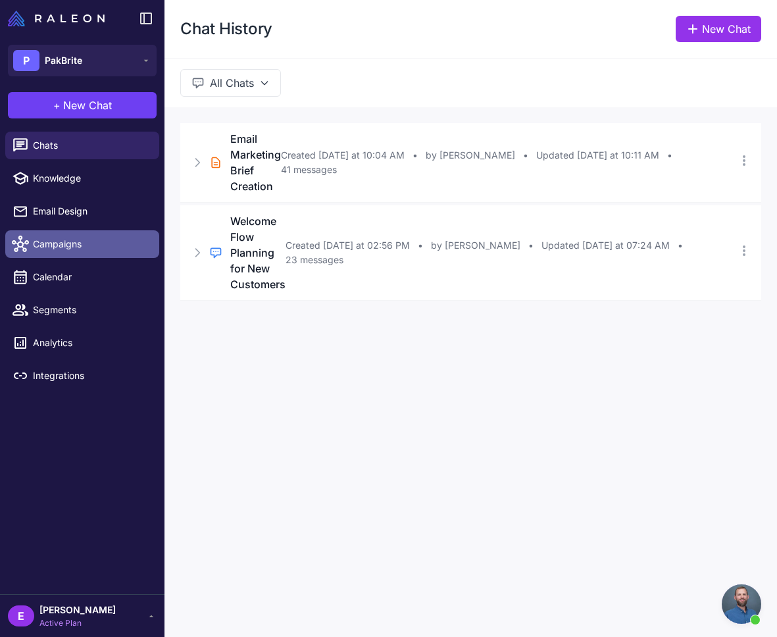
click at [86, 252] on link "Campaigns" at bounding box center [82, 244] width 154 height 28
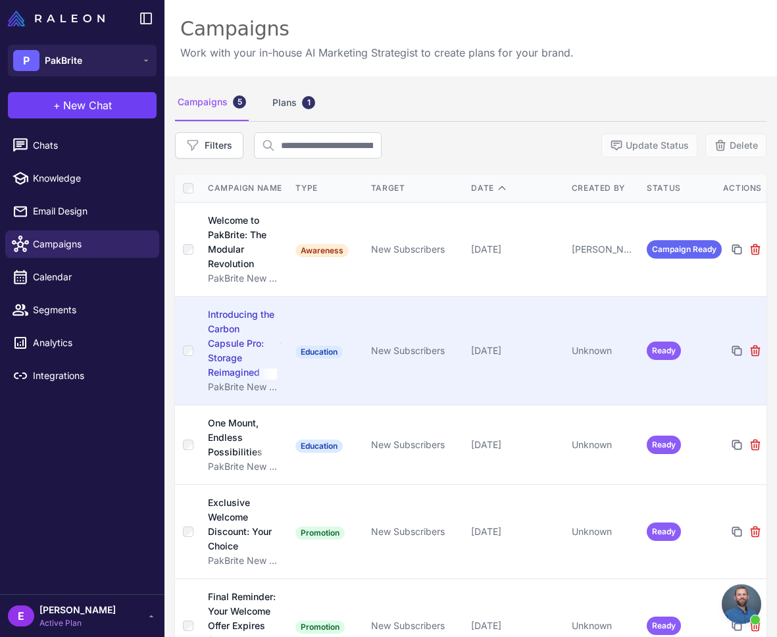
scroll to position [76, 0]
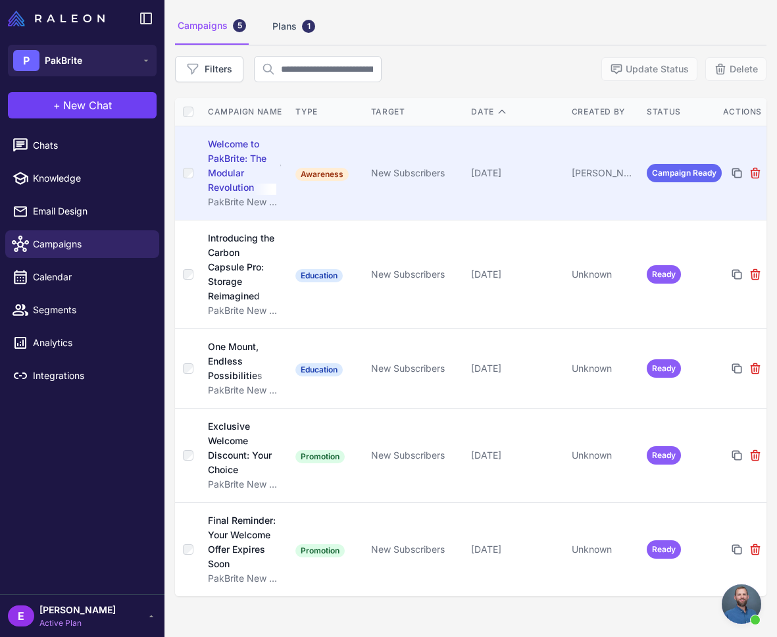
click at [318, 144] on td "Awareness" at bounding box center [327, 173] width 75 height 94
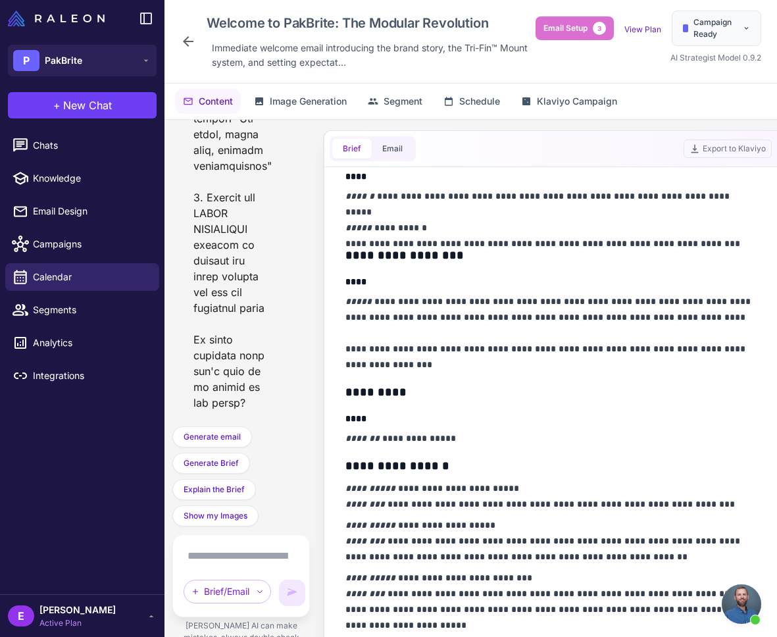
scroll to position [702, 0]
click at [74, 147] on span "Chats" at bounding box center [91, 145] width 116 height 14
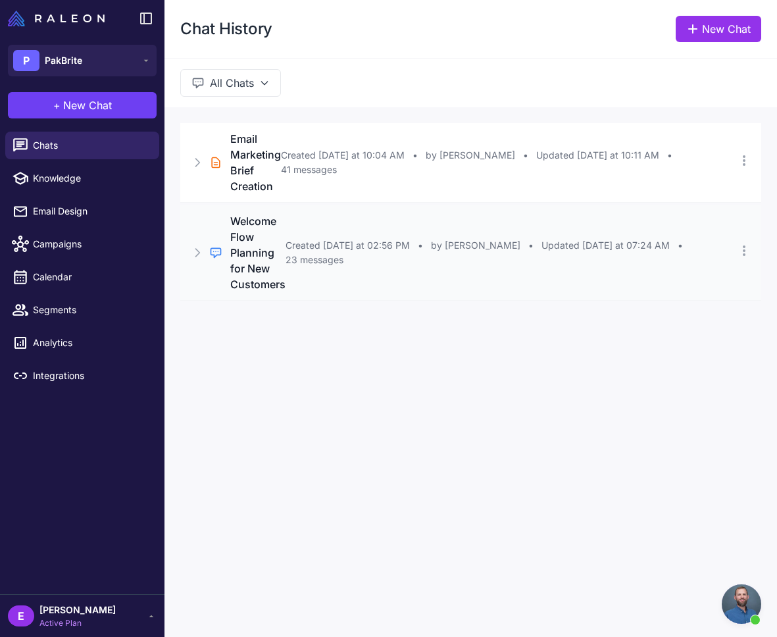
click at [326, 230] on div "Regular Chat Welcome Flow Planning for New Customers Created [DATE] at 02:56 PM…" at bounding box center [470, 252] width 581 height 95
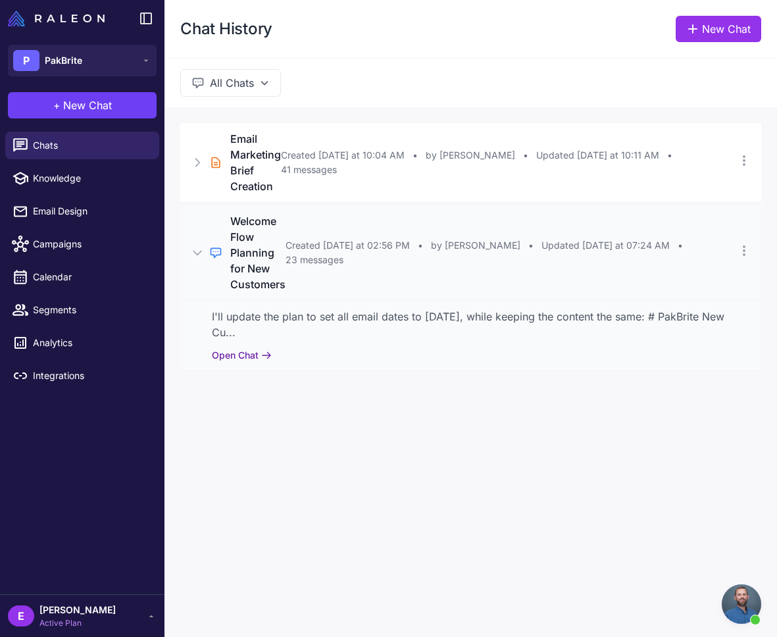
click at [254, 348] on button "Open Chat" at bounding box center [242, 355] width 60 height 14
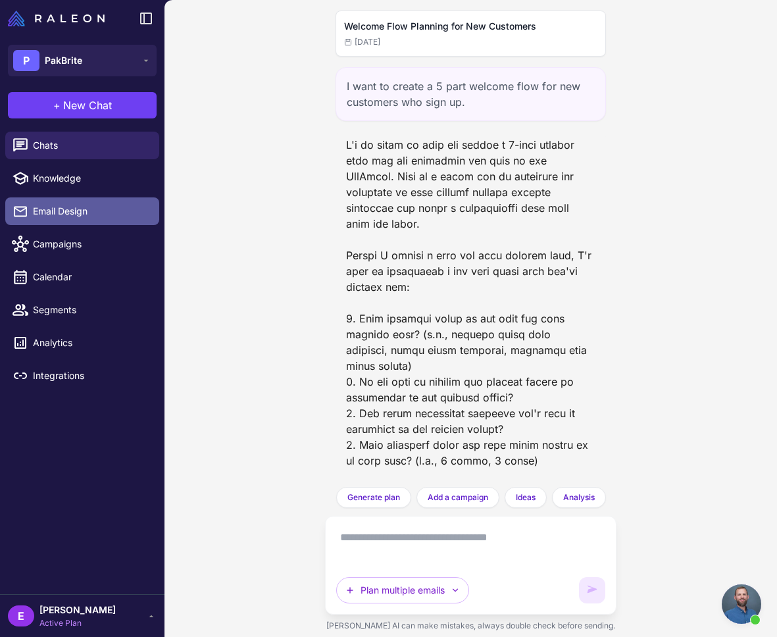
scroll to position [7301, 0]
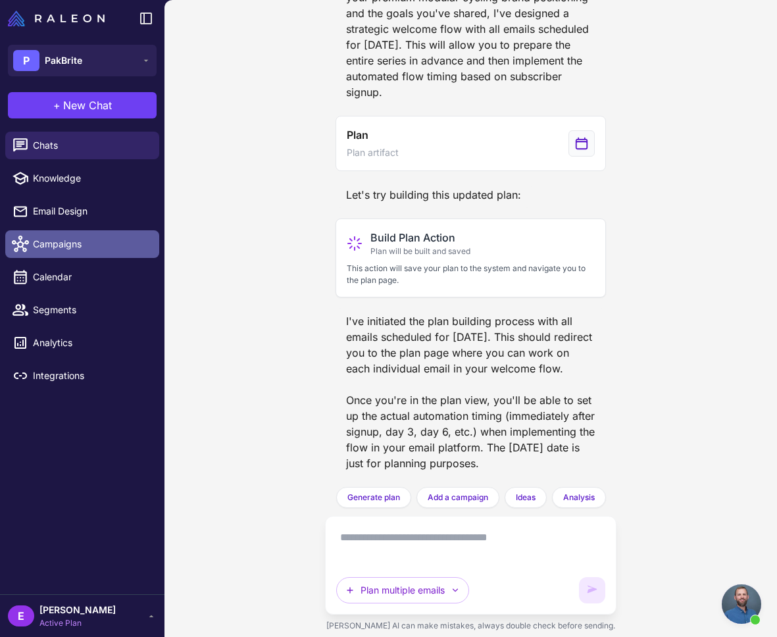
click at [62, 243] on span "Campaigns" at bounding box center [91, 244] width 116 height 14
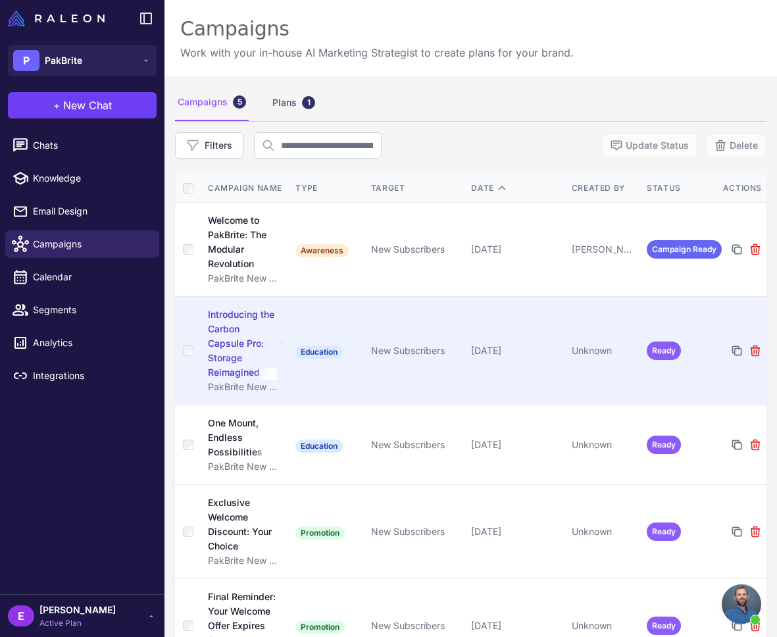
click at [279, 319] on div "Introducing the Carbon Capsule Pro: Storage Reimagined" at bounding box center [245, 343] width 74 height 72
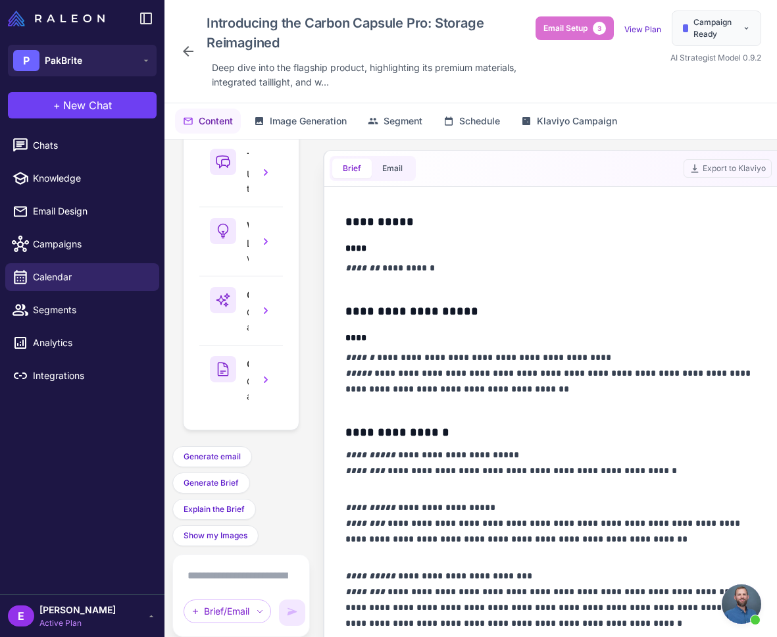
scroll to position [855, 0]
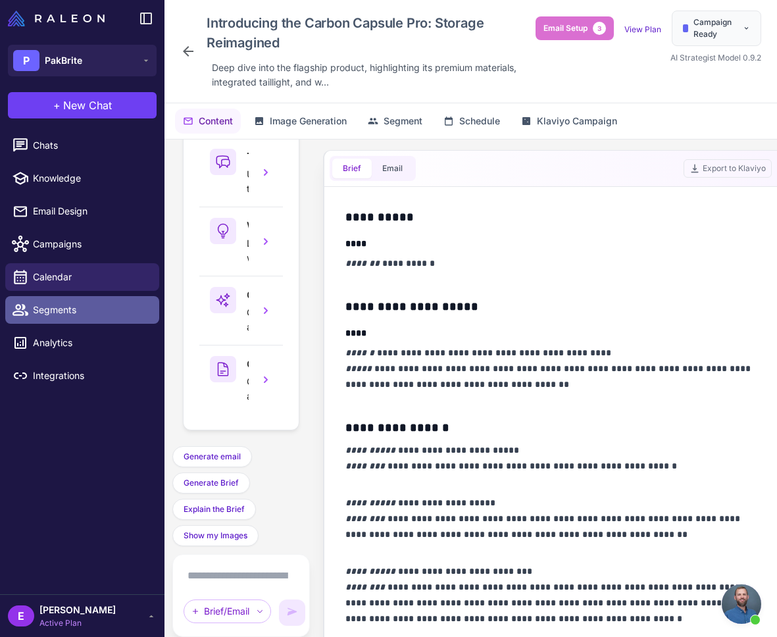
click at [64, 312] on span "Segments" at bounding box center [91, 310] width 116 height 14
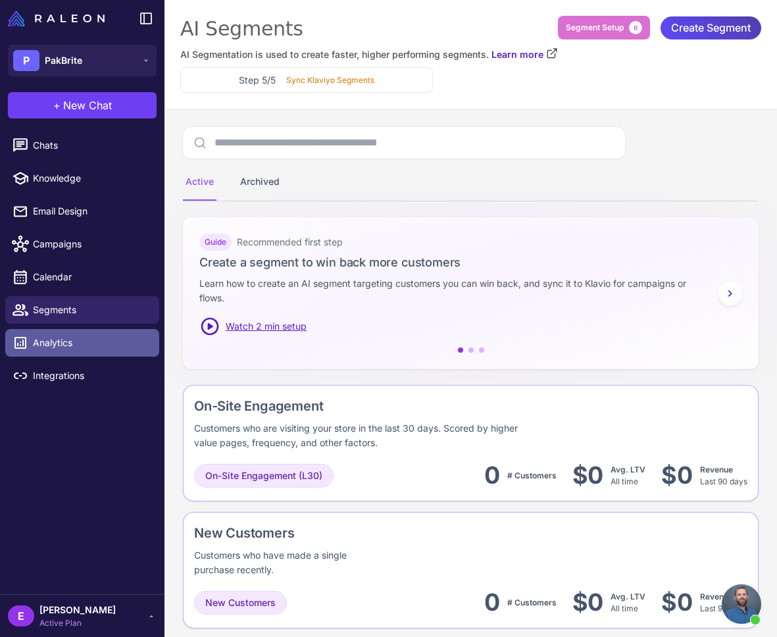
click at [89, 341] on span "Analytics" at bounding box center [91, 342] width 116 height 14
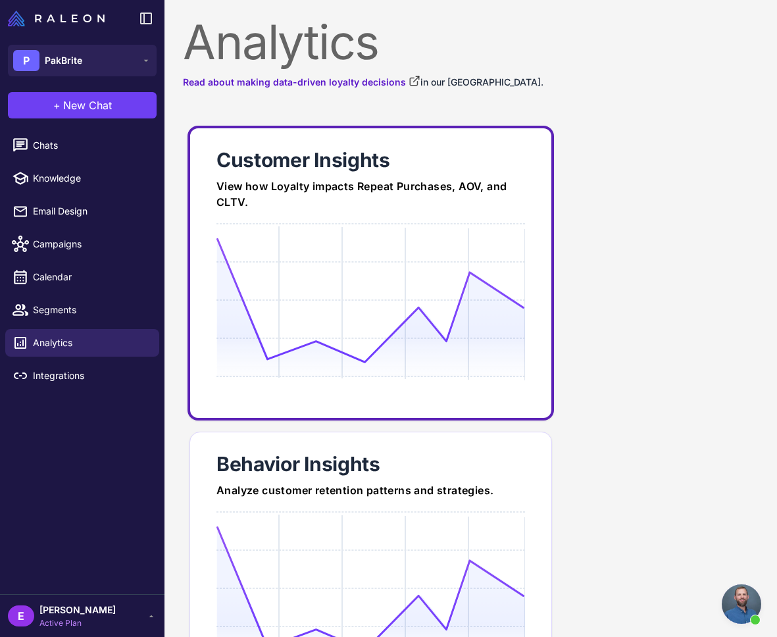
scroll to position [124, 0]
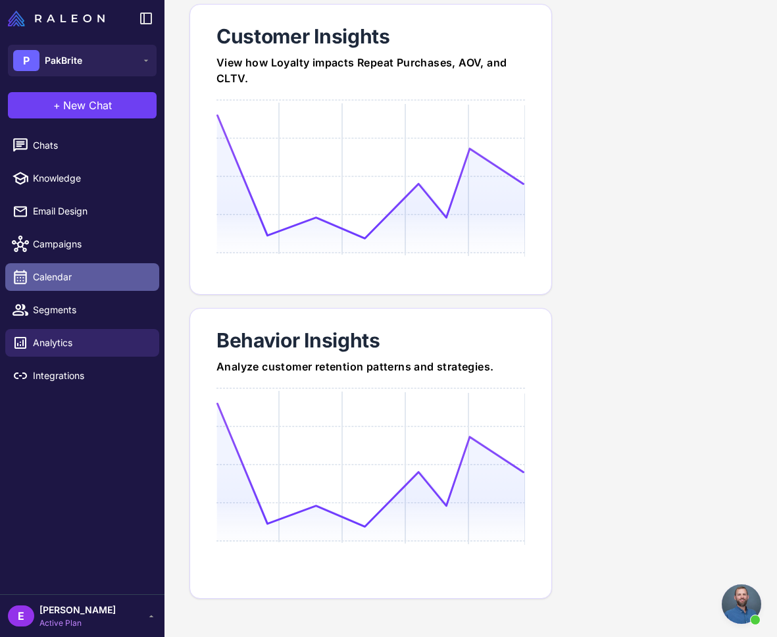
click at [81, 283] on span "Calendar" at bounding box center [91, 277] width 116 height 14
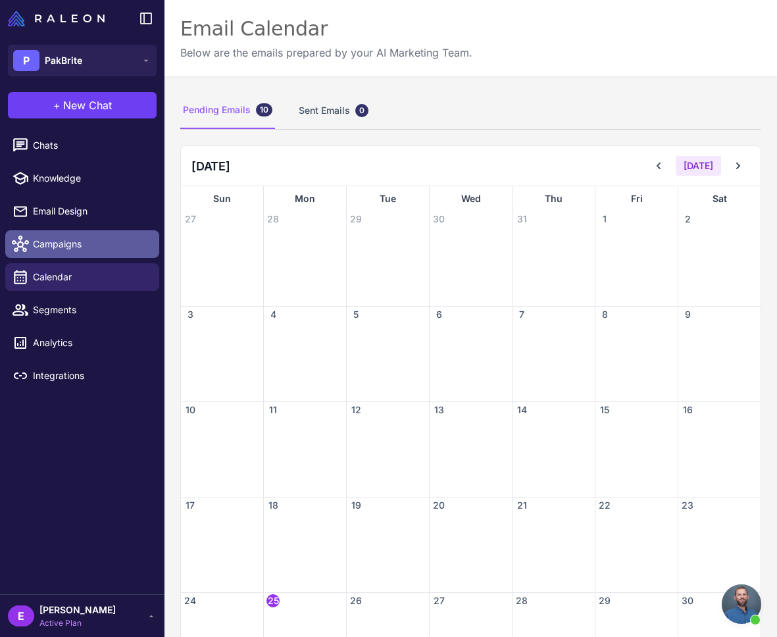
click at [72, 243] on span "Campaigns" at bounding box center [91, 244] width 116 height 14
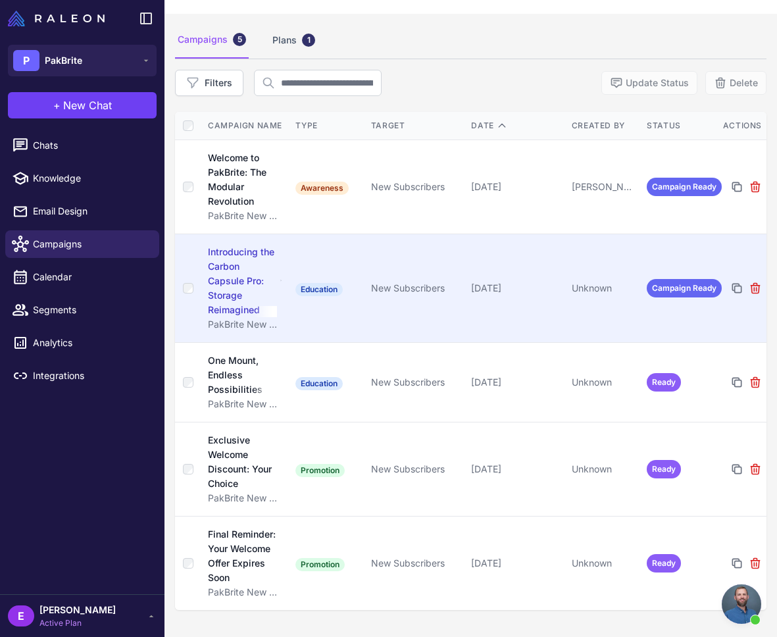
scroll to position [76, 0]
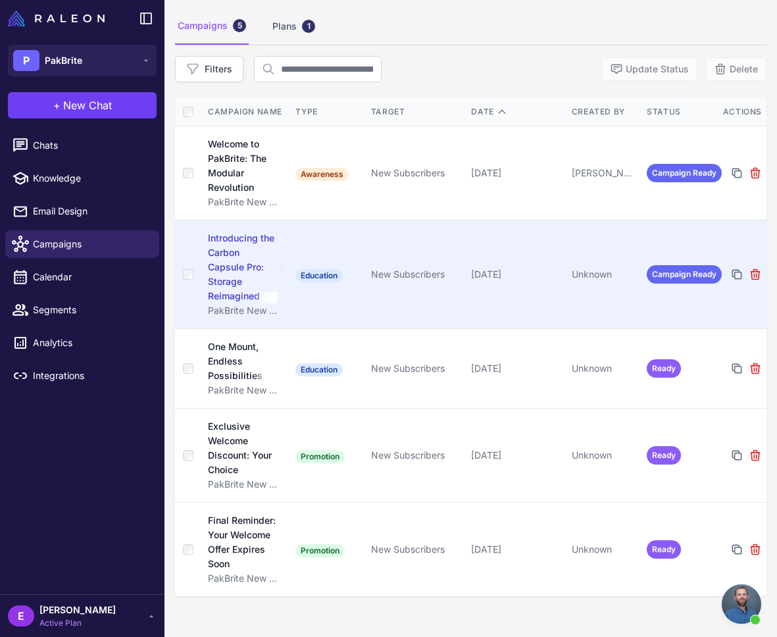
click at [413, 287] on td "New Subscribers" at bounding box center [416, 274] width 101 height 109
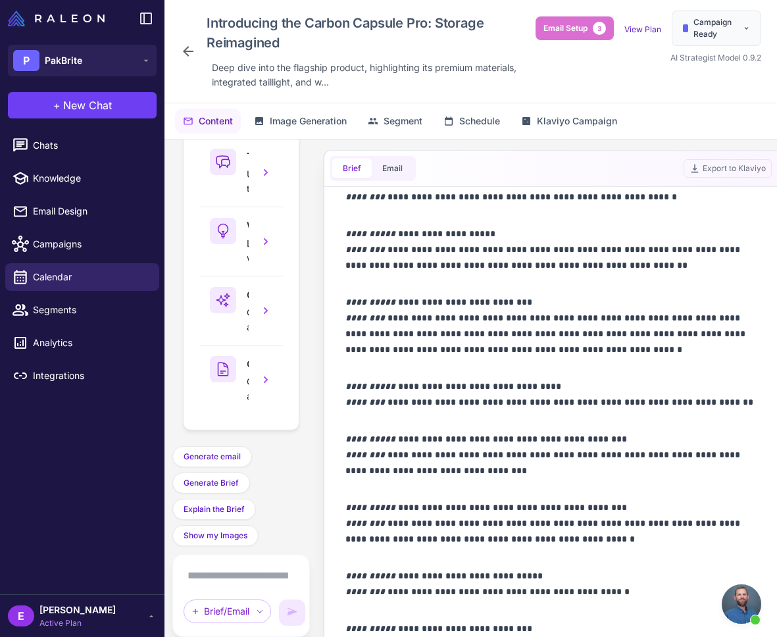
scroll to position [1059, 0]
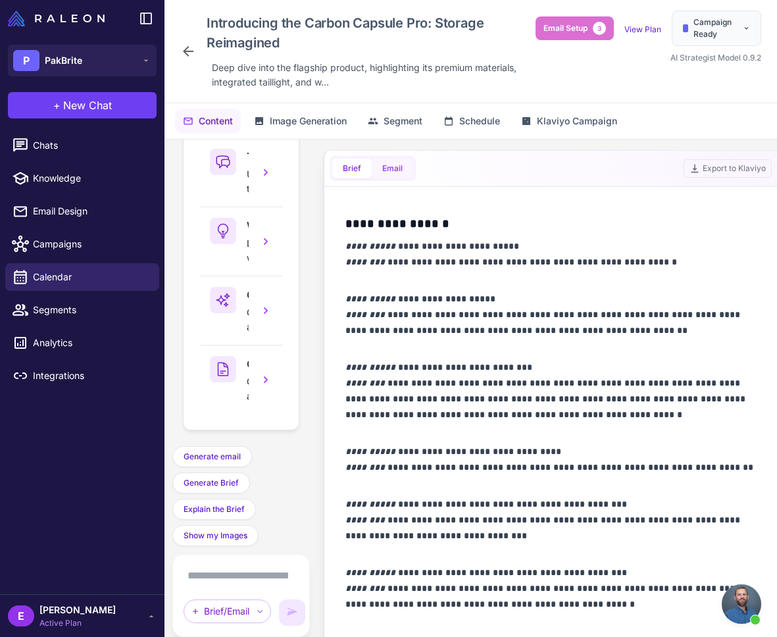
click at [393, 171] on button "Email" at bounding box center [392, 168] width 41 height 20
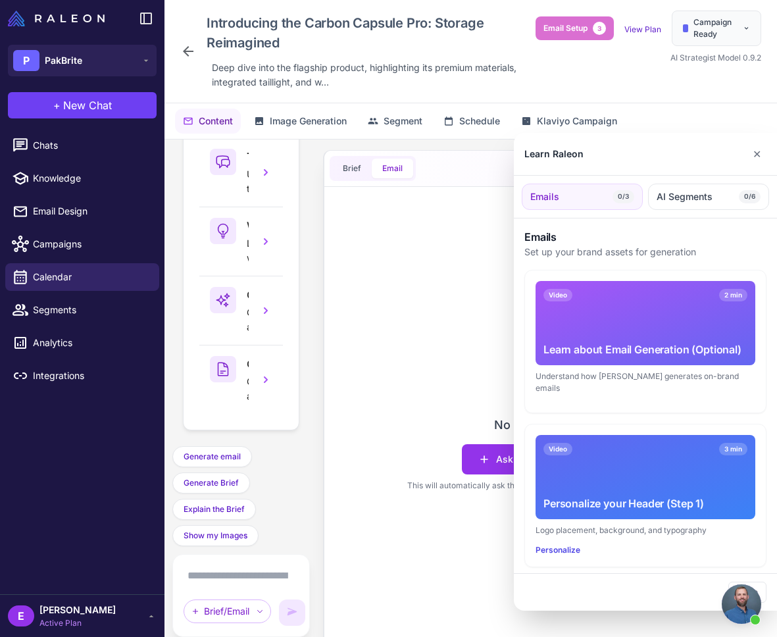
click at [540, 462] on div "Video 3 min Personalize your Header (Step 1)" at bounding box center [645, 477] width 220 height 84
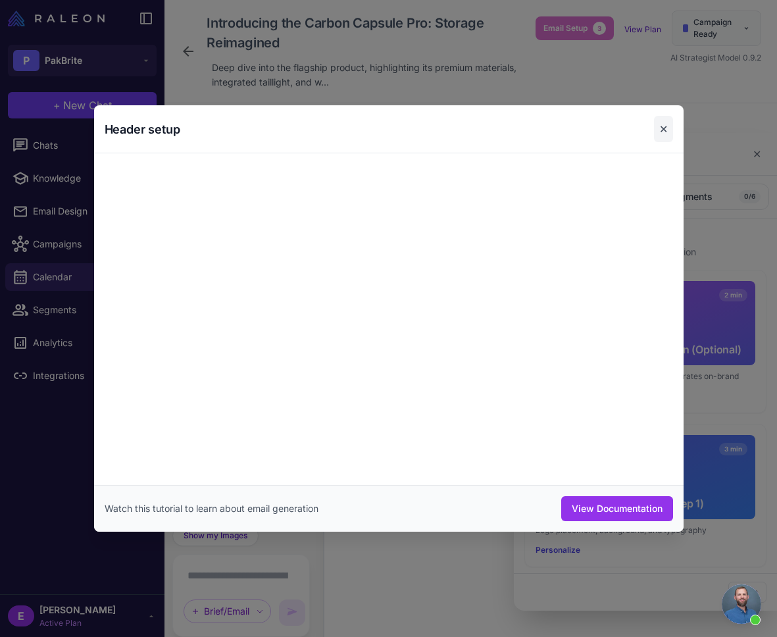
click at [667, 128] on button "✕" at bounding box center [663, 129] width 19 height 26
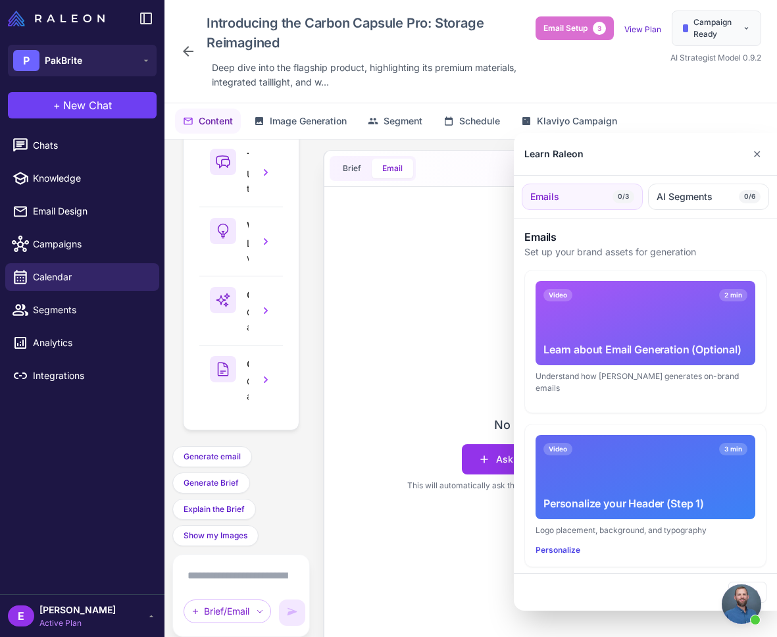
click at [445, 285] on div at bounding box center [388, 318] width 777 height 637
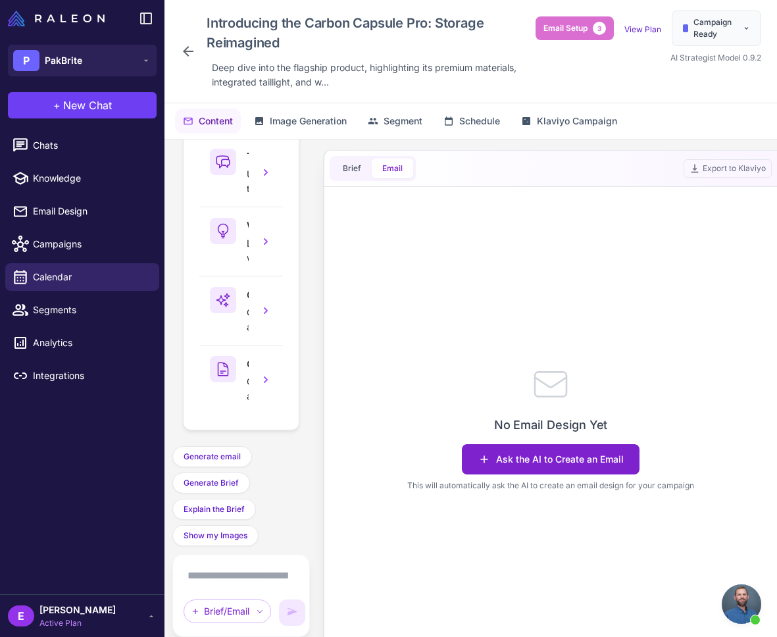
click at [555, 459] on button "Ask the AI to Create an Email" at bounding box center [551, 459] width 178 height 30
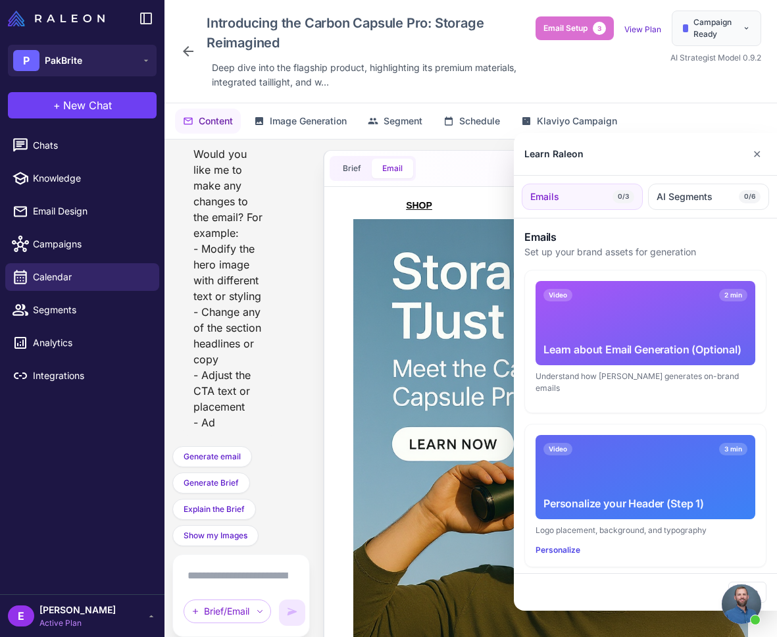
scroll to position [2921, 0]
click at [585, 85] on div at bounding box center [388, 318] width 777 height 637
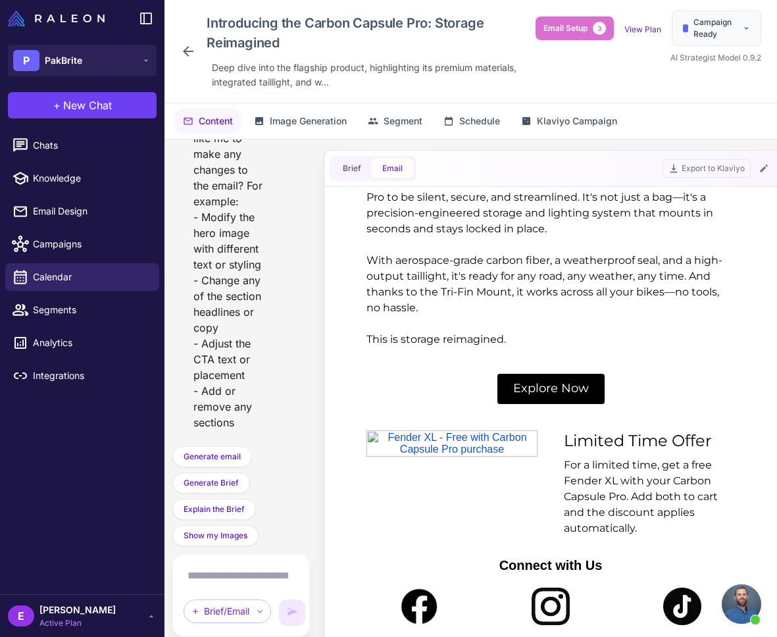
scroll to position [1210, 0]
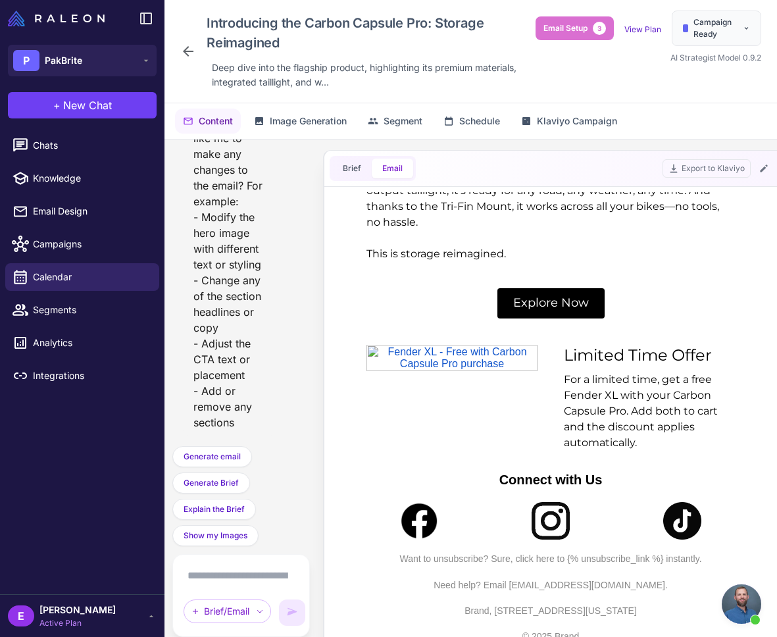
click at [197, 57] on div "Introducing the Carbon Capsule Pro: Storage Reimagined Deep dive into the flags…" at bounding box center [357, 52] width 355 height 82
click at [191, 53] on icon at bounding box center [188, 51] width 16 height 16
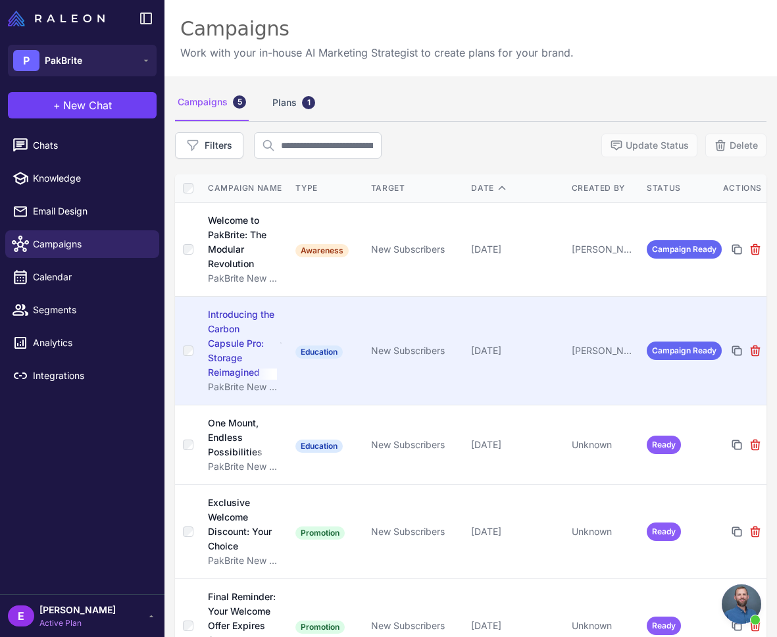
click at [401, 319] on td "New Subscribers" at bounding box center [416, 351] width 101 height 109
